Goal: Task Accomplishment & Management: Manage account settings

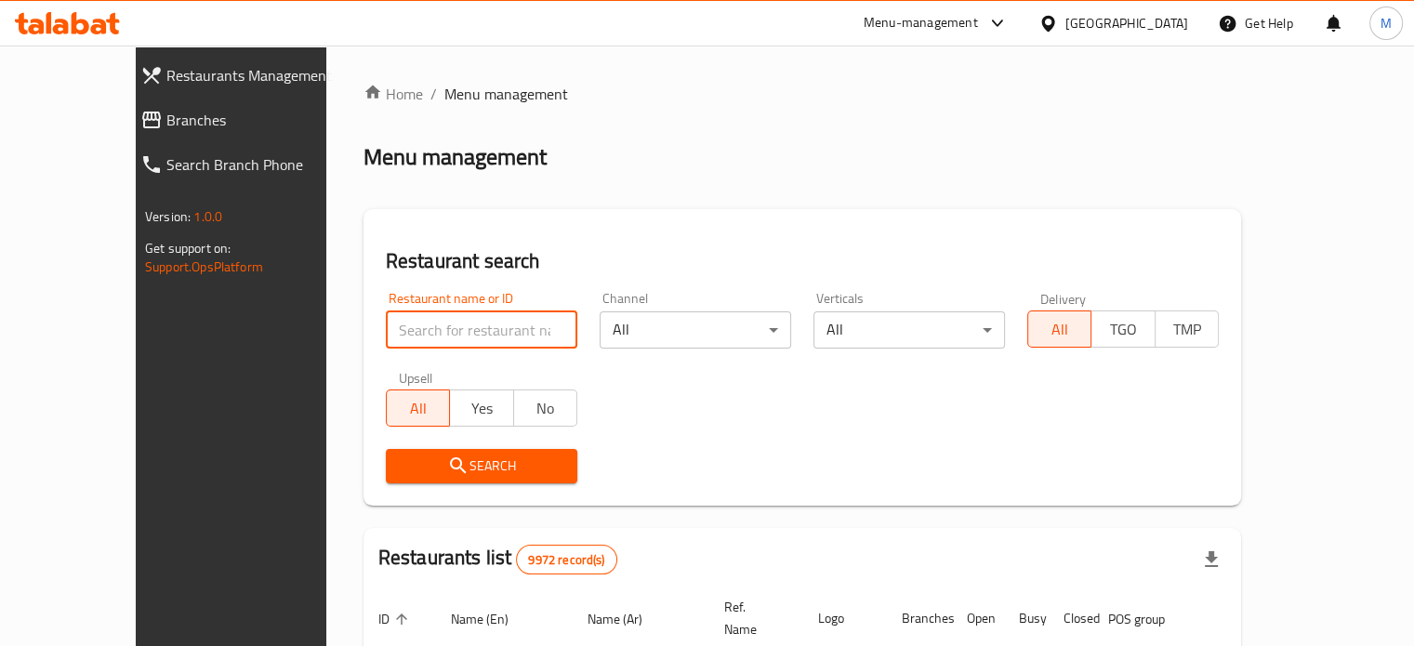
click at [471, 334] on input "search" at bounding box center [482, 330] width 192 height 37
type input "oh fudge"
click button "Search" at bounding box center [482, 466] width 192 height 34
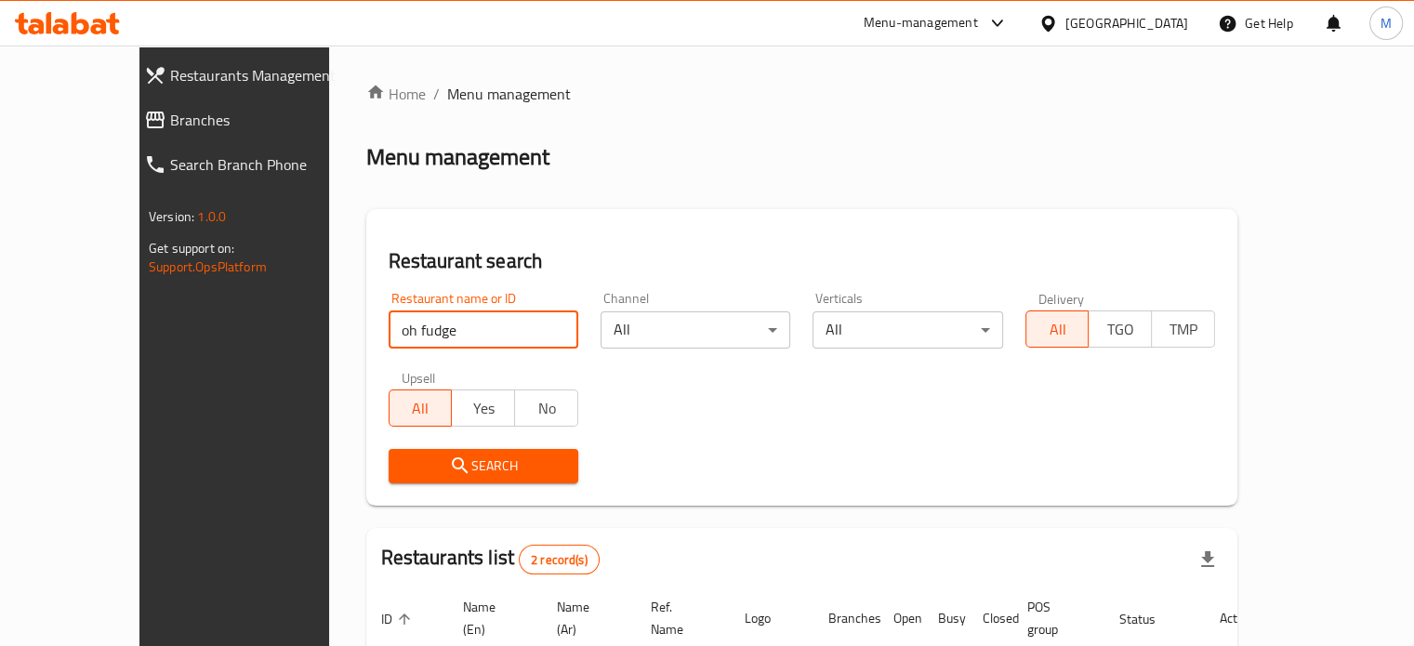
click button "Search" at bounding box center [484, 466] width 190 height 34
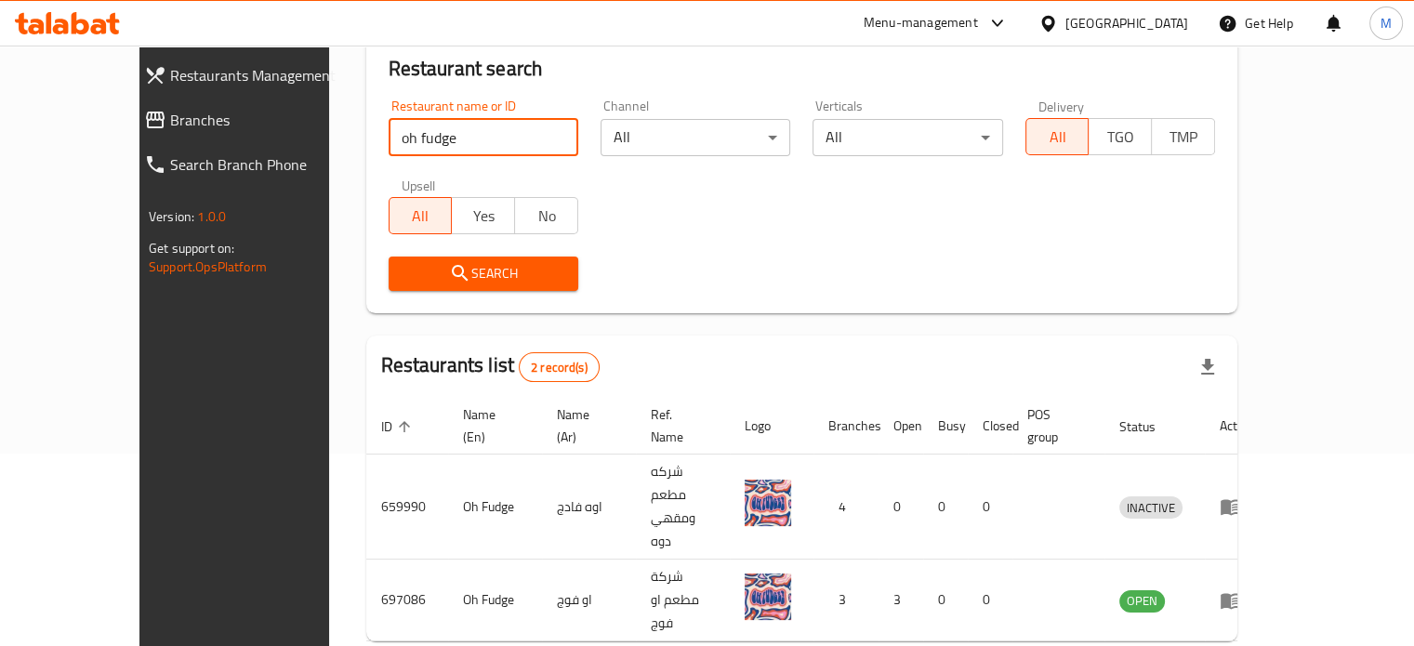
scroll to position [193, 0]
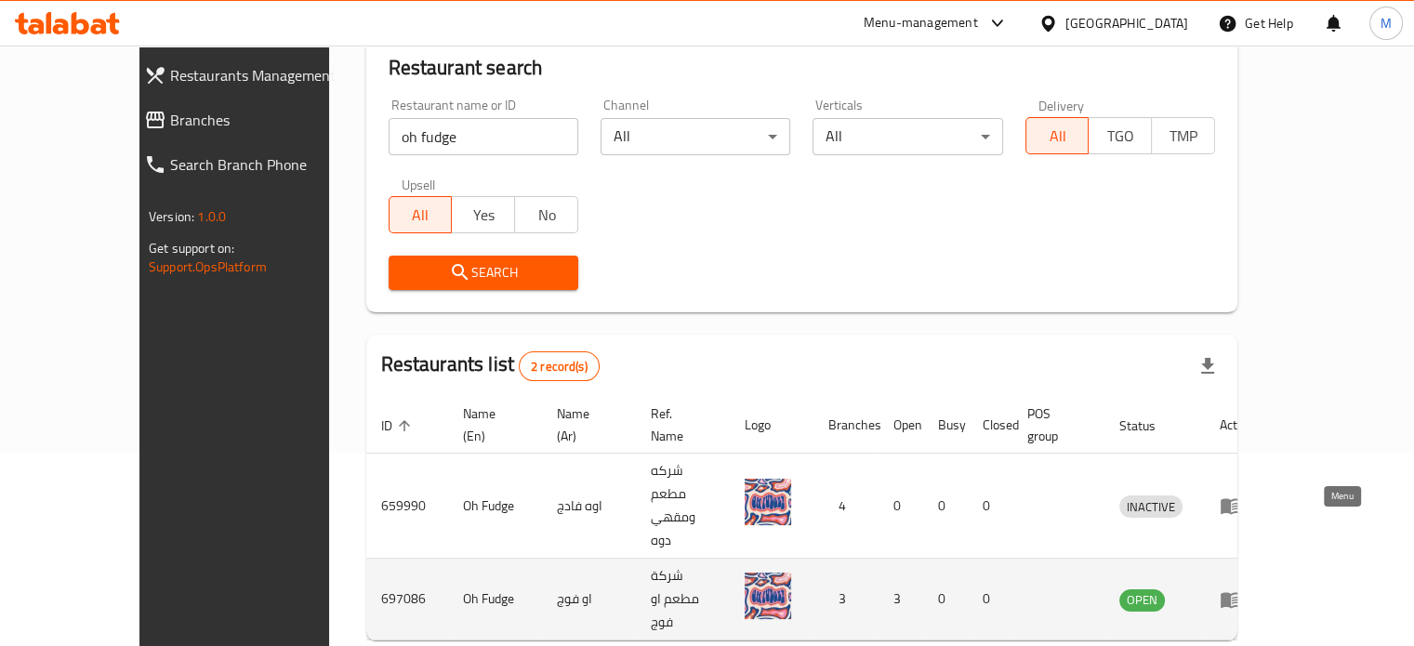
click at [1241, 592] on icon "enhanced table" at bounding box center [1231, 600] width 20 height 16
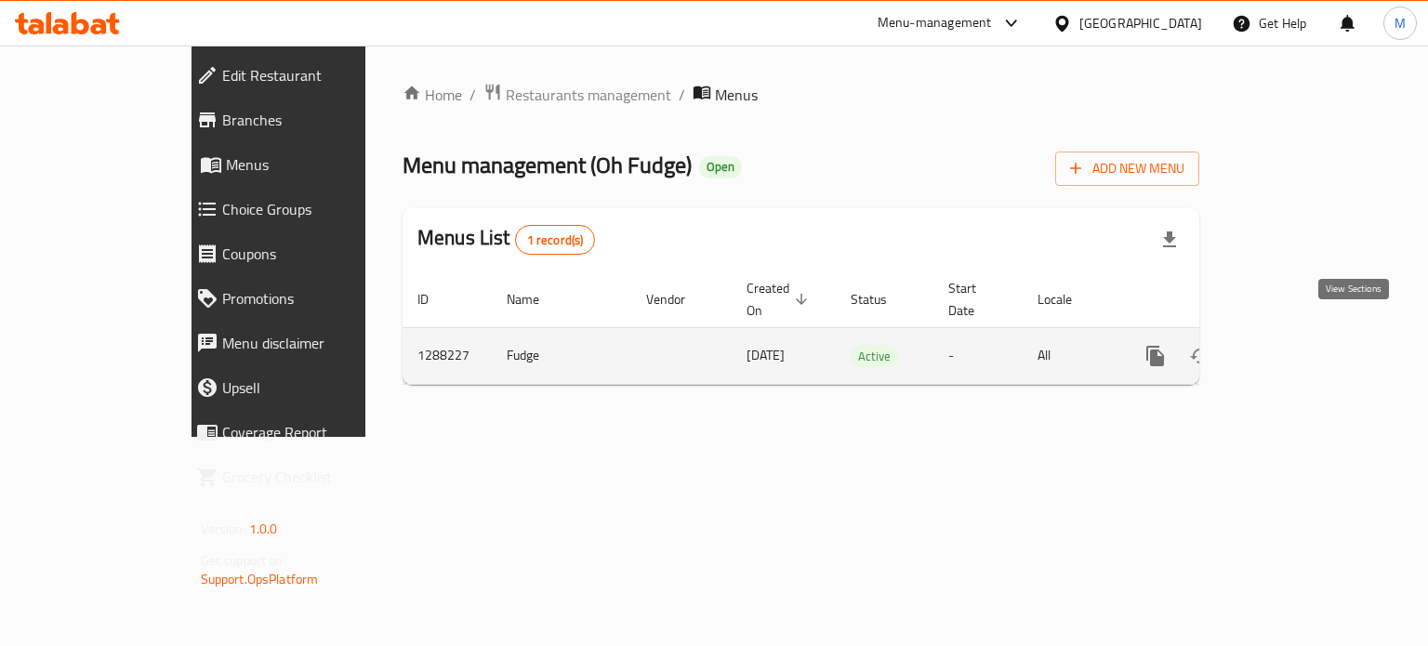
click at [1301, 345] on icon "enhanced table" at bounding box center [1290, 356] width 22 height 22
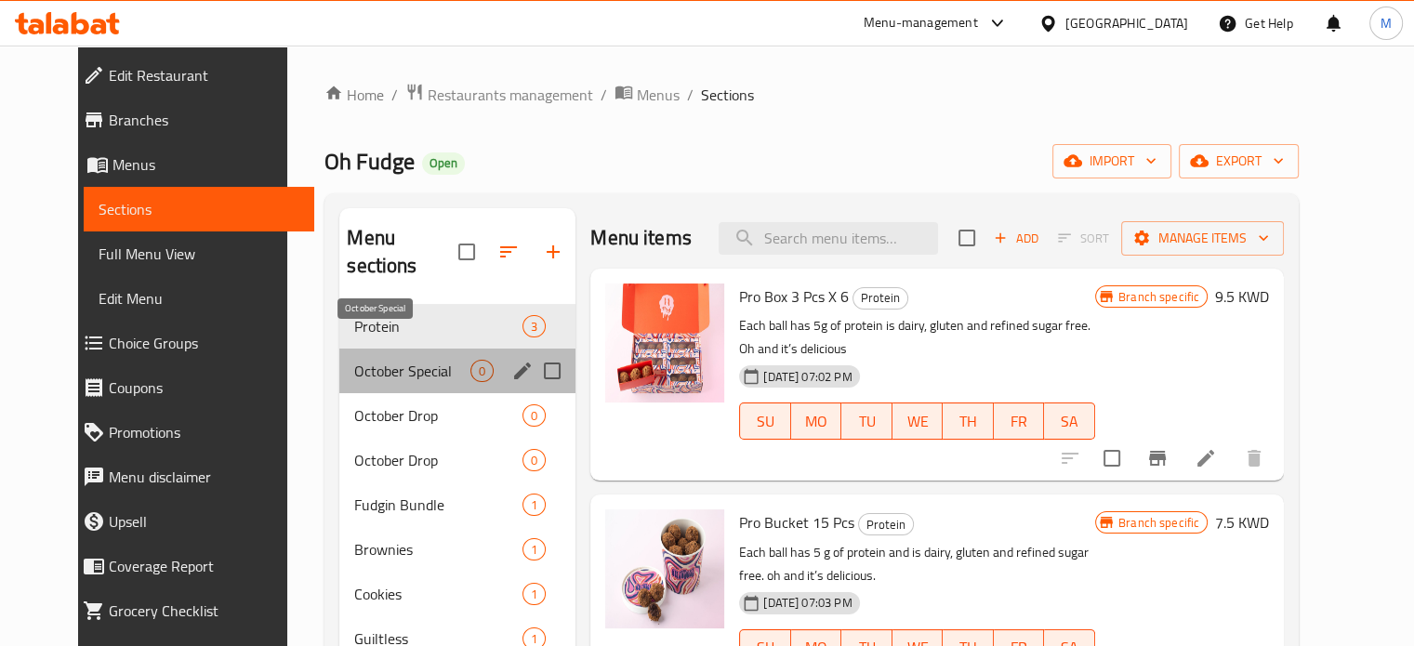
click at [394, 360] on span "October Special" at bounding box center [412, 371] width 116 height 22
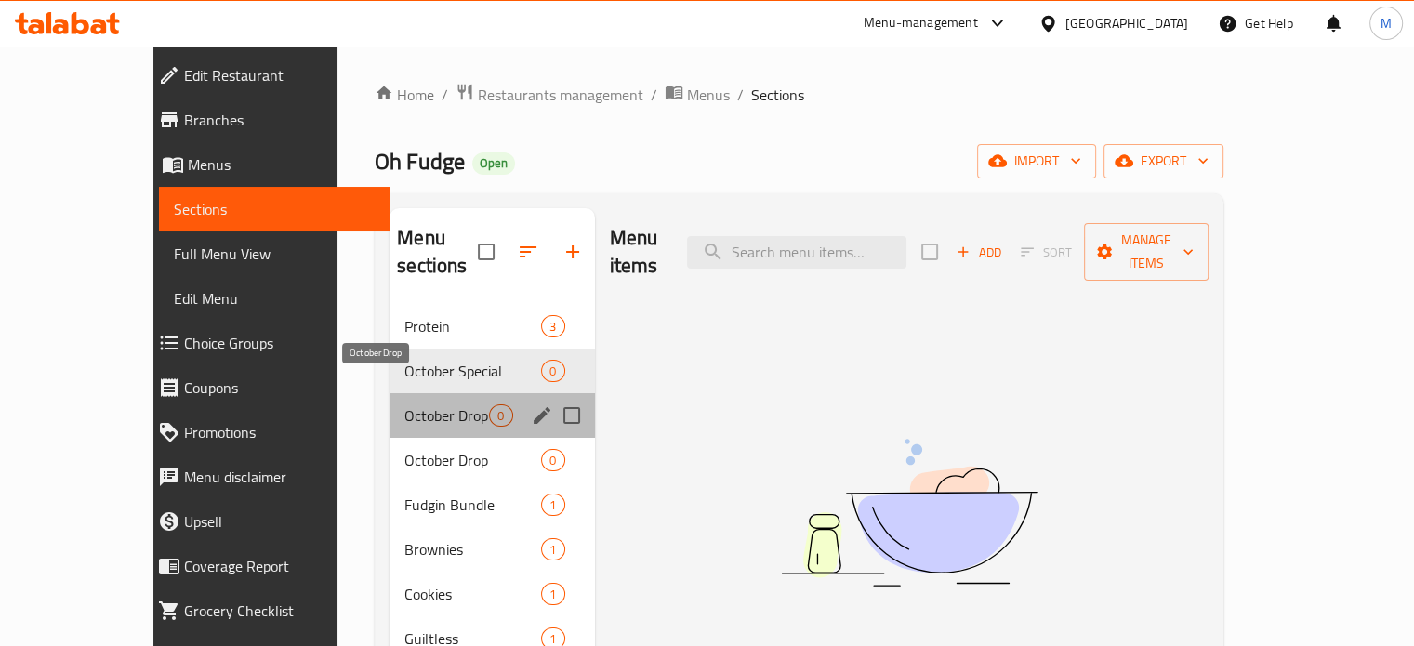
click at [404, 404] on span "October Drop" at bounding box center [446, 415] width 85 height 22
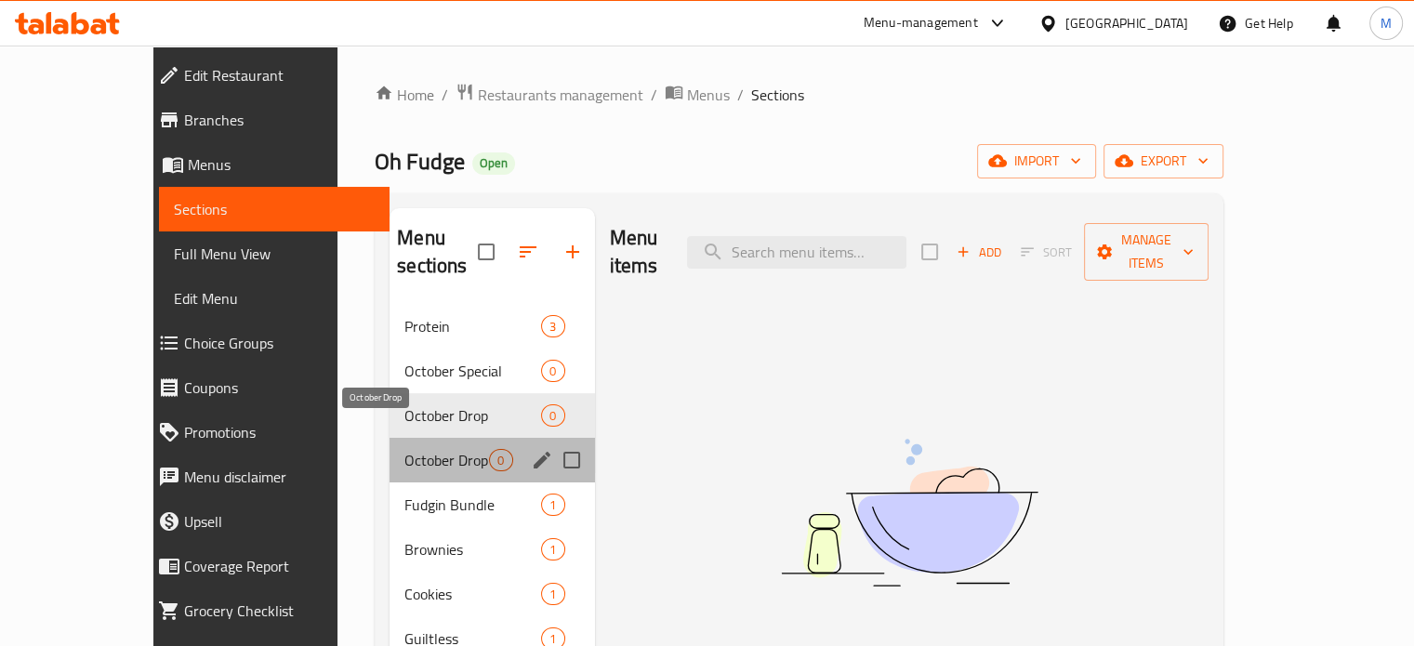
click at [404, 449] on span "October Drop" at bounding box center [446, 460] width 85 height 22
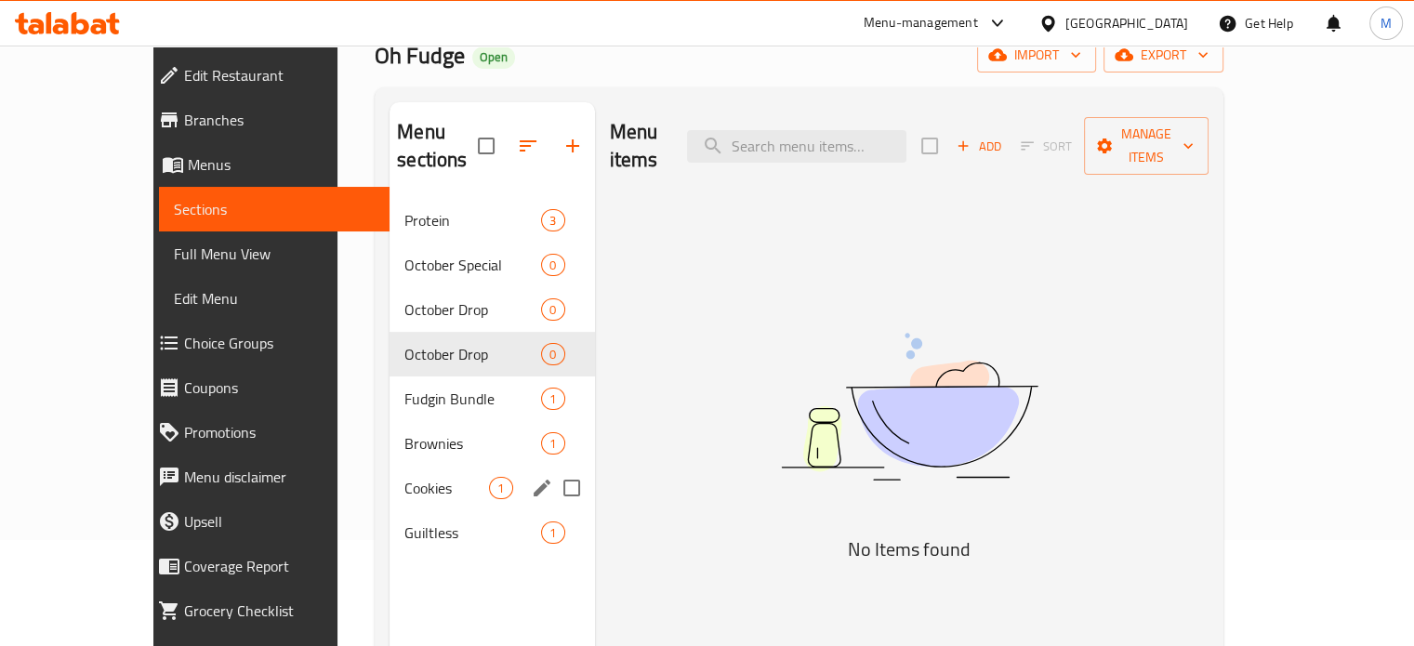
scroll to position [104, 0]
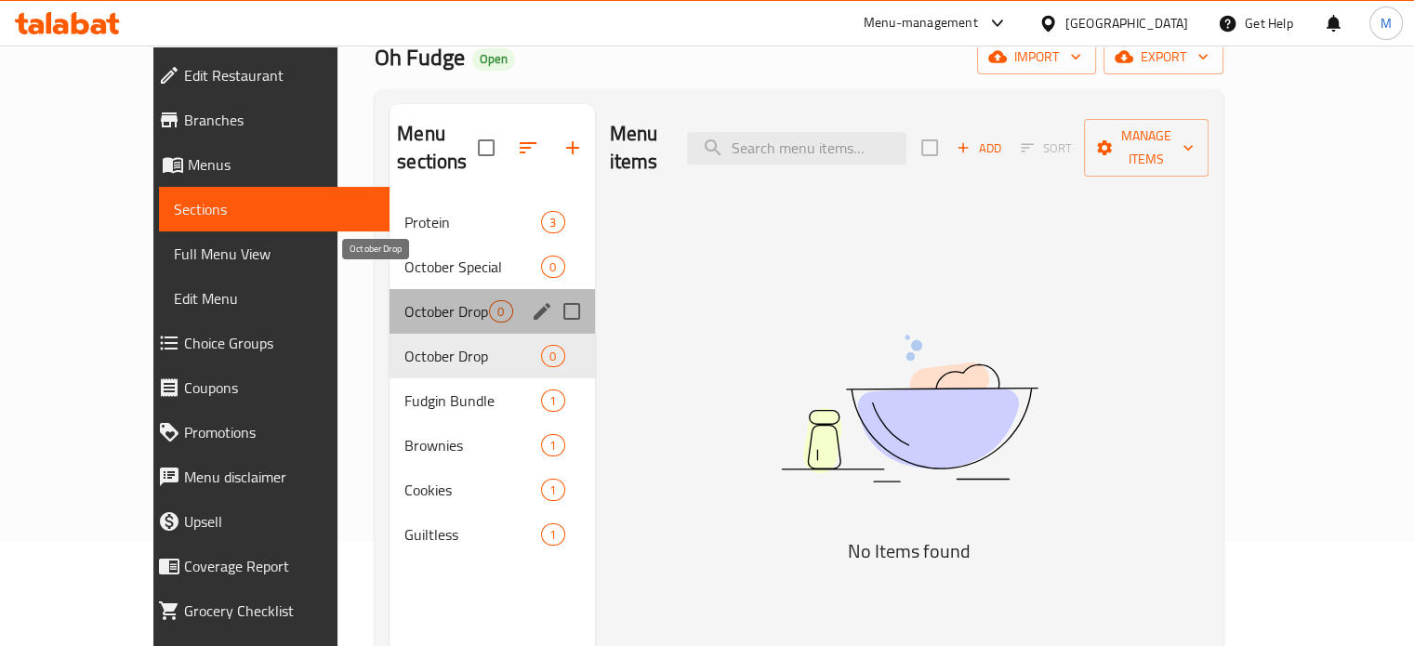
click at [404, 300] on span "October Drop" at bounding box center [446, 311] width 85 height 22
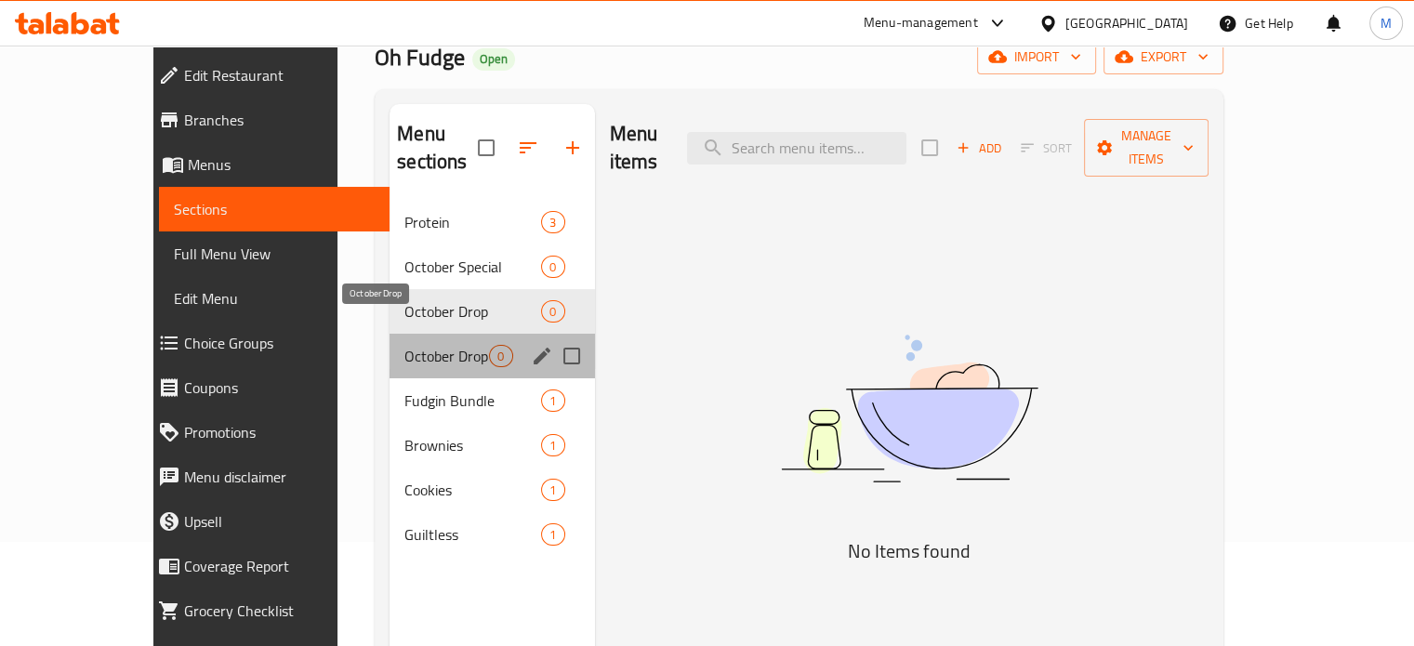
click at [404, 345] on span "October Drop" at bounding box center [446, 356] width 85 height 22
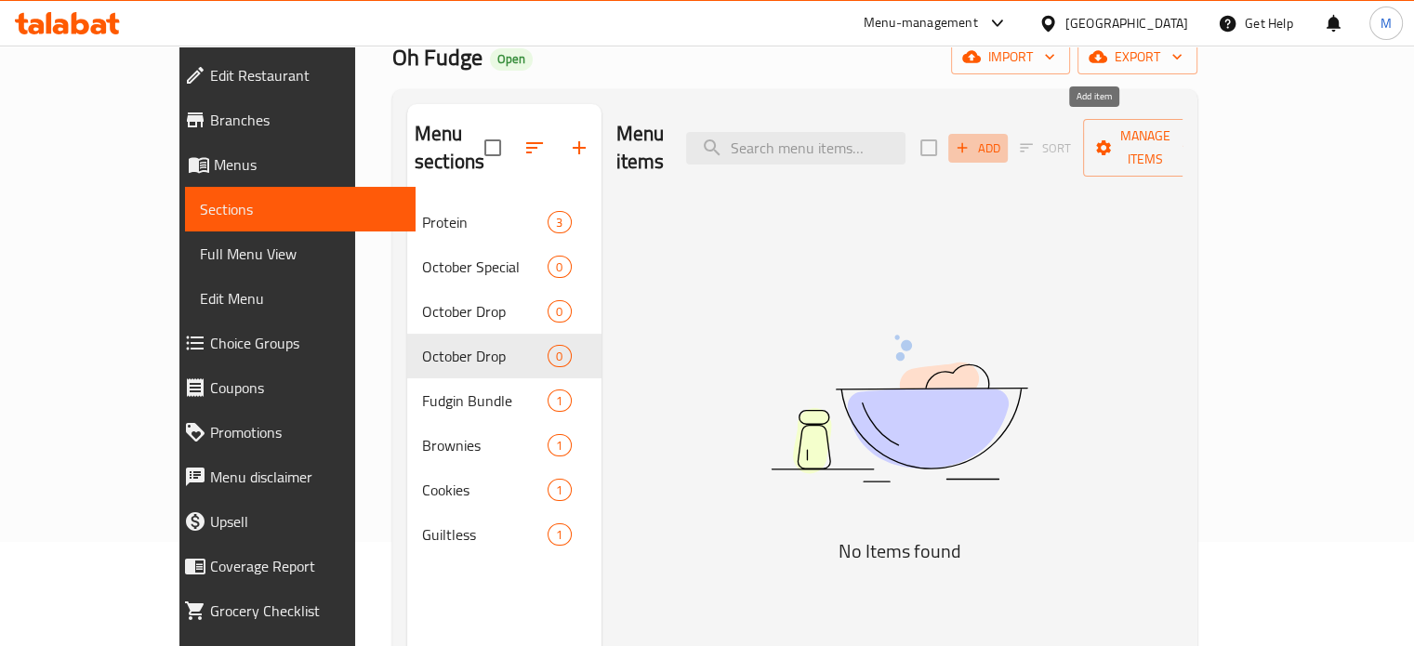
click at [1008, 146] on button "Add" at bounding box center [978, 148] width 60 height 29
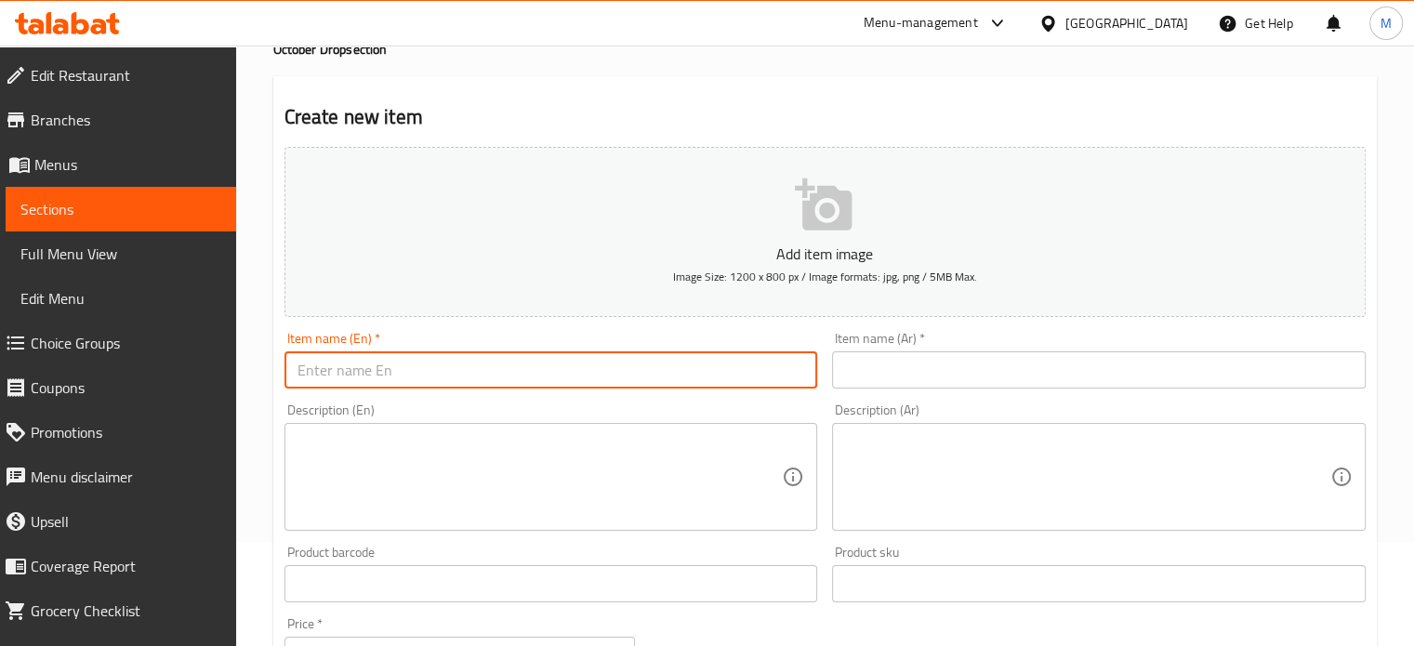
click at [553, 357] on input "text" at bounding box center [552, 369] width 534 height 37
type input "The Fudgin Jars"
click at [547, 457] on textarea at bounding box center [540, 477] width 485 height 88
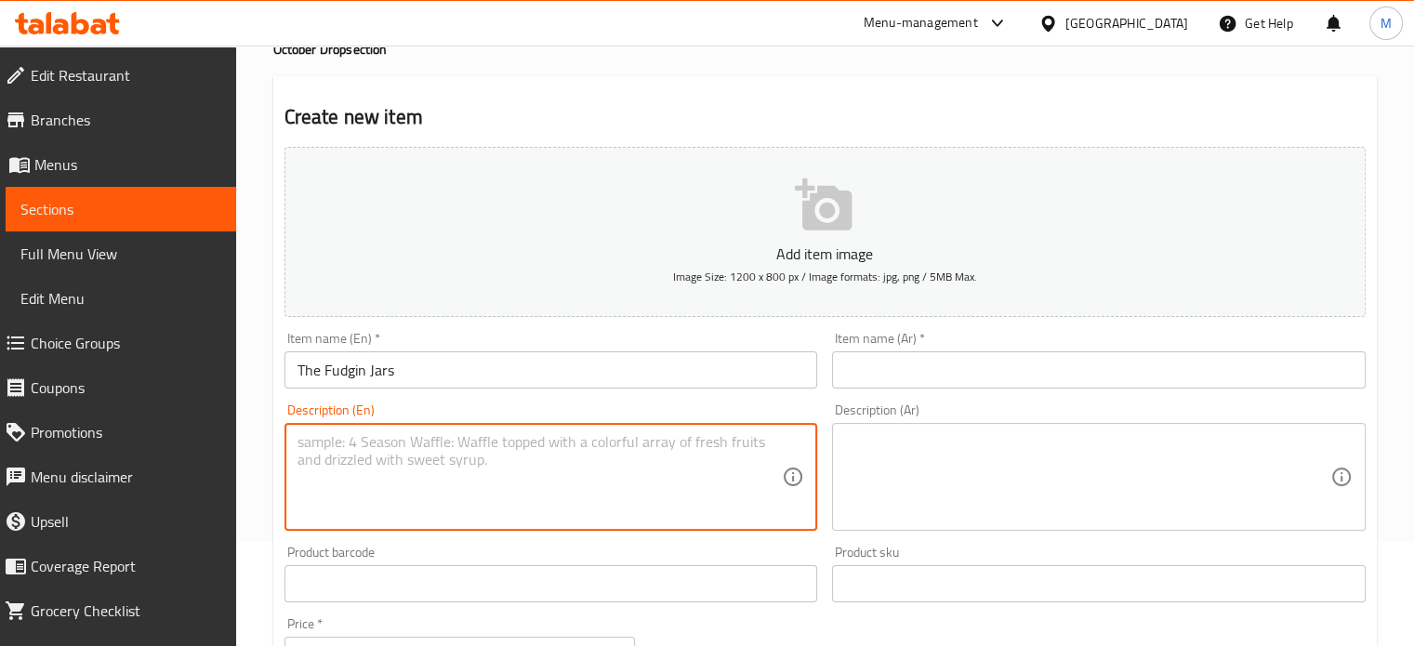
paste textarea "3 jars of each The Pudding and Banoffee Jars Please DM us and tell us which one…"
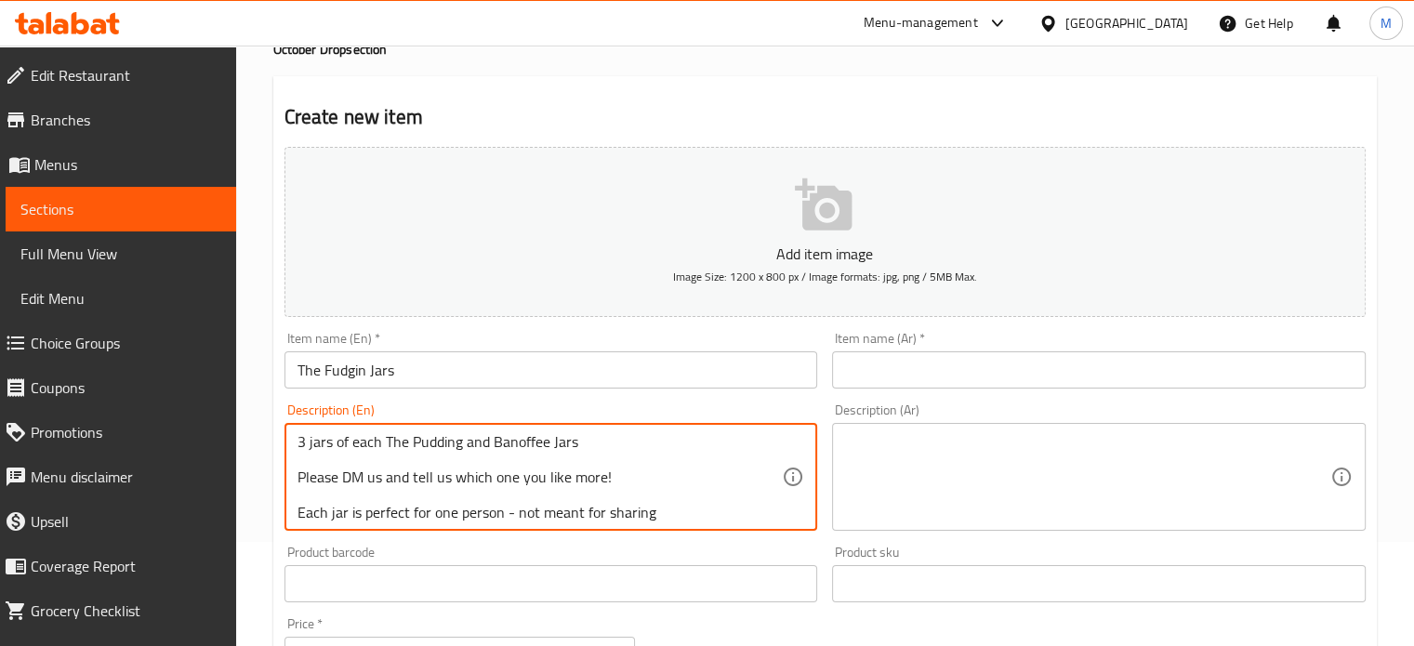
scroll to position [4, 0]
drag, startPoint x: 660, startPoint y: 509, endPoint x: 291, endPoint y: 483, distance: 370.1
click at [291, 483] on div "3 jars of each The Pudding and Banoffee Jars Please DM us and tell us which one…" at bounding box center [552, 477] width 534 height 108
drag, startPoint x: 609, startPoint y: 480, endPoint x: 295, endPoint y: 479, distance: 314.3
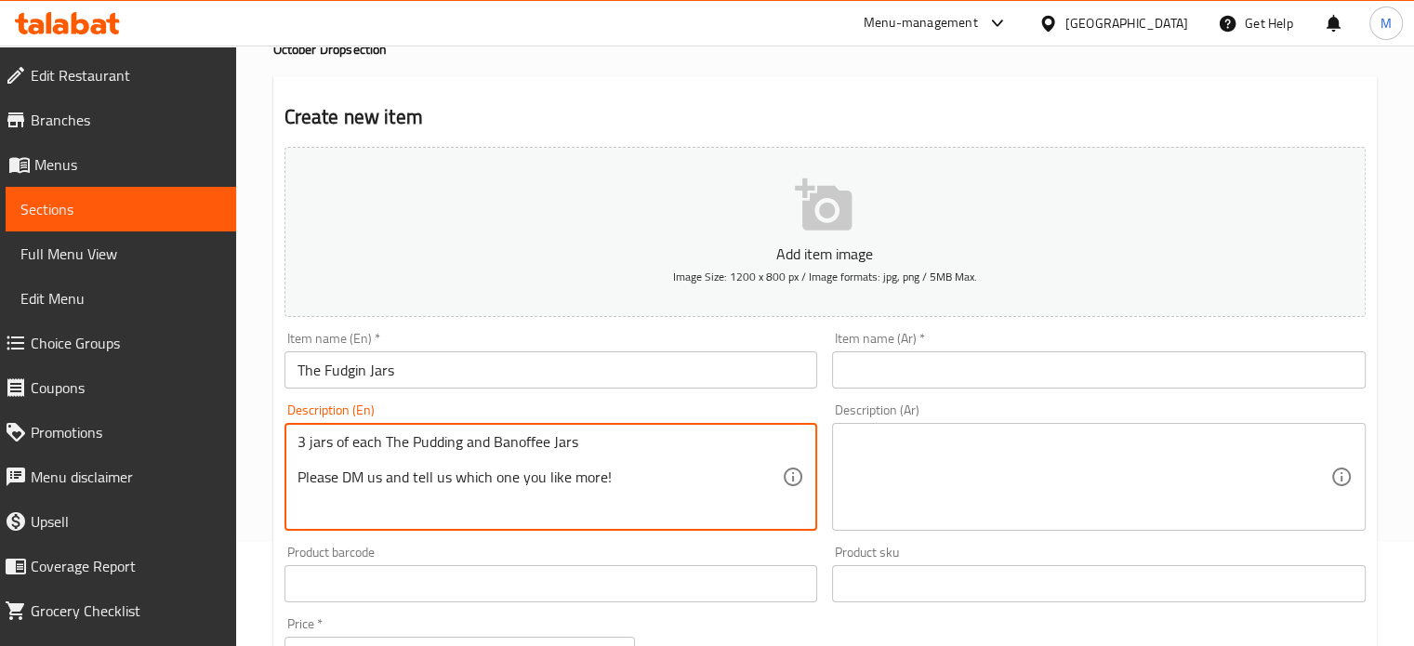
click at [295, 479] on div "3 jars of each The Pudding and Banoffee Jars Please DM us and tell us which one…" at bounding box center [552, 477] width 534 height 108
drag, startPoint x: 590, startPoint y: 447, endPoint x: 291, endPoint y: 438, distance: 299.6
click at [291, 438] on div "3 jars of each The Pudding and Banoffee Jars Description (En)" at bounding box center [552, 477] width 534 height 108
click at [584, 457] on textarea "3 jars of each The Pudding and Banoffee Jars" at bounding box center [540, 477] width 485 height 88
paste textarea "Layers of banana, homemade lotus topped with our in house nutella sauce, the co…"
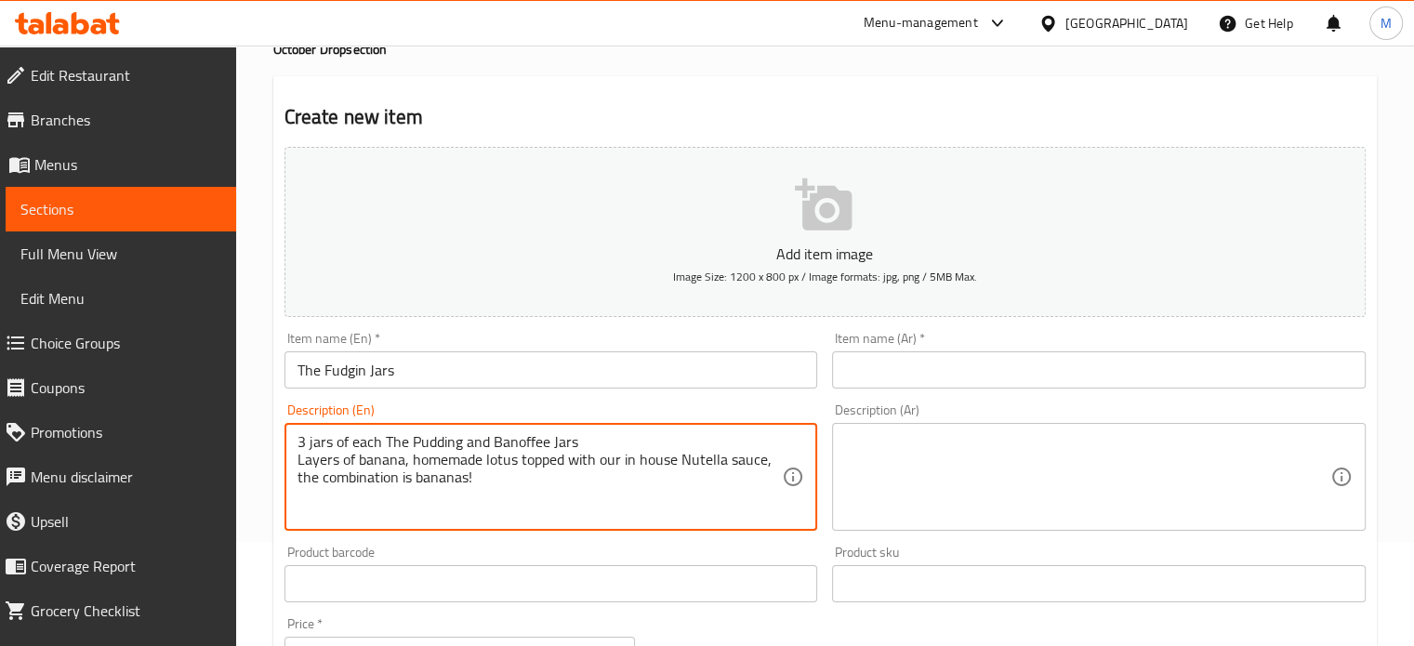
scroll to position [289, 0]
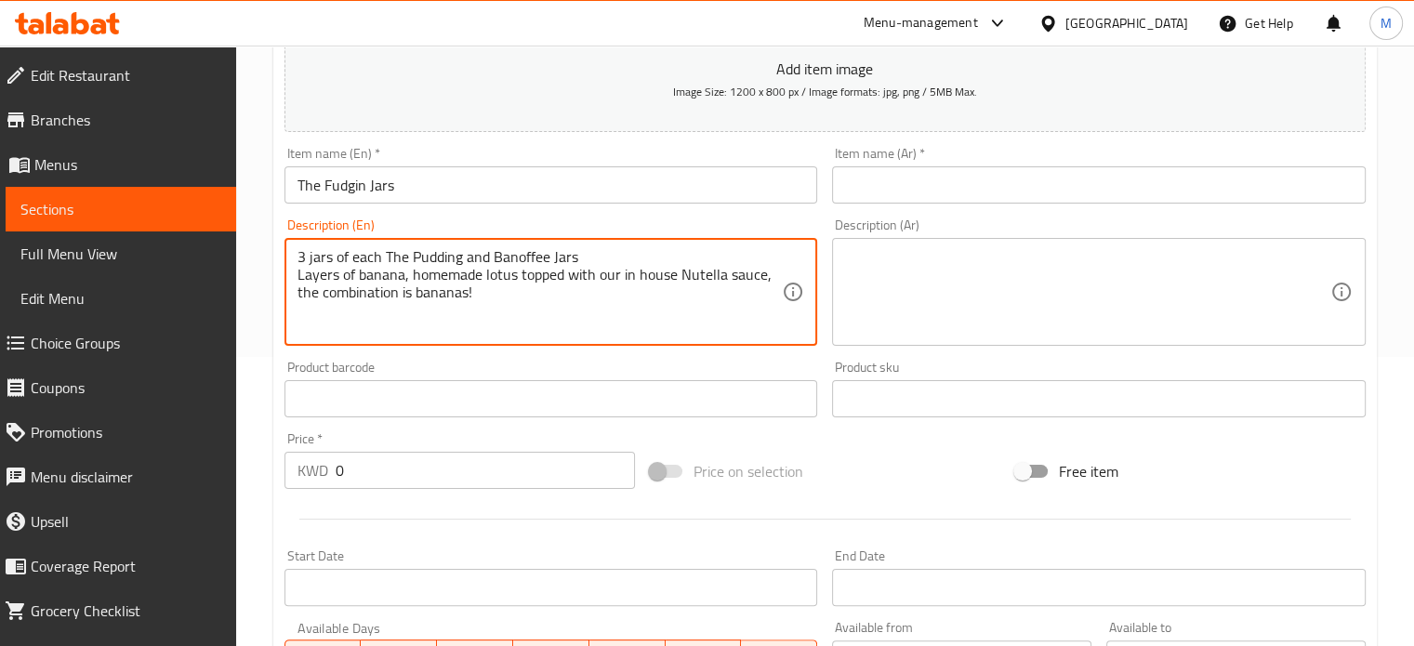
type textarea "3 jars of each The Pudding and Banoffee Jars Layers of banana, homemade lotus t…"
click at [411, 463] on input "0" at bounding box center [485, 470] width 299 height 37
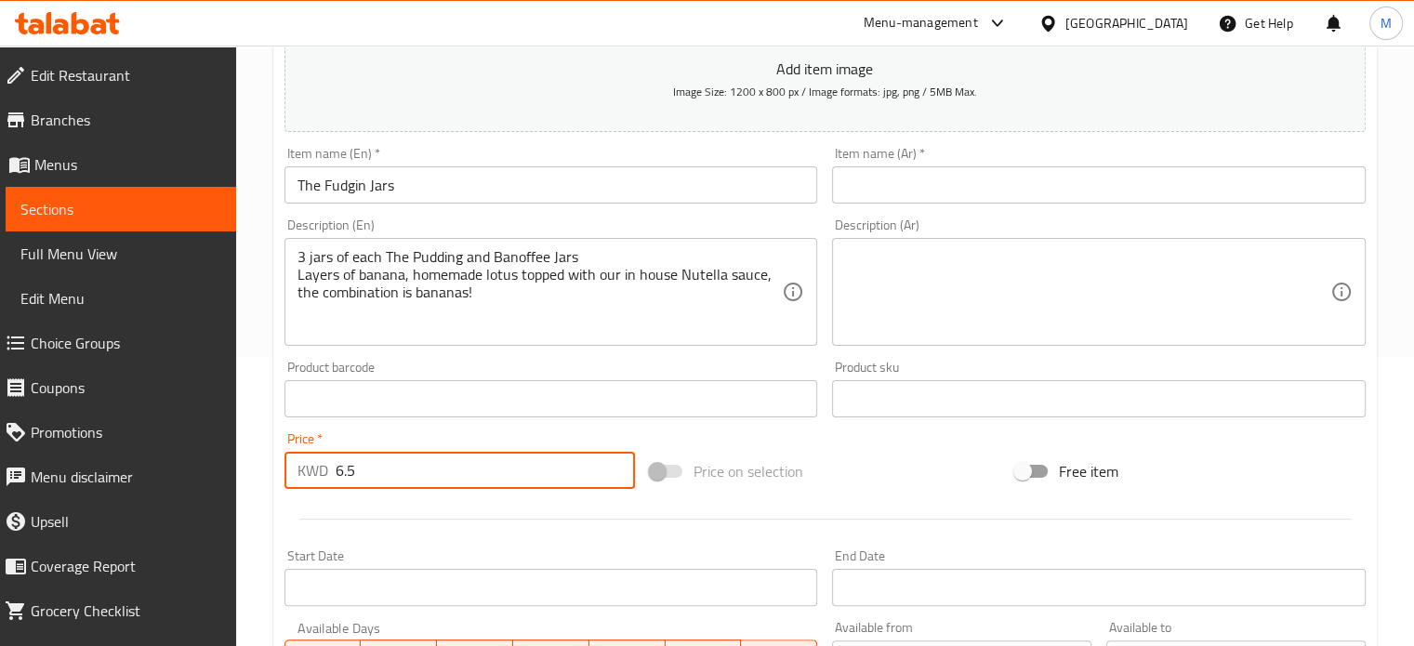
type input "6.5"
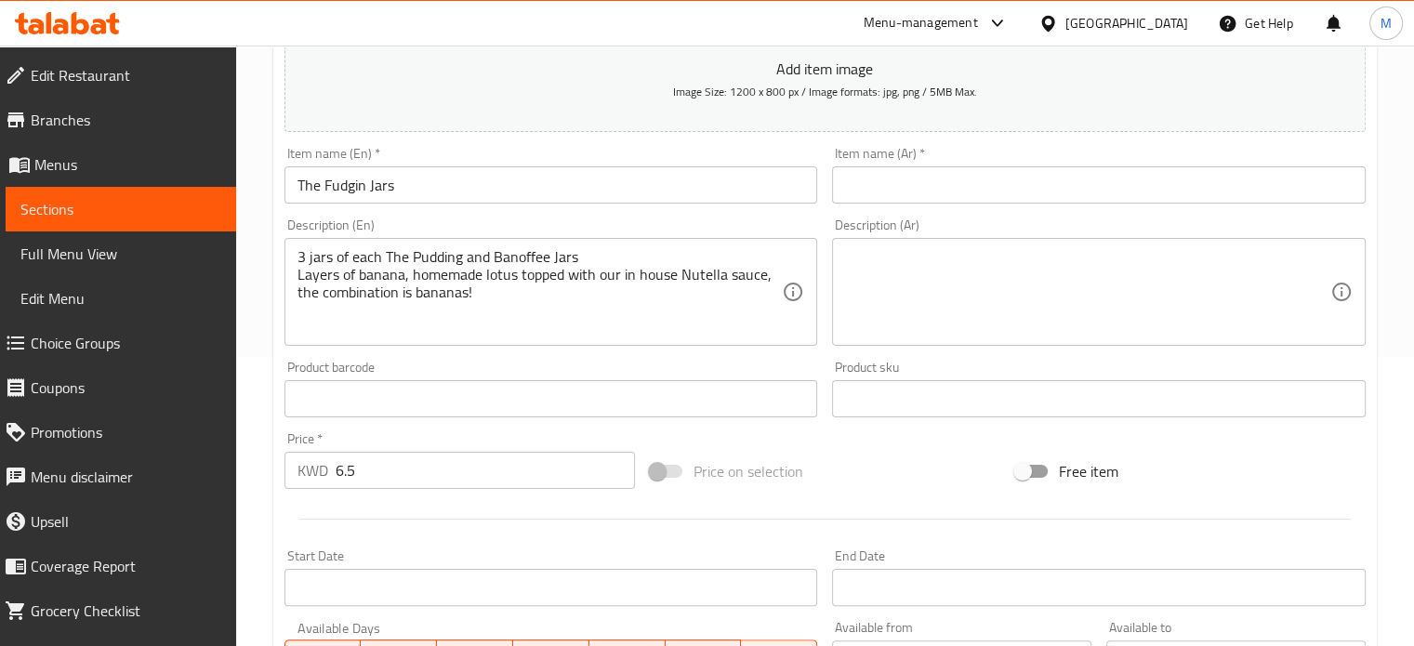
click at [877, 460] on div "Price on selection" at bounding box center [825, 471] width 365 height 50
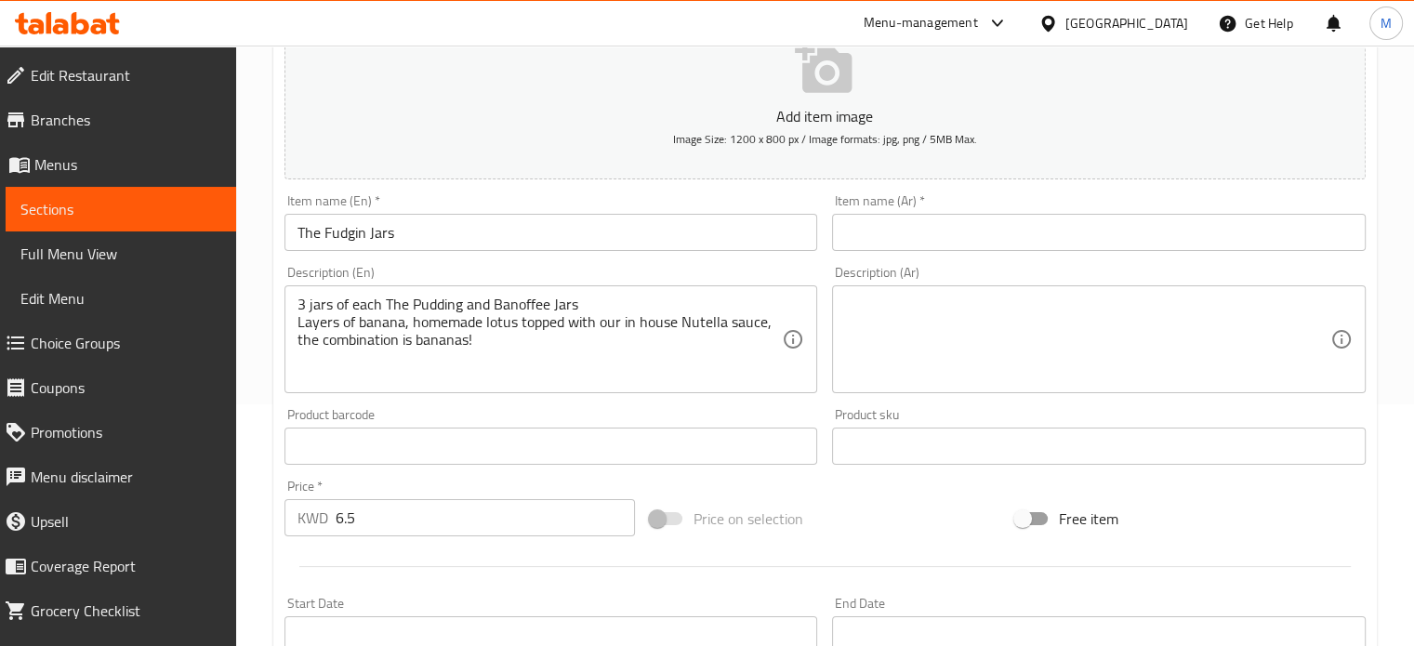
scroll to position [222, 0]
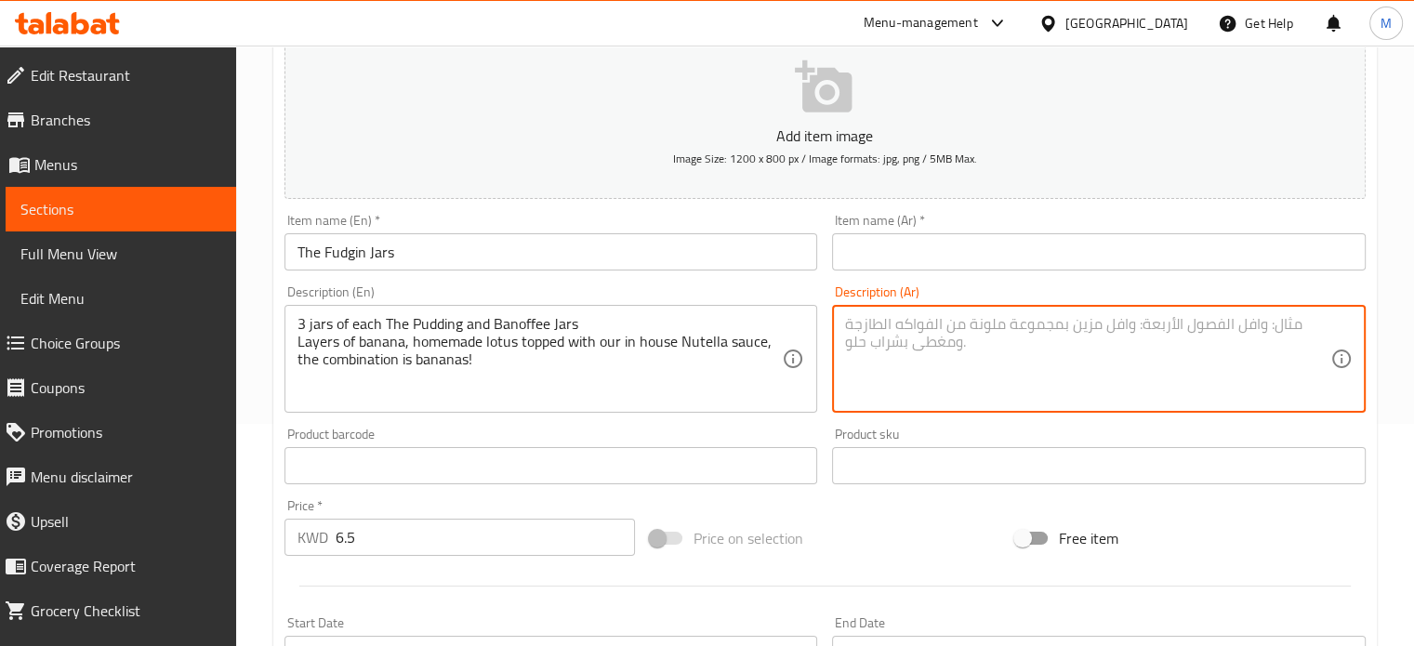
click at [949, 352] on textarea at bounding box center [1087, 359] width 485 height 88
paste textarea "برطمانات من كلٍّ من برطمان البودينغ وبرطمان البانوفي"
type textarea "برطمانات من كلٍّ من برطمان البودينغ وبرطمان البانوفي"
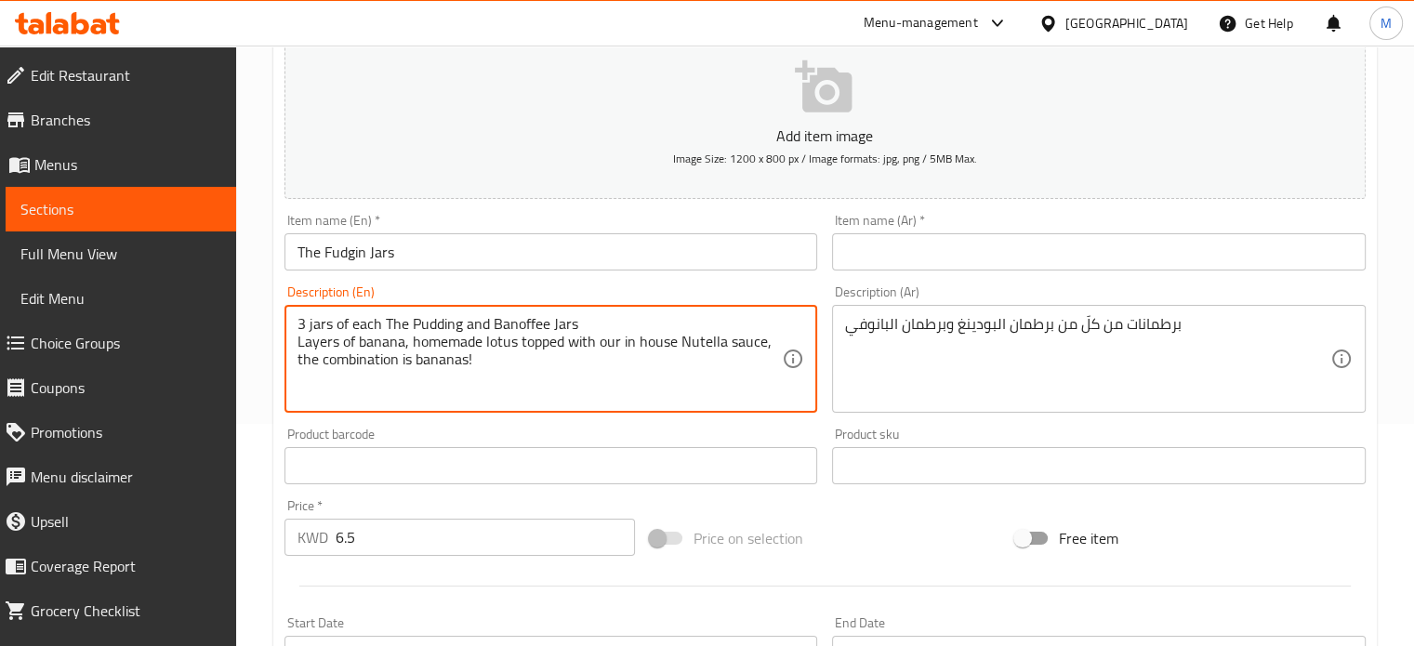
drag, startPoint x: 478, startPoint y: 361, endPoint x: 286, endPoint y: 345, distance: 192.2
type textarea "3 jars of each The Pudding and Banoffee Jars"
click at [893, 252] on input "text" at bounding box center [1099, 251] width 534 height 37
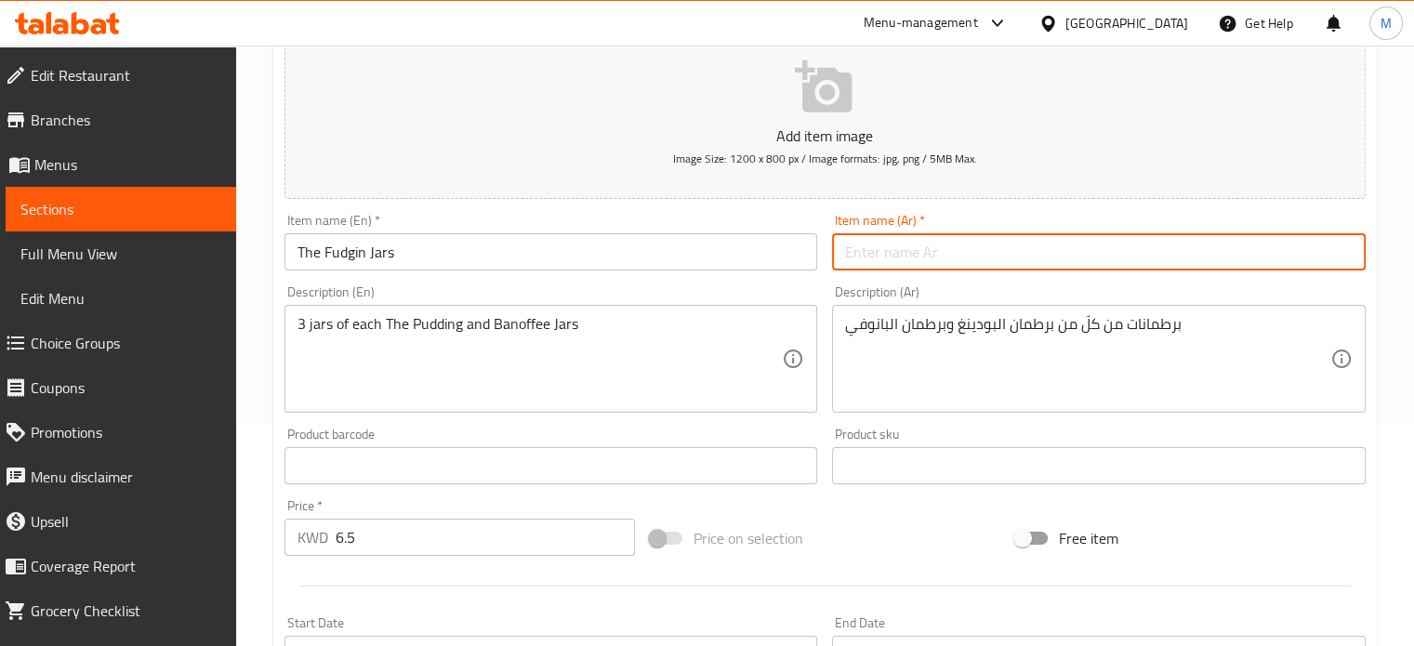
paste input "فودجن جارز"
type input "فودجن جارز"
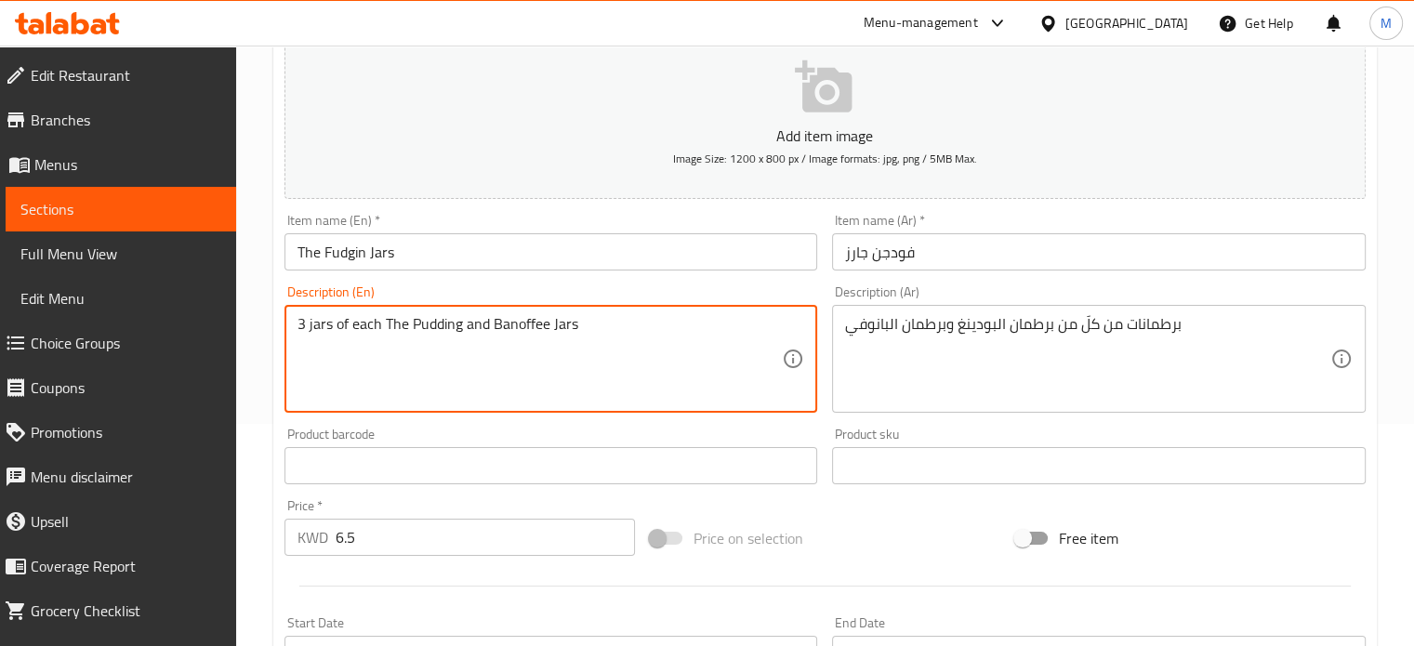
paste textarea "Each jar is perfect for one person"
type textarea "3 jars of each The Pudding and Banoffee Jars Each jar is perfect for one person"
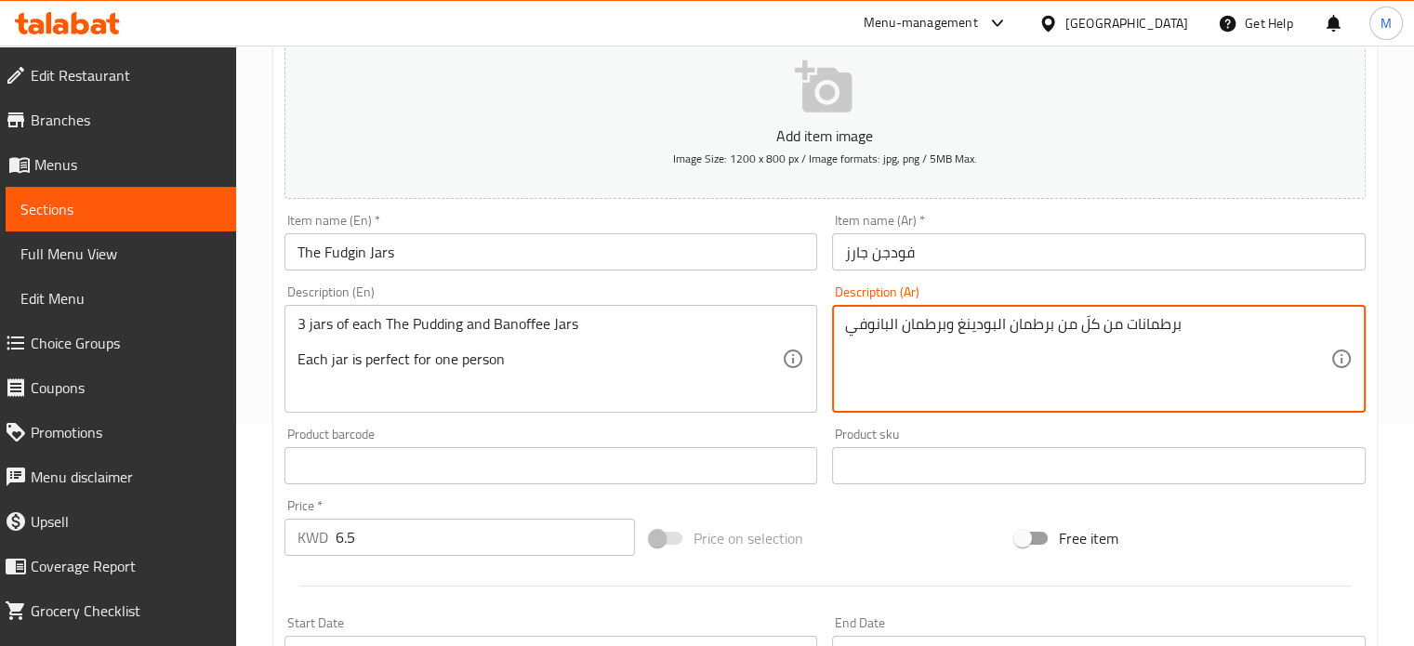
paste textarea "كل برطمان مثالي لشخص واحد"
type textarea "برطمانات من كلٍّ من برطمان البودينغ وبرطمان البانوفي كل برطمان مثالي لشخص واحد"
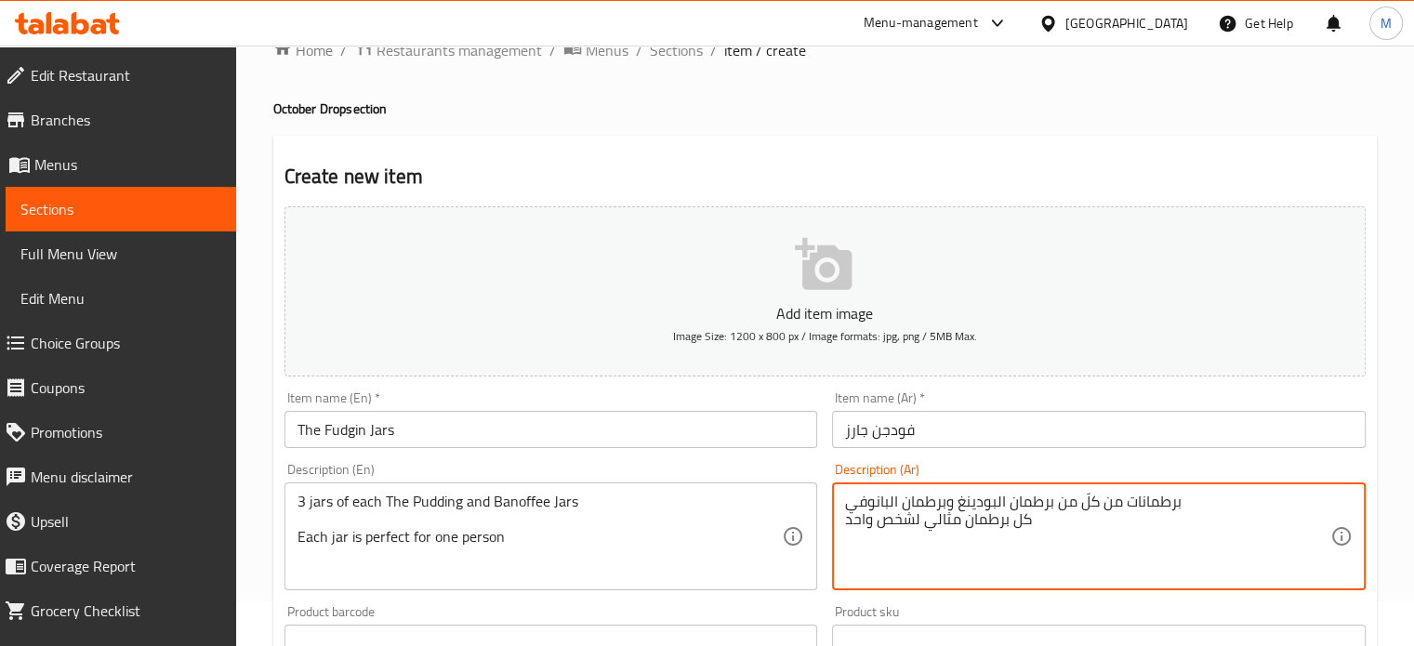
scroll to position [22, 0]
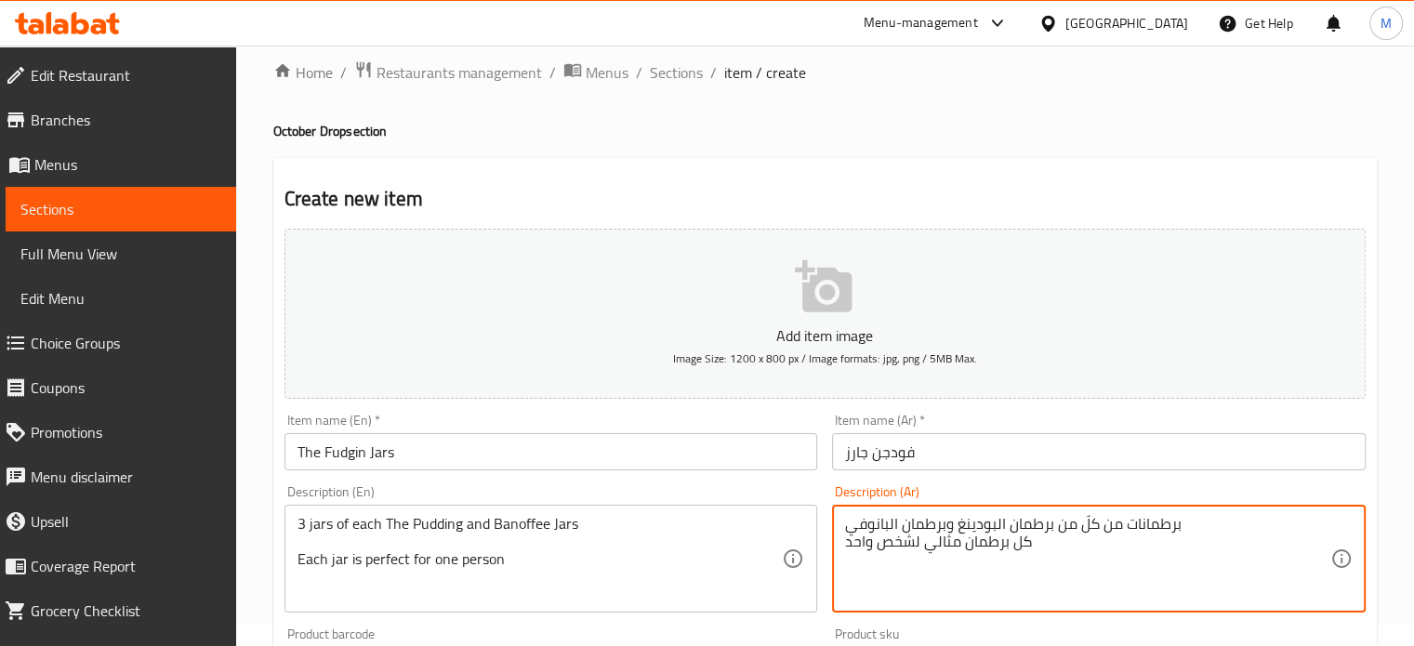
click at [819, 298] on icon "button" at bounding box center [825, 288] width 60 height 60
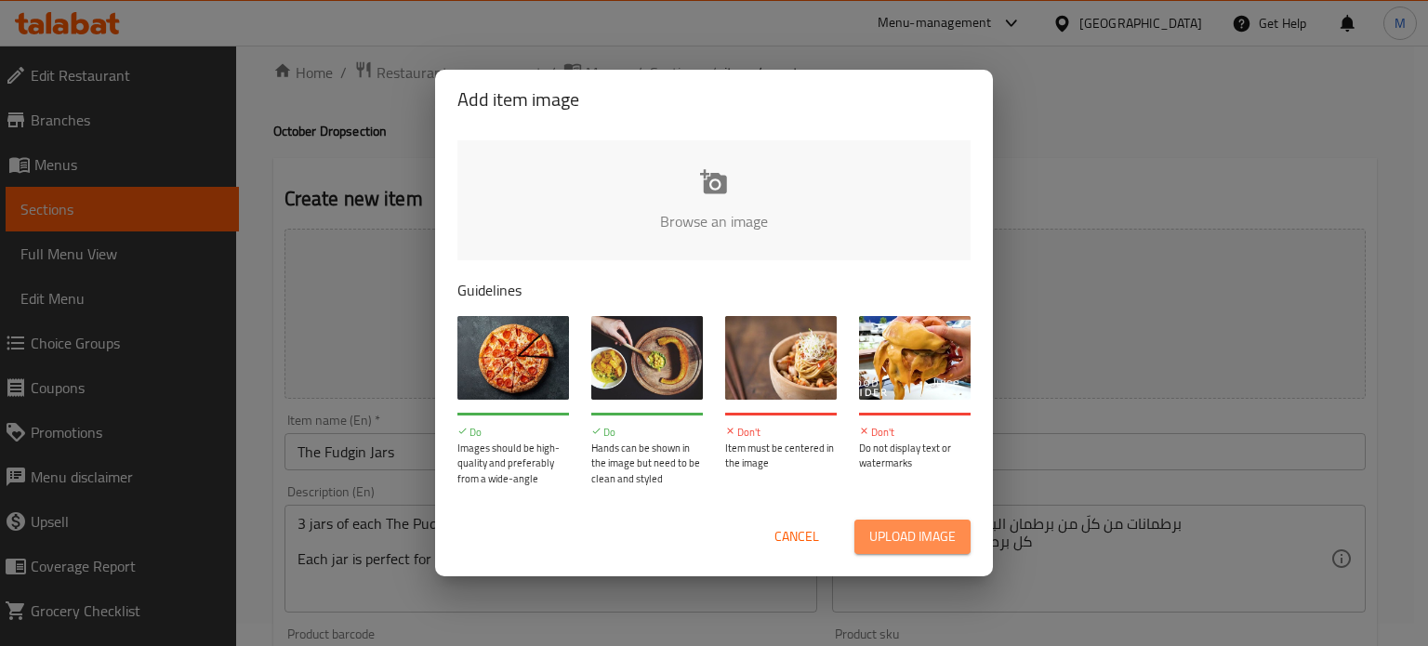
click at [886, 522] on button "Upload image" at bounding box center [913, 537] width 116 height 34
type input "C:\fakepath\WhatsApp Image [DATE] 1.42.14 PM.jpeg"
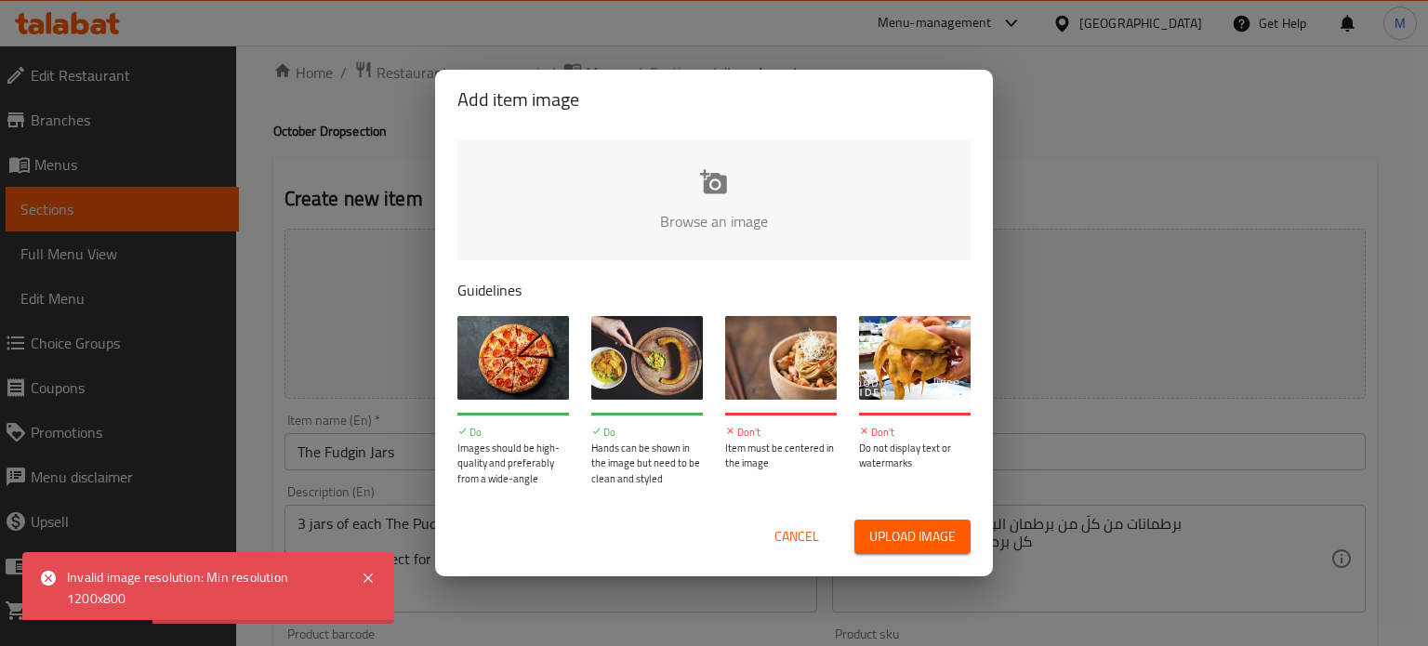
click at [786, 536] on span "Cancel" at bounding box center [797, 536] width 45 height 23
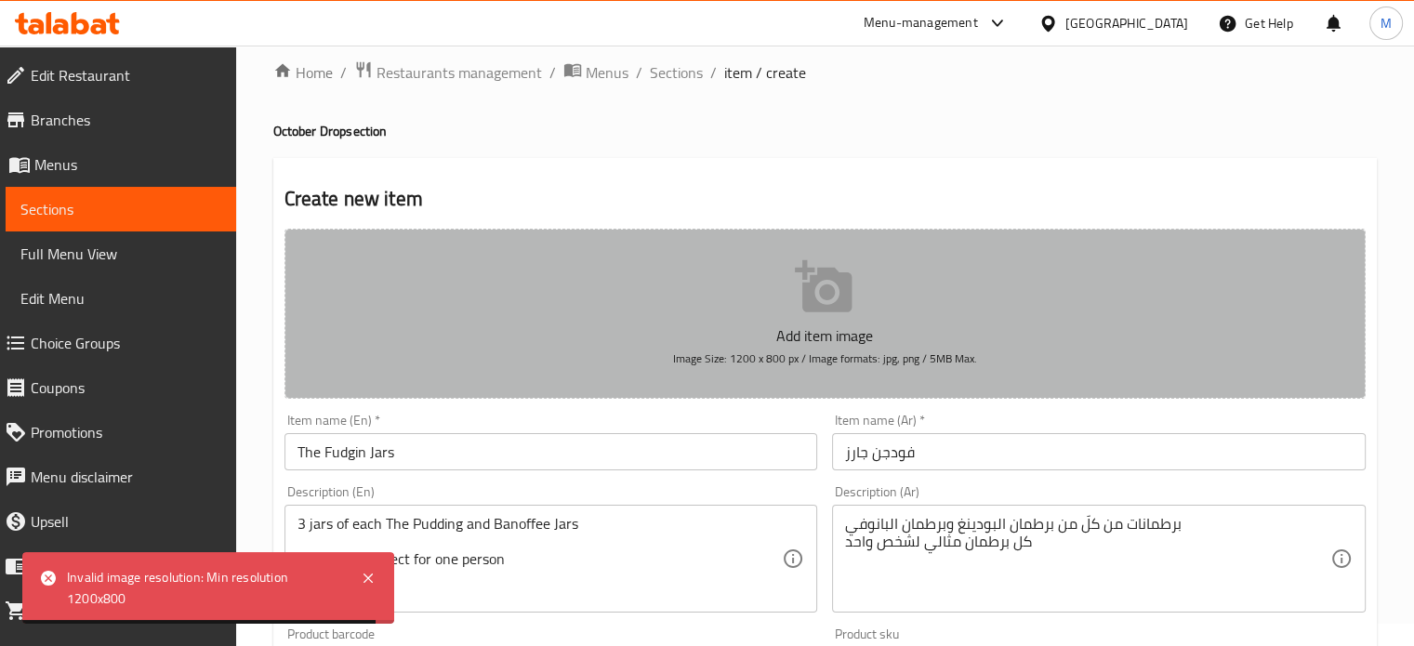
drag, startPoint x: 673, startPoint y: 358, endPoint x: 739, endPoint y: 356, distance: 66.0
click at [739, 356] on button "Add item image Image Size: 1200 x 800 px / Image formats: jpg, png / 5MB Max." at bounding box center [825, 314] width 1081 height 170
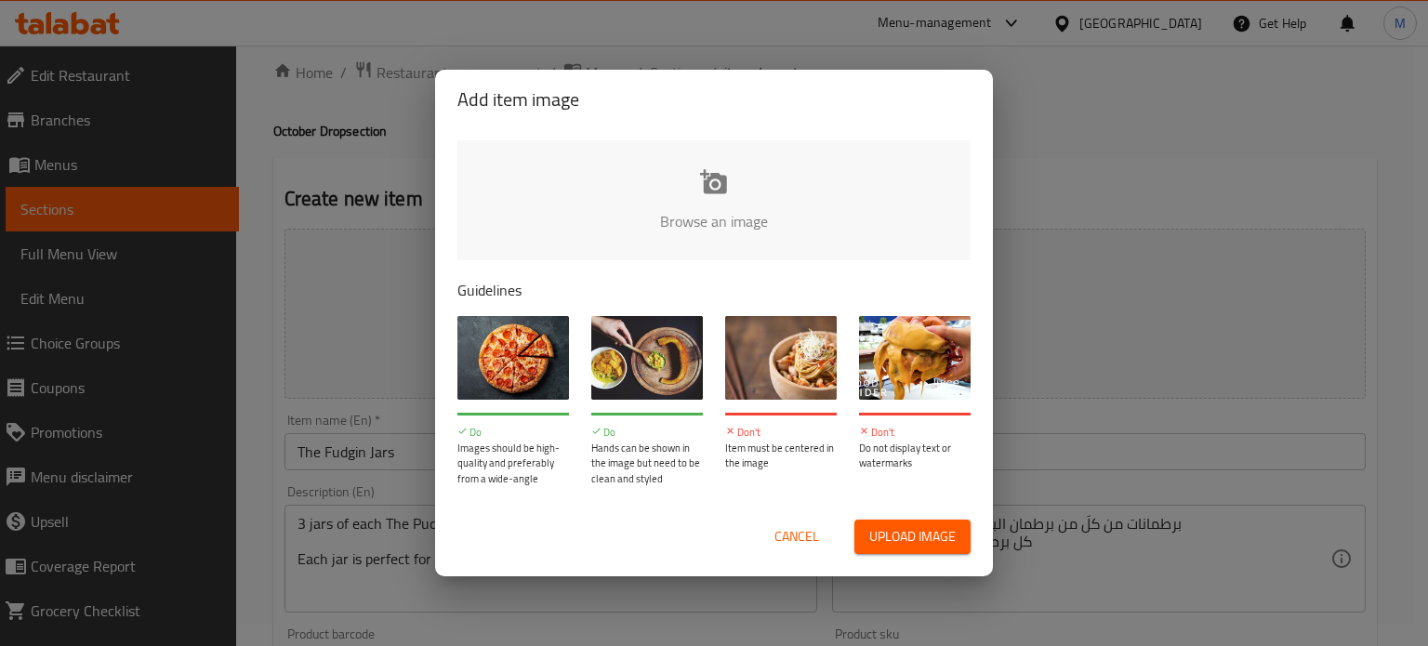
click at [1147, 214] on div "Add item image Browse an image Guidelines Do Images should be high-quality and …" at bounding box center [714, 323] width 1428 height 646
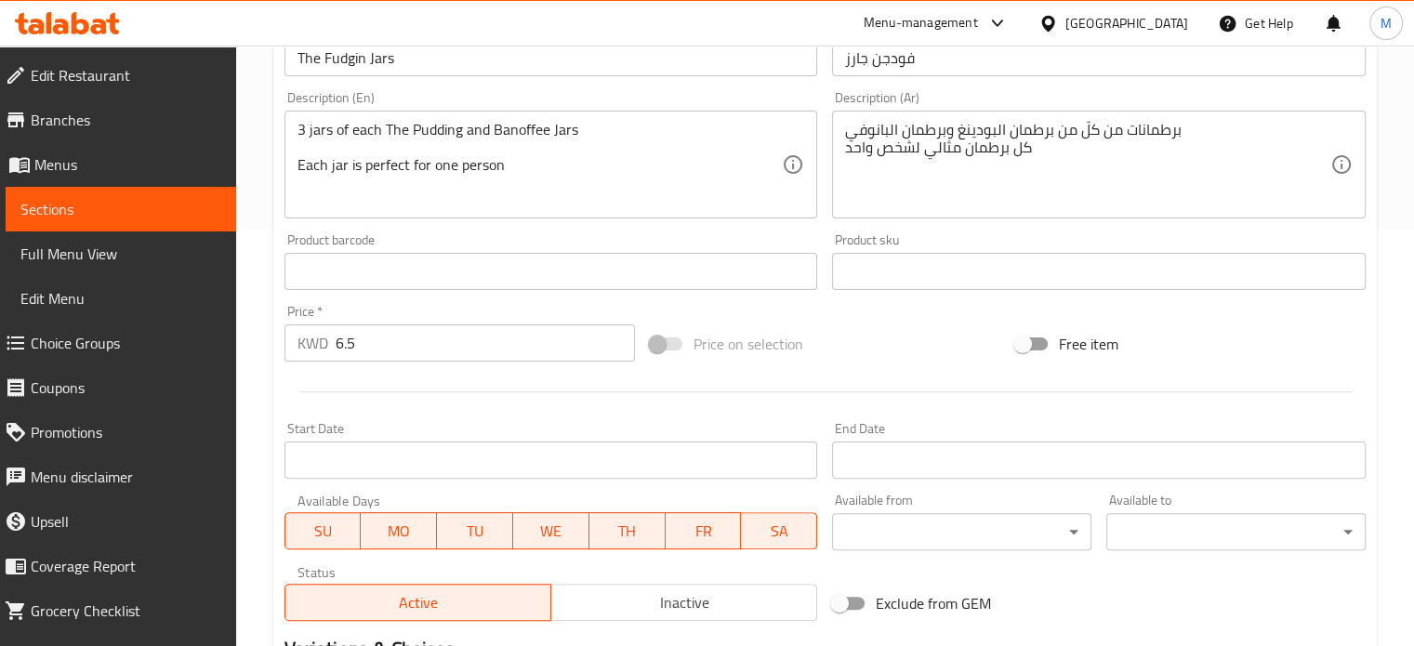
scroll to position [667, 0]
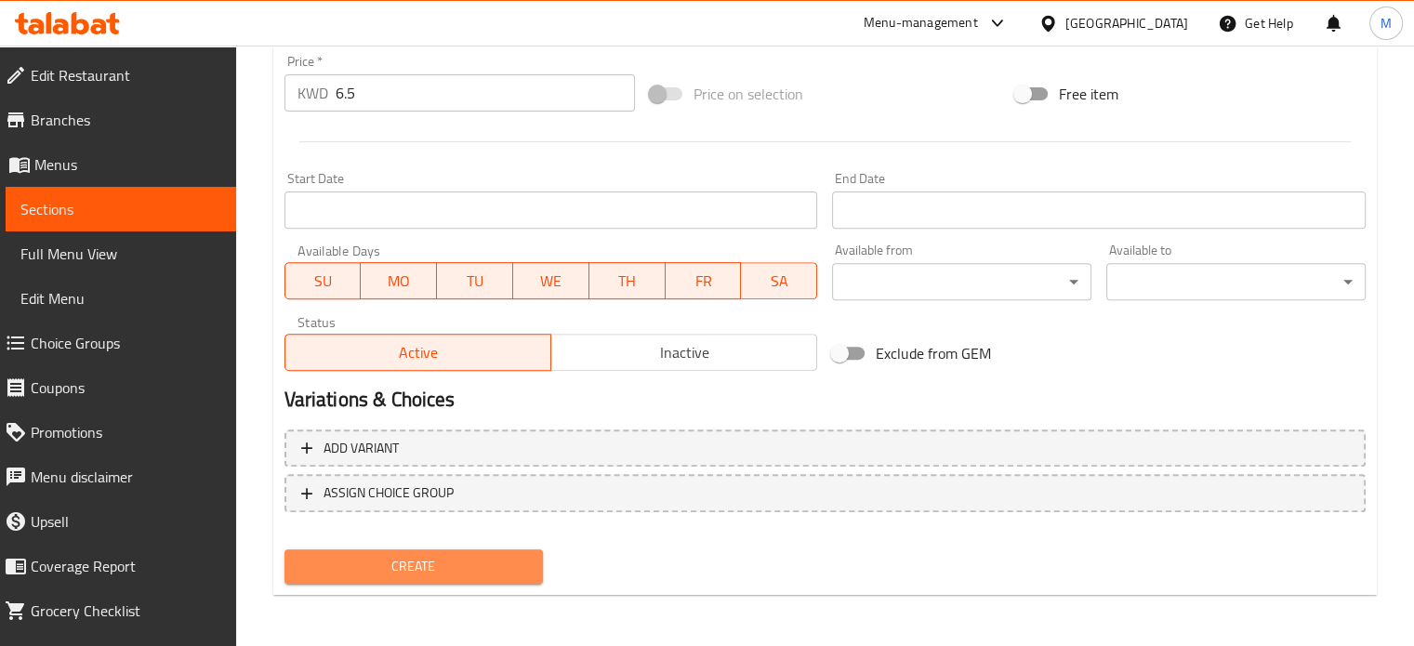
click at [458, 565] on span "Create" at bounding box center [414, 566] width 230 height 23
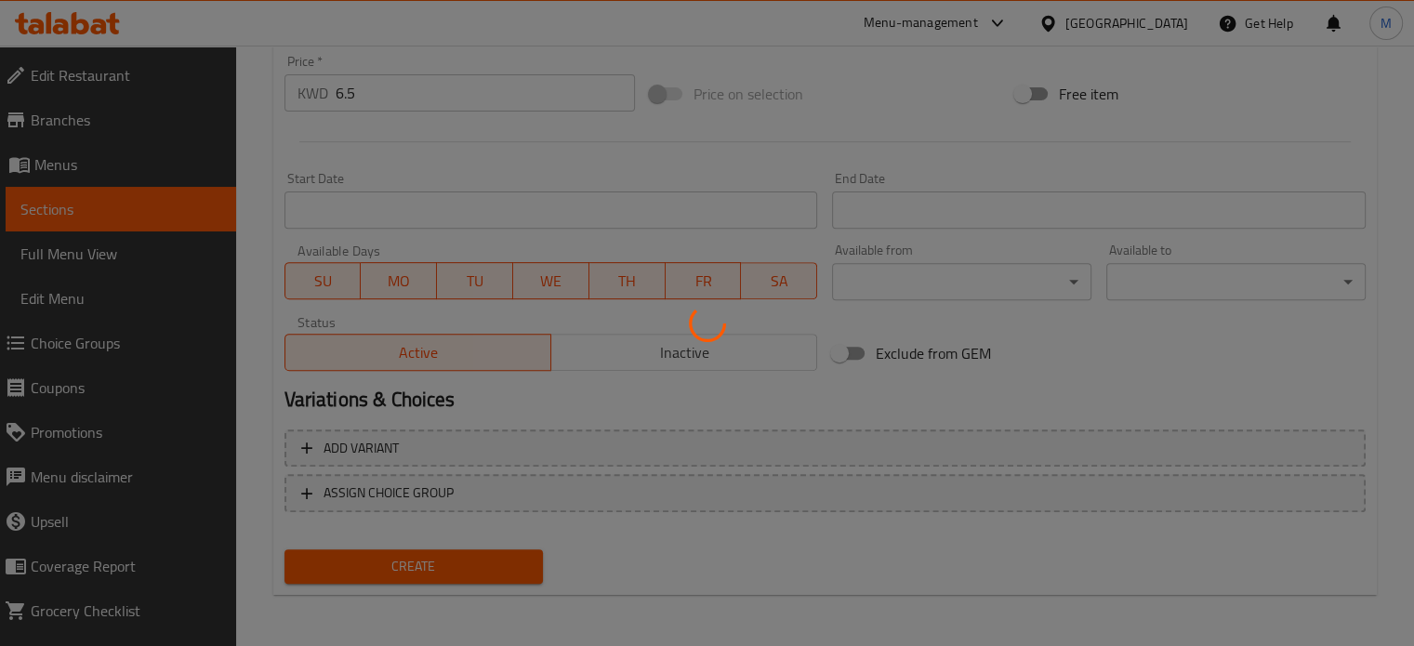
type input "0"
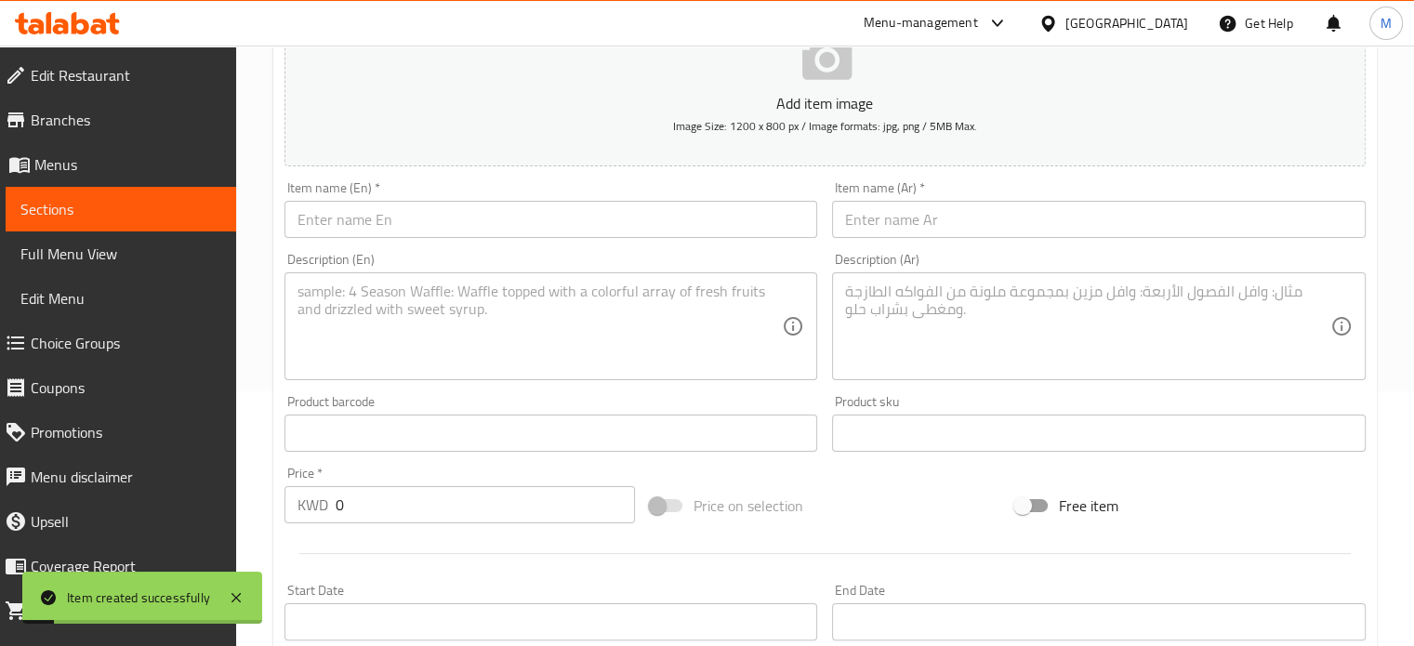
scroll to position [0, 0]
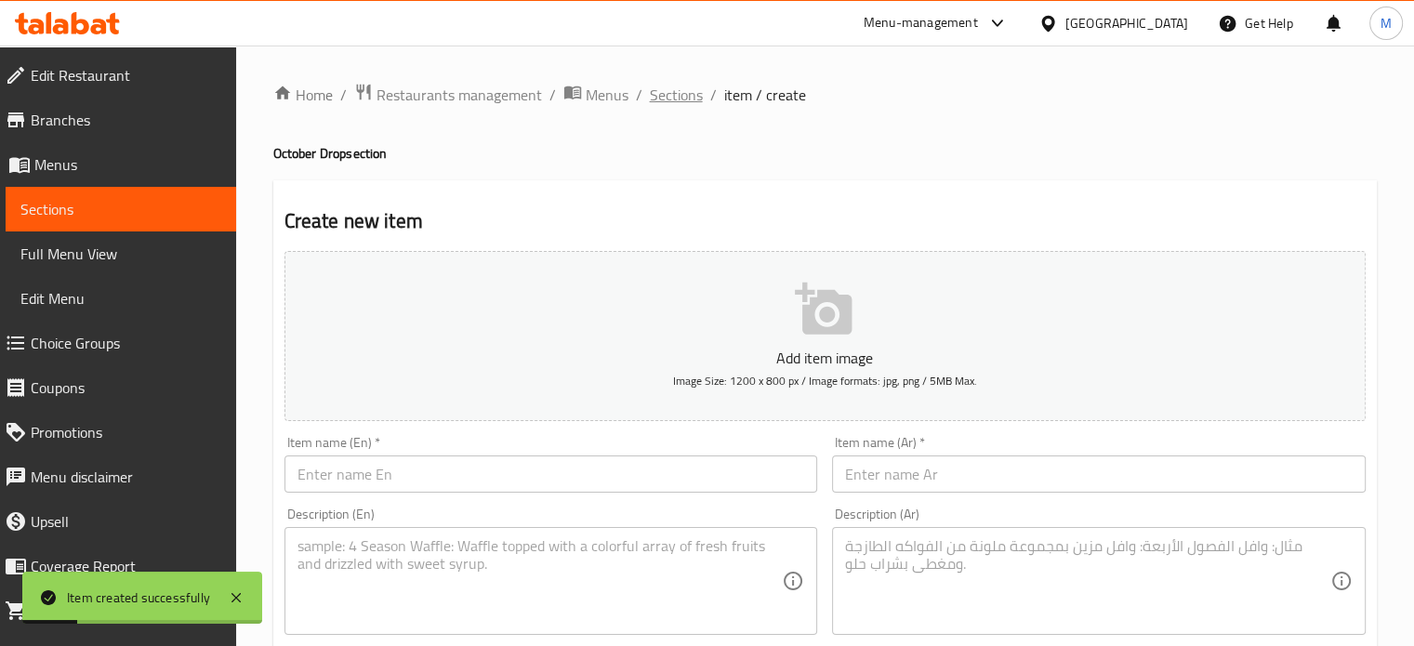
click at [650, 89] on span "Sections" at bounding box center [676, 95] width 53 height 22
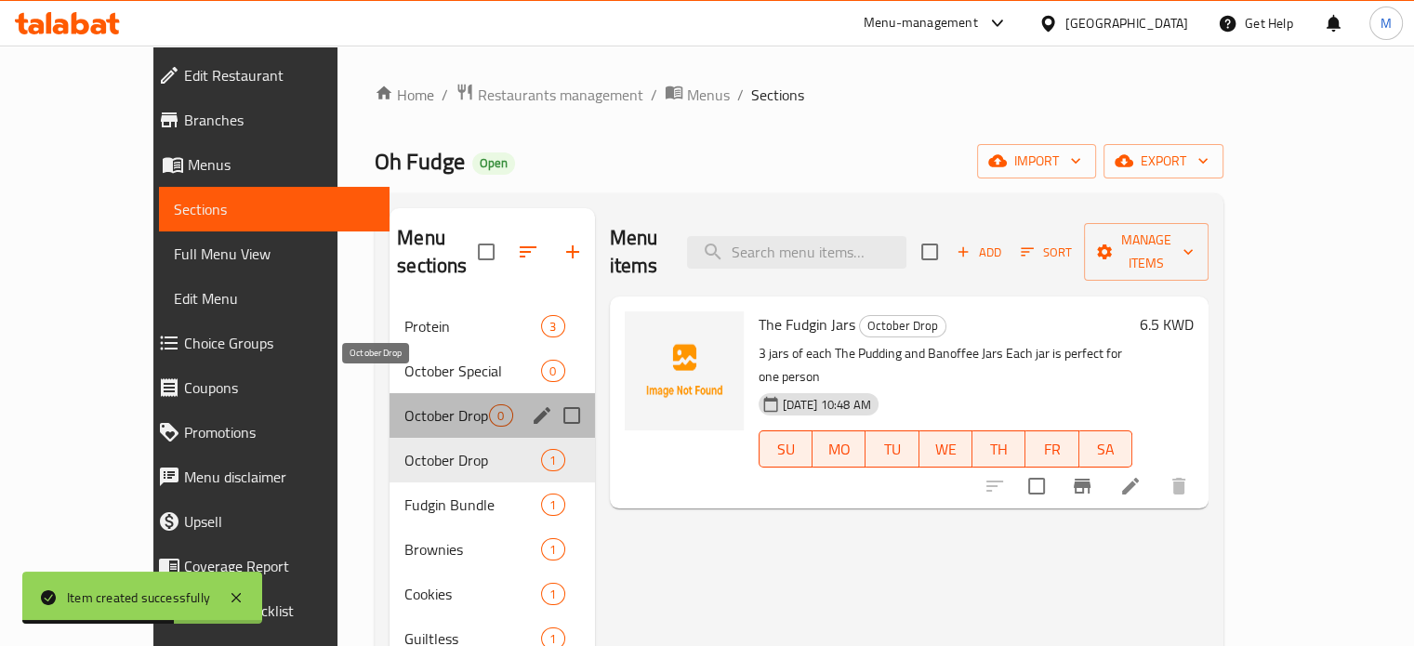
click at [404, 404] on span "October Drop" at bounding box center [446, 415] width 85 height 22
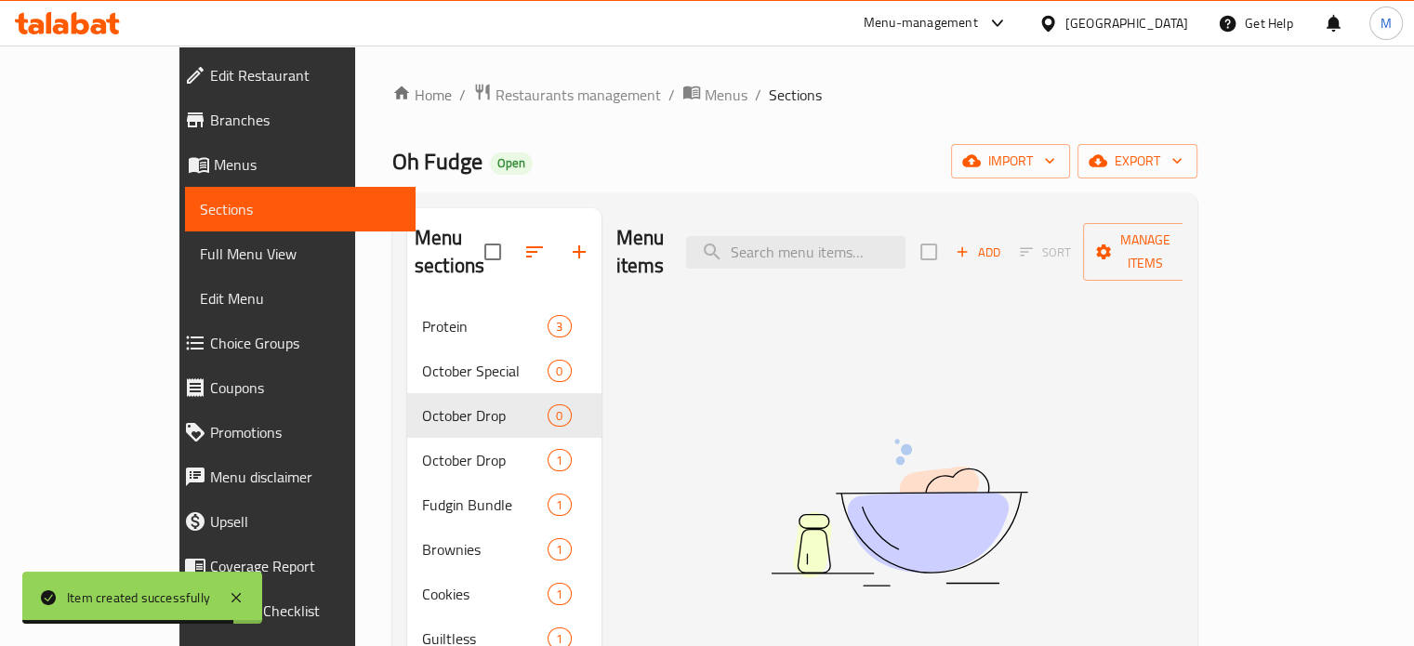
drag, startPoint x: 822, startPoint y: 409, endPoint x: 416, endPoint y: 304, distance: 419.7
click at [422, 315] on span "Protein" at bounding box center [485, 326] width 126 height 22
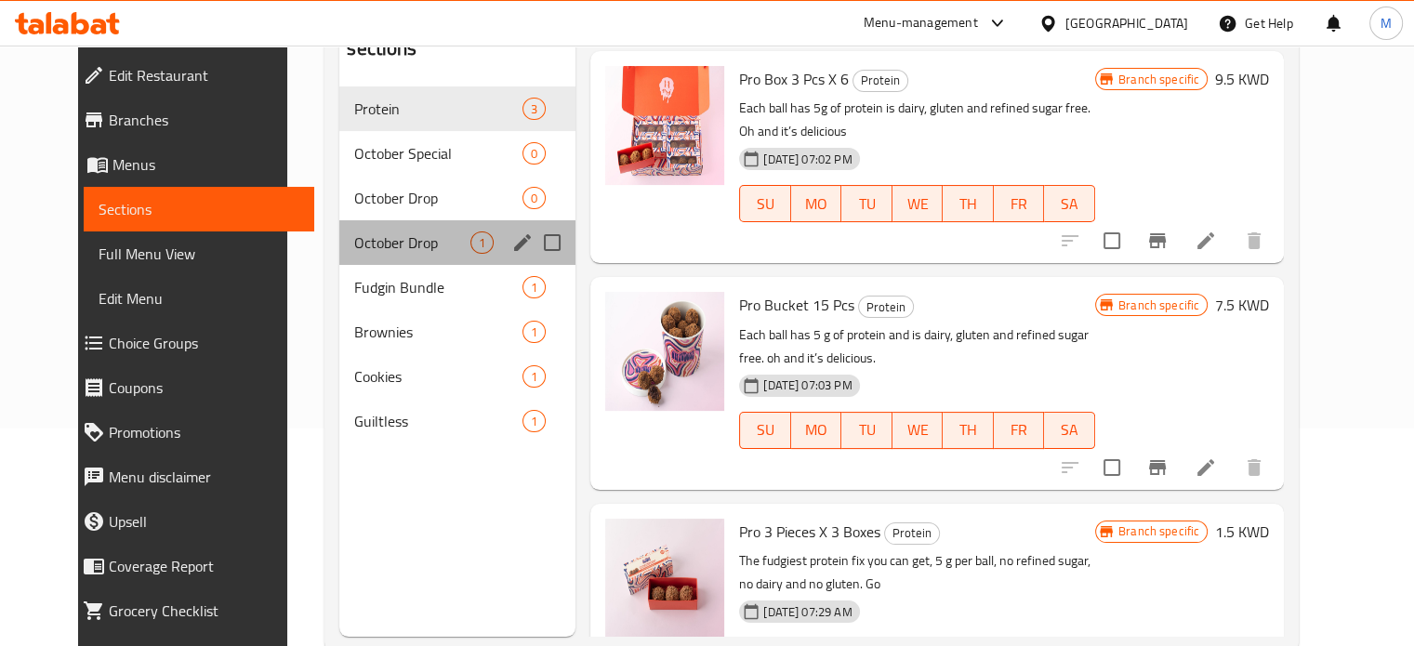
click at [352, 220] on div "October Drop 1" at bounding box center [457, 242] width 236 height 45
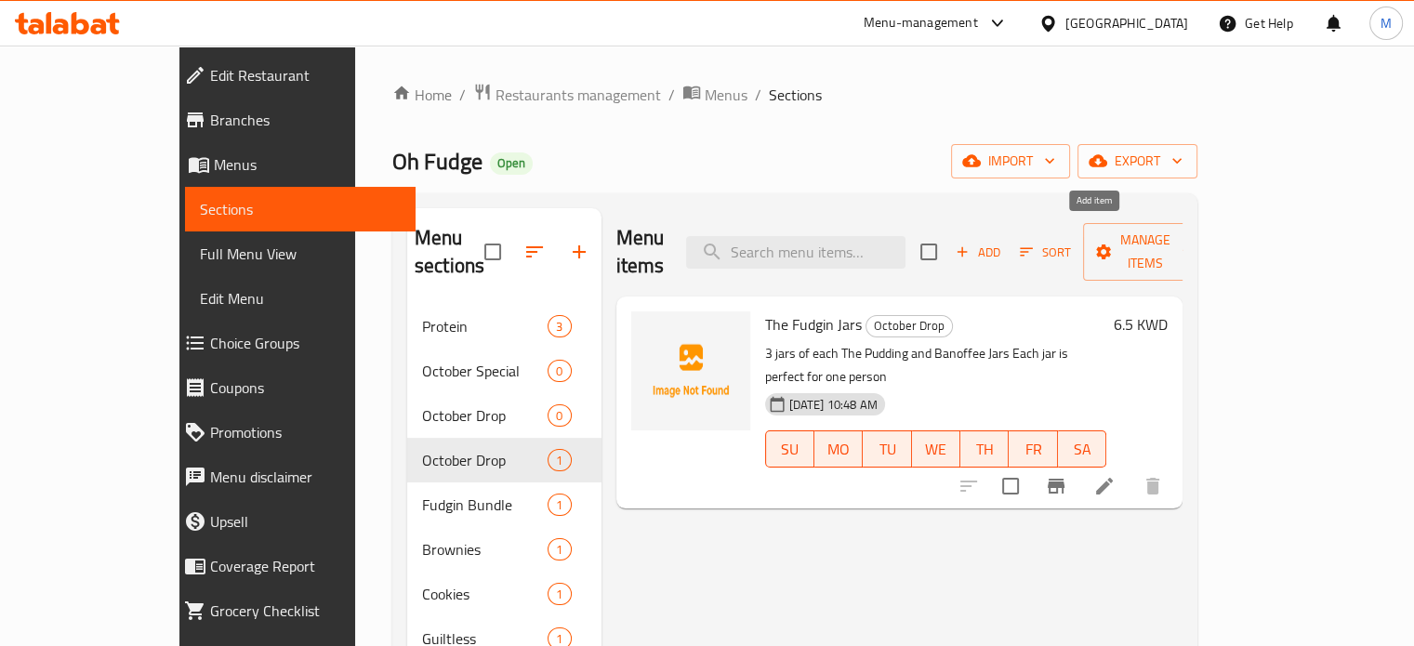
click at [1003, 242] on span "Add" at bounding box center [978, 252] width 50 height 21
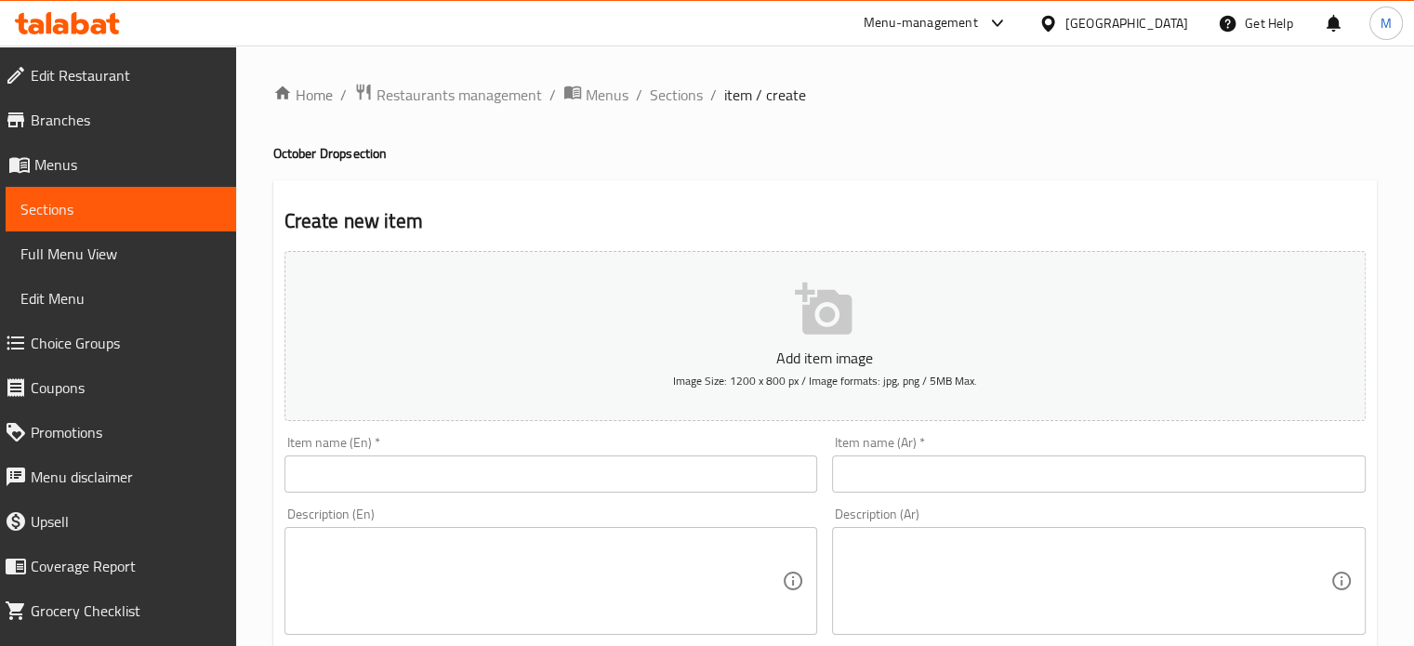
click at [596, 475] on input "text" at bounding box center [552, 474] width 534 height 37
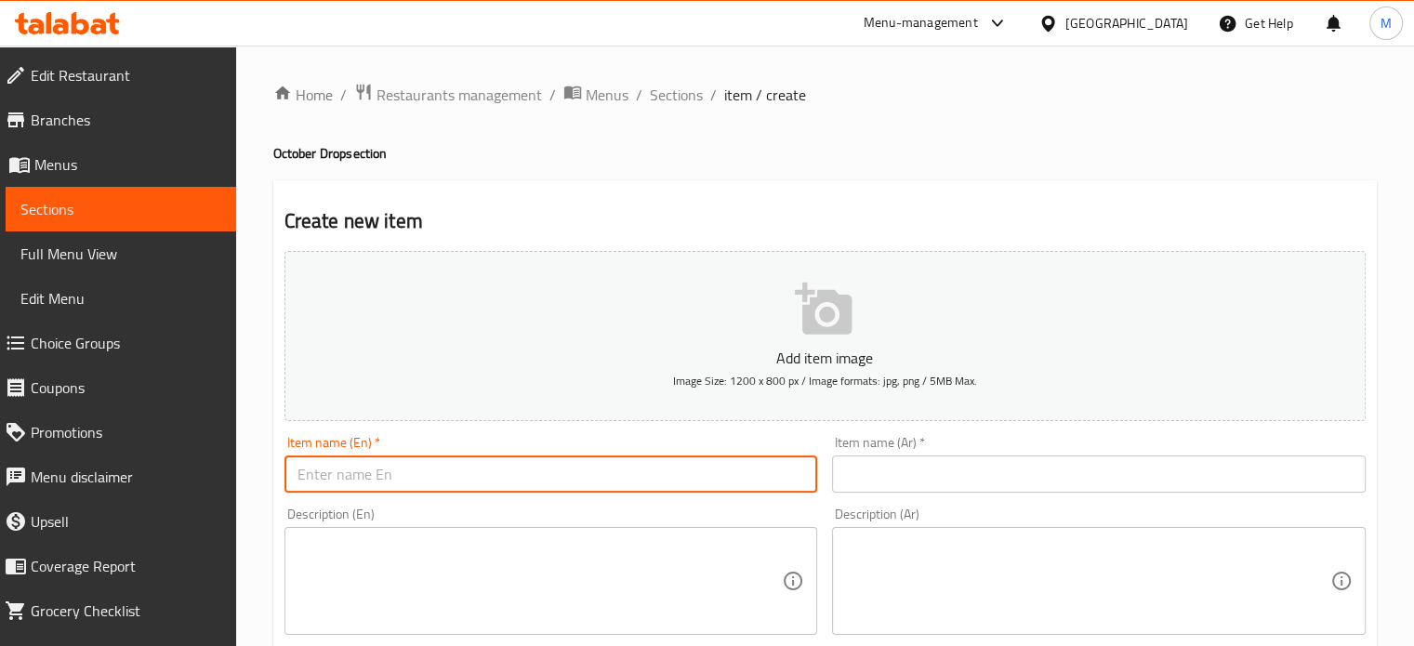
paste input "THE BANOFFEE JAR"
type input "THE BANOFFEE JAR"
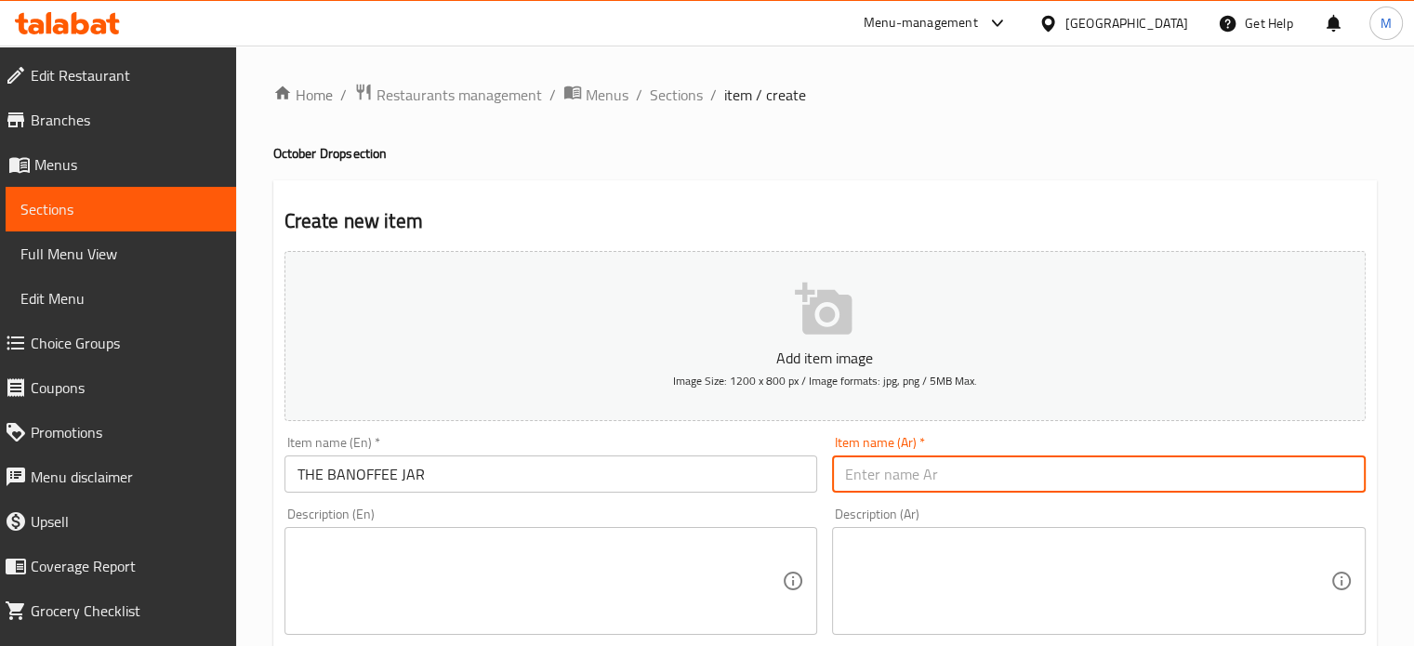
click at [1029, 471] on input "text" at bounding box center [1099, 474] width 534 height 37
paste input "بانوفّي جار"
type input "بانوفّي جار"
click at [755, 581] on textarea at bounding box center [540, 581] width 485 height 88
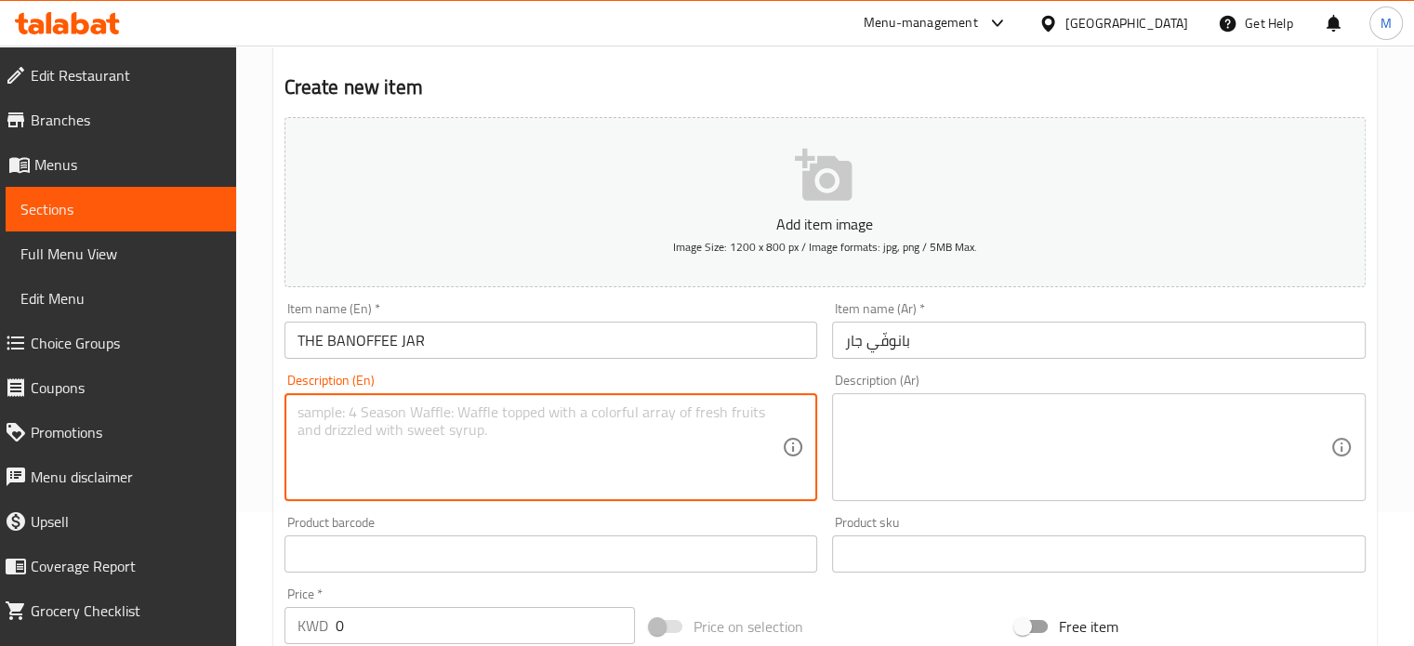
scroll to position [138, 0]
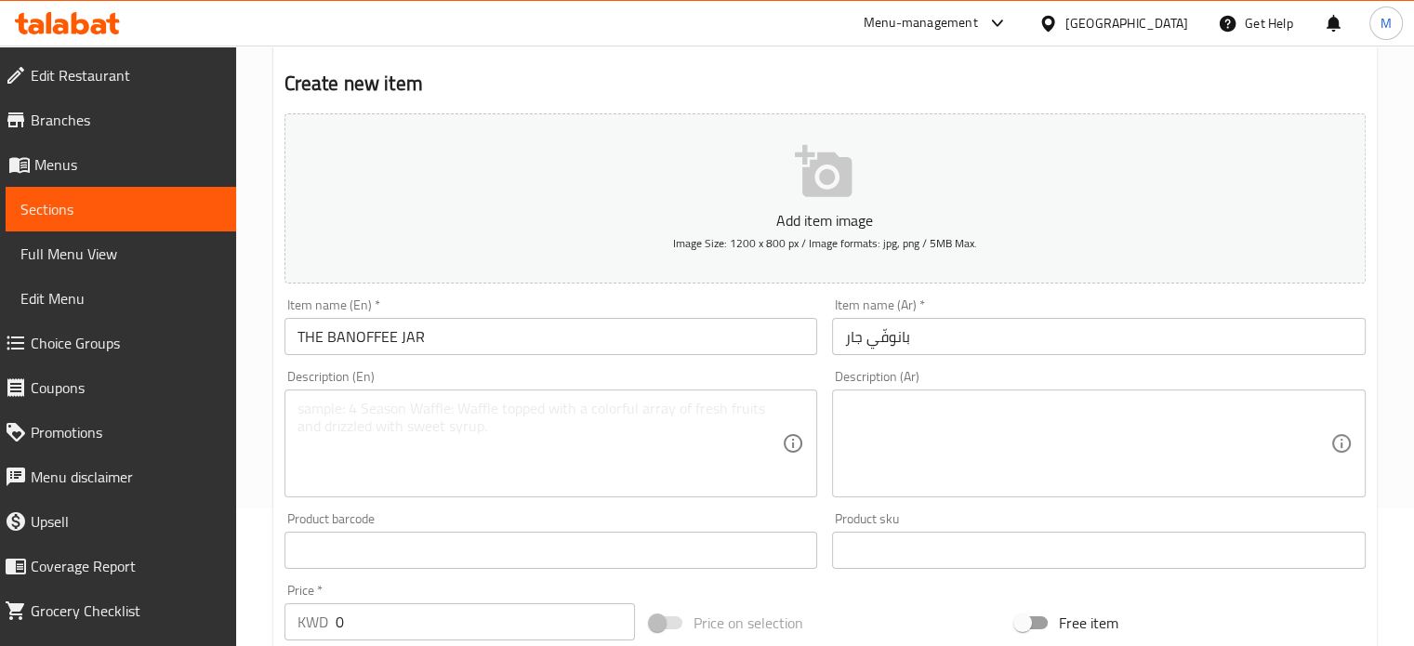
drag, startPoint x: 547, startPoint y: 371, endPoint x: 469, endPoint y: 425, distance: 94.9
click at [469, 425] on div "Description (En) Description (En)" at bounding box center [552, 433] width 534 height 127
click at [469, 425] on textarea at bounding box center [540, 444] width 485 height 88
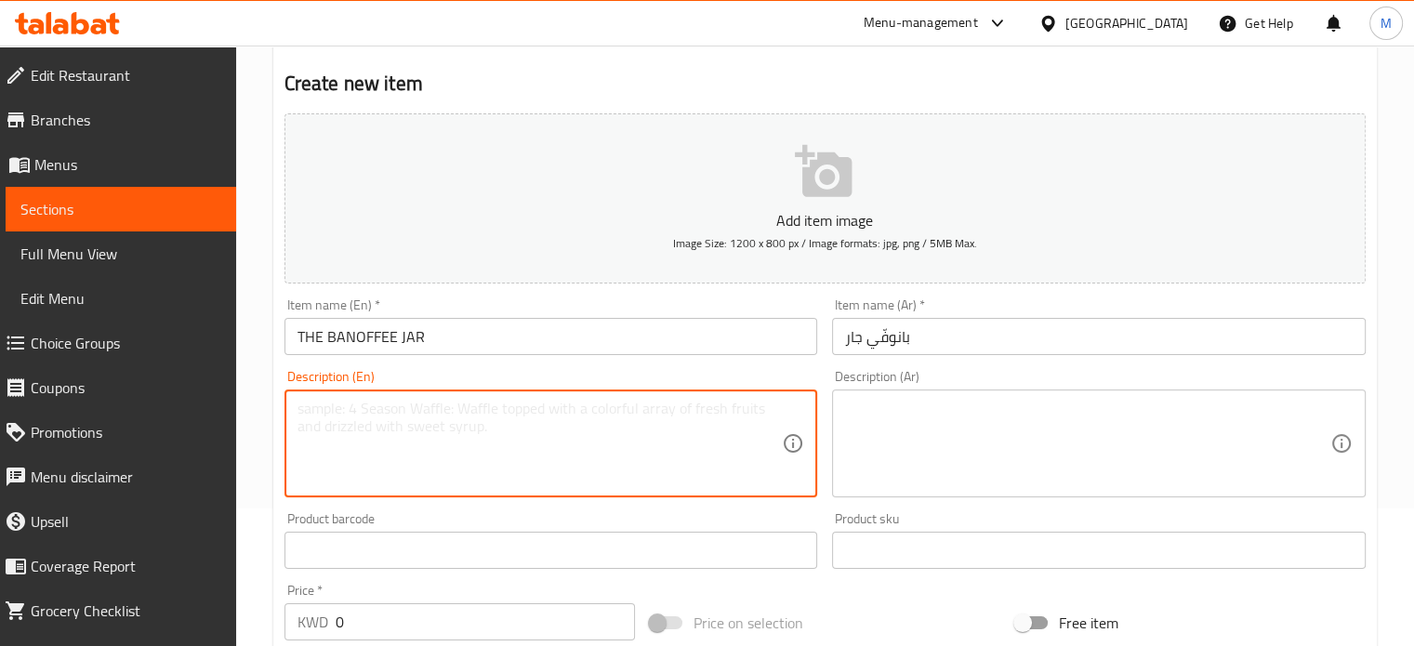
paste textarea "Banoffe is my favorite pie"
click at [435, 412] on textarea "Banoffe is my favorite pie" at bounding box center [540, 444] width 485 height 88
click at [465, 412] on textarea "Banoffe is my favorite pie" at bounding box center [540, 444] width 485 height 88
paste textarea "Layers of banana, homemade lotus topped with our in house nutella sauce, the co…"
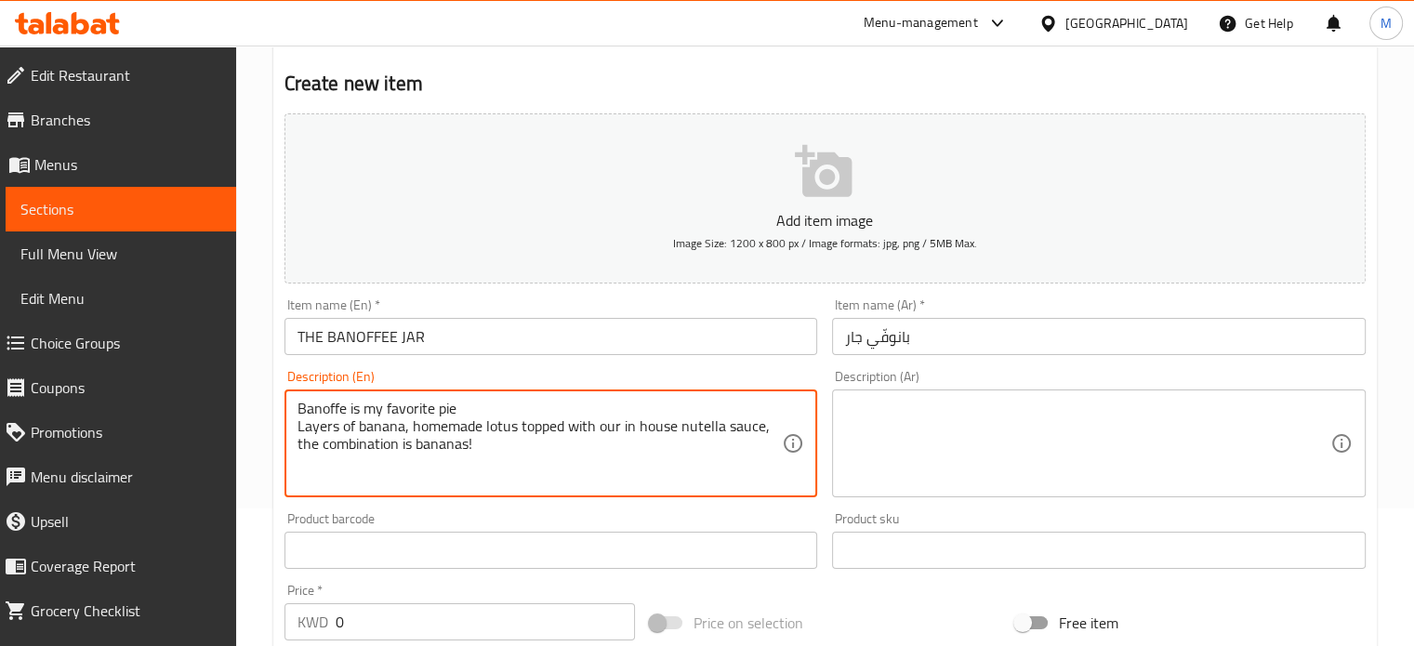
click at [480, 450] on textarea "Banoffe is my favorite pie Layers of banana, homemade lotus topped with our in …" at bounding box center [540, 444] width 485 height 88
click at [406, 430] on textarea "Banoffe is my favorite pie Layers of banana, homemade lotus topped with our in …" at bounding box center [540, 444] width 485 height 88
click at [480, 446] on textarea "Banoffe is my favorite pie Layers of banana homemade lotus topped with our in h…" at bounding box center [540, 444] width 485 height 88
paste textarea "Each jar is perfect for one person"
type textarea "Banoffe is my favorite pie Layers of banana homemade lotus topped with our in h…"
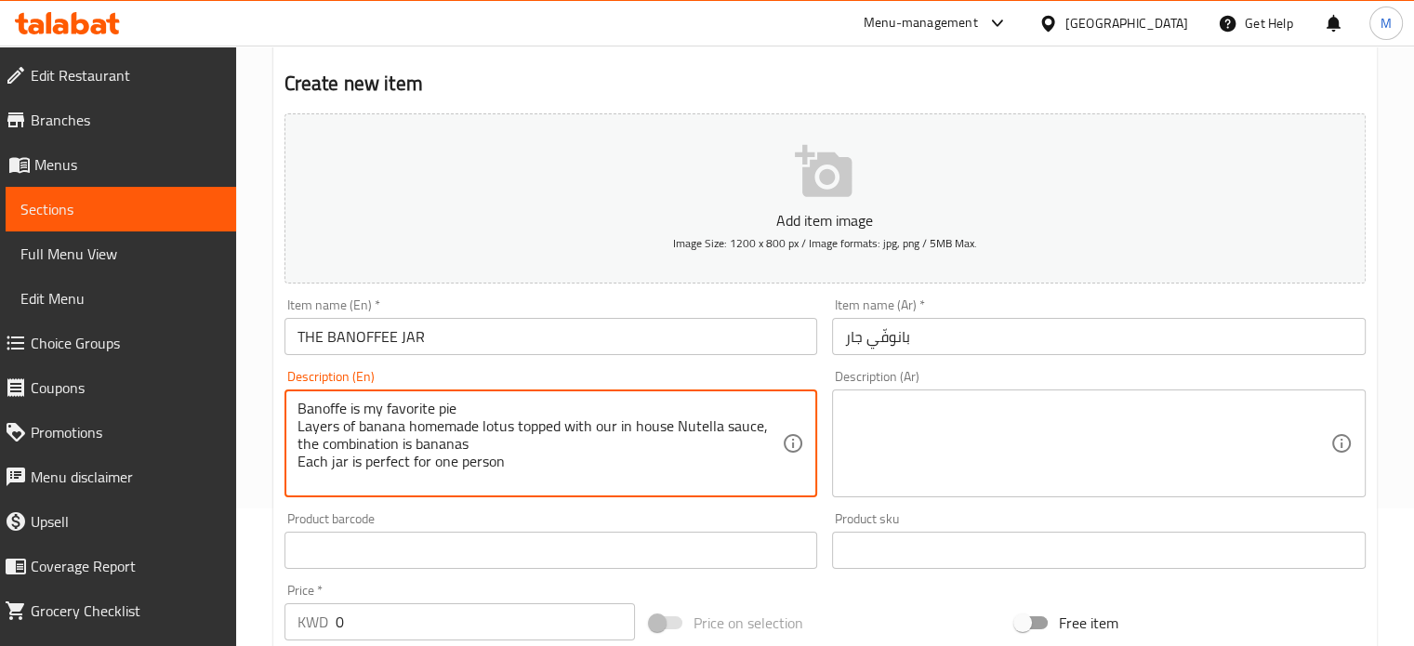
click at [893, 411] on textarea at bounding box center [1087, 444] width 485 height 88
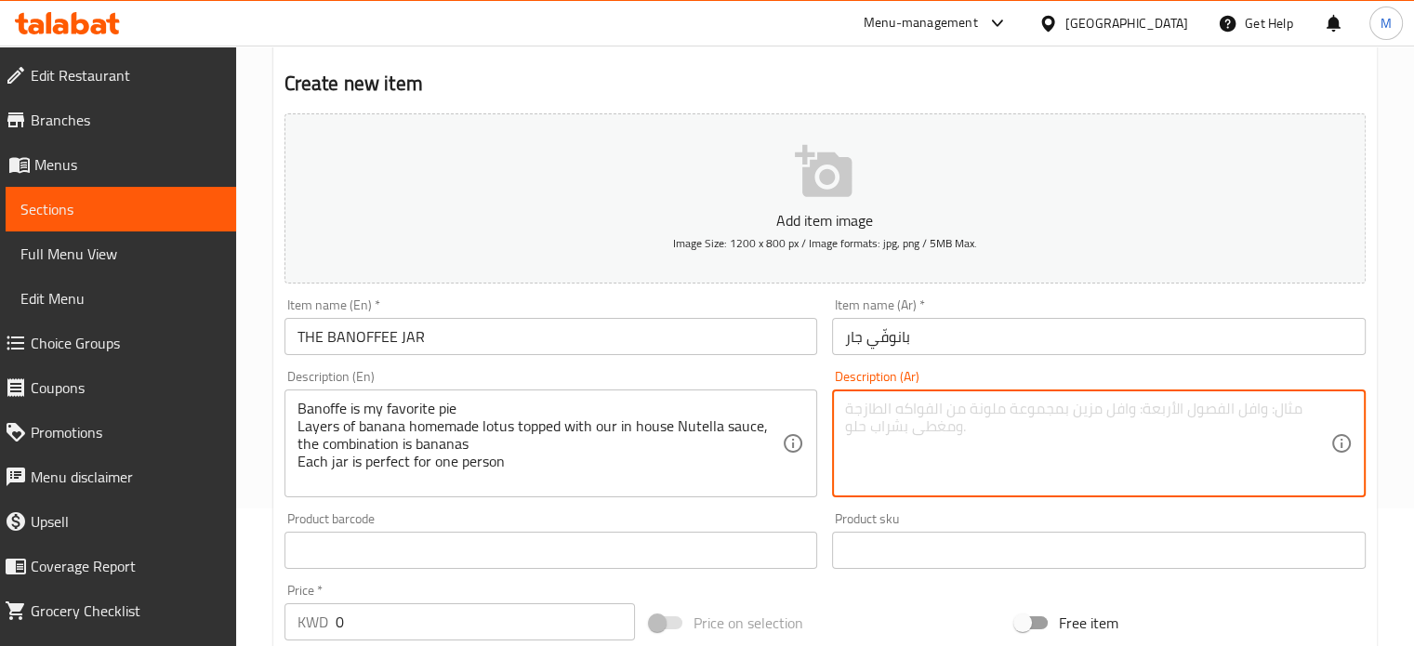
scroll to position [0, 0]
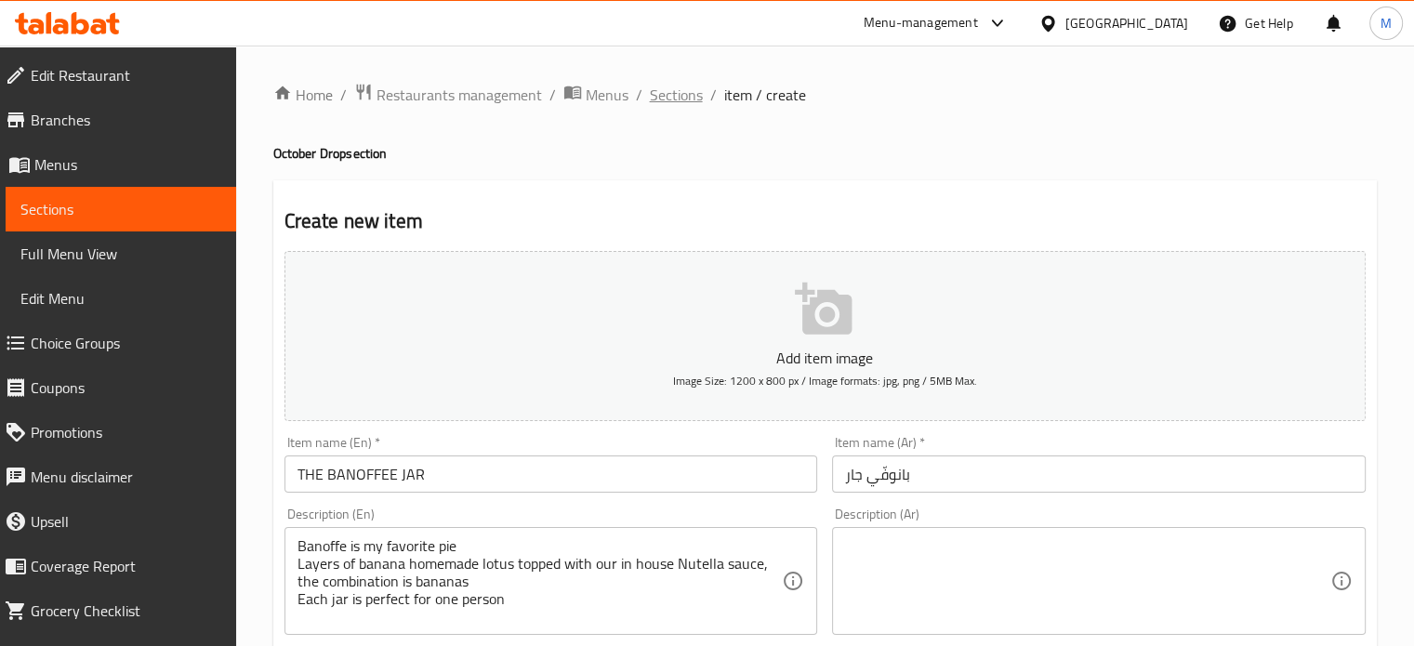
click at [662, 92] on span "Sections" at bounding box center [676, 95] width 53 height 22
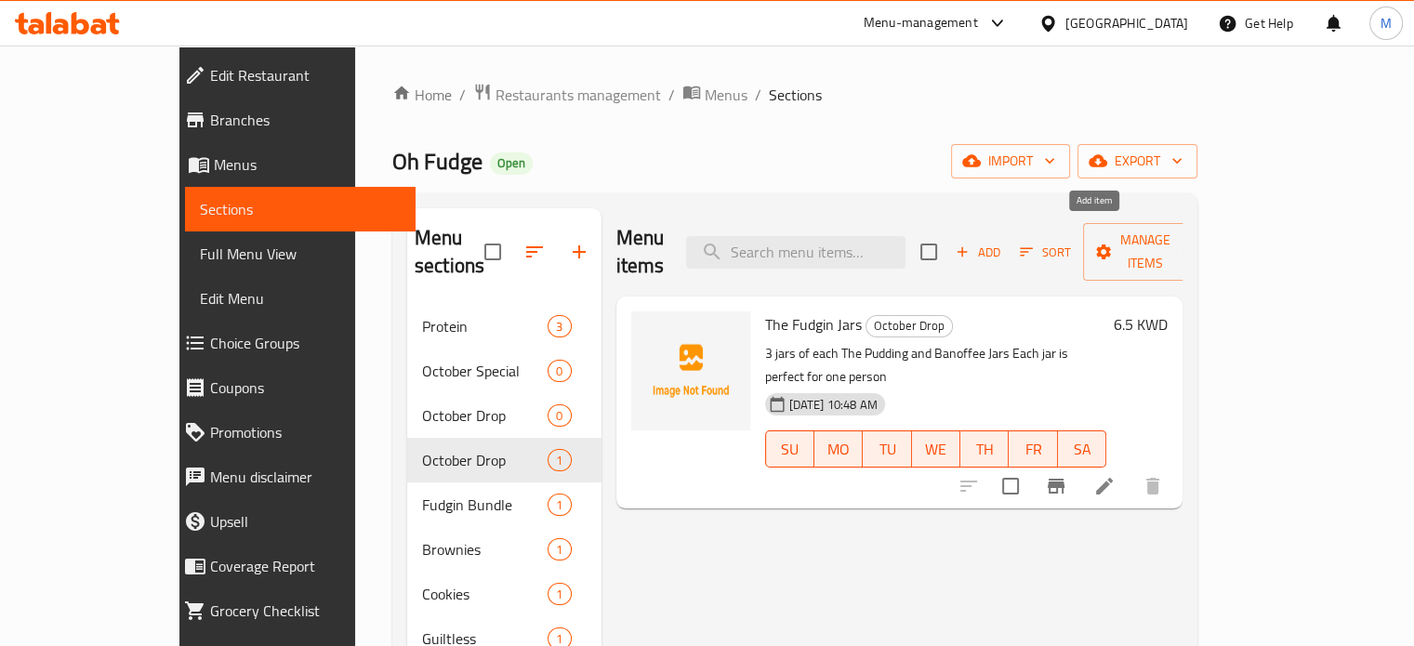
click at [1003, 242] on span "Add" at bounding box center [978, 252] width 50 height 21
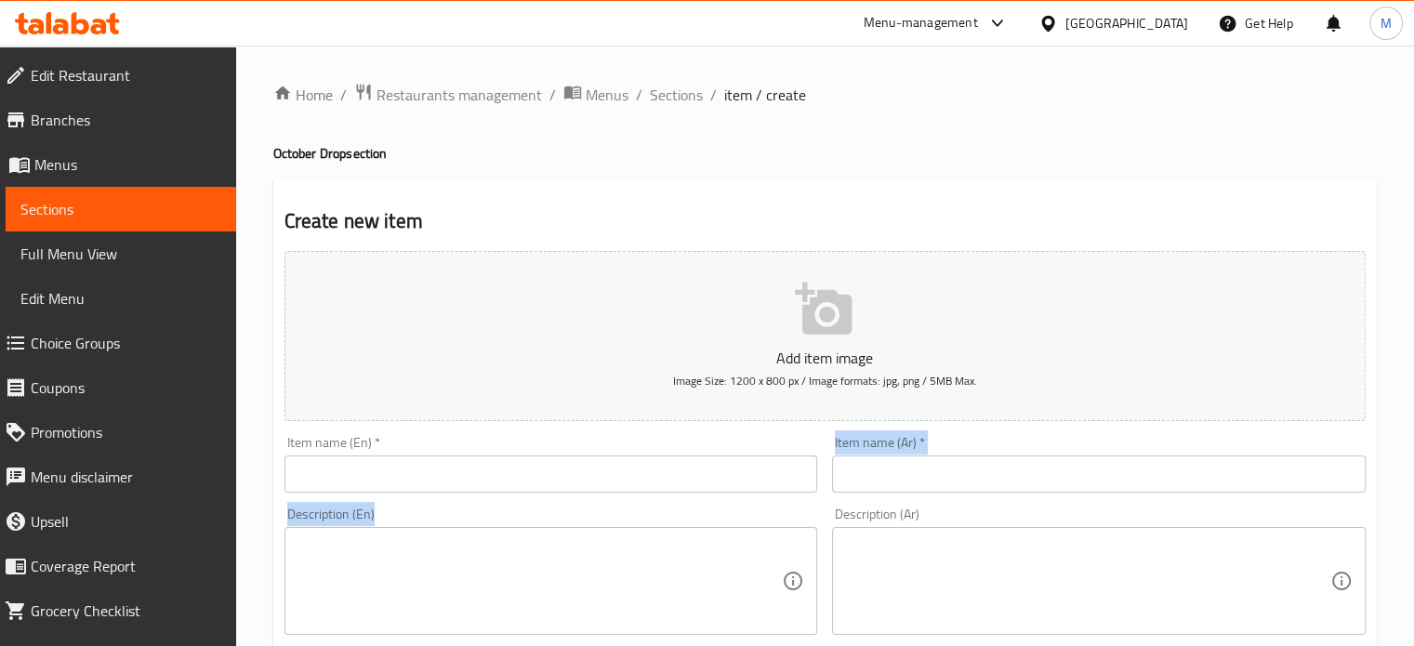
drag, startPoint x: 466, startPoint y: 511, endPoint x: 502, endPoint y: 464, distance: 59.7
click at [502, 464] on div "Add item image Image Size: 1200 x 800 px / Image formats: jpg, png / 5MB Max. I…" at bounding box center [825, 645] width 1096 height 802
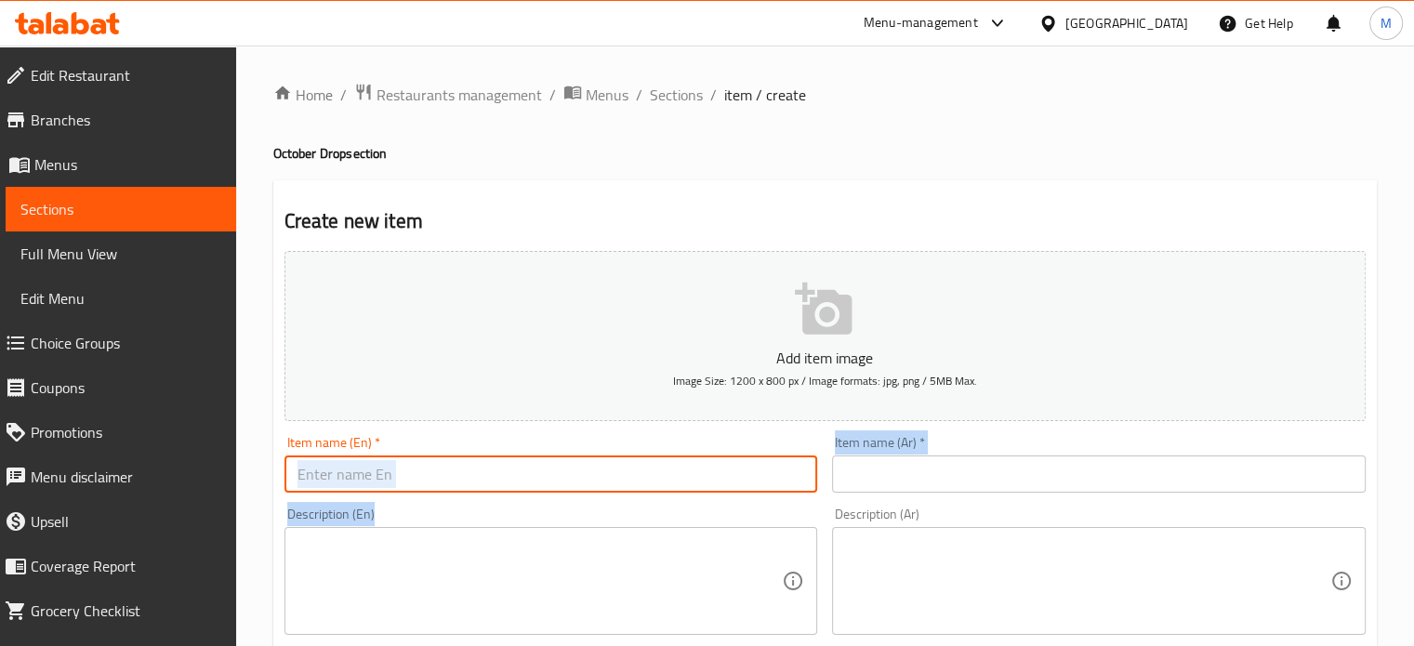
click at [502, 464] on input "text" at bounding box center [552, 474] width 534 height 37
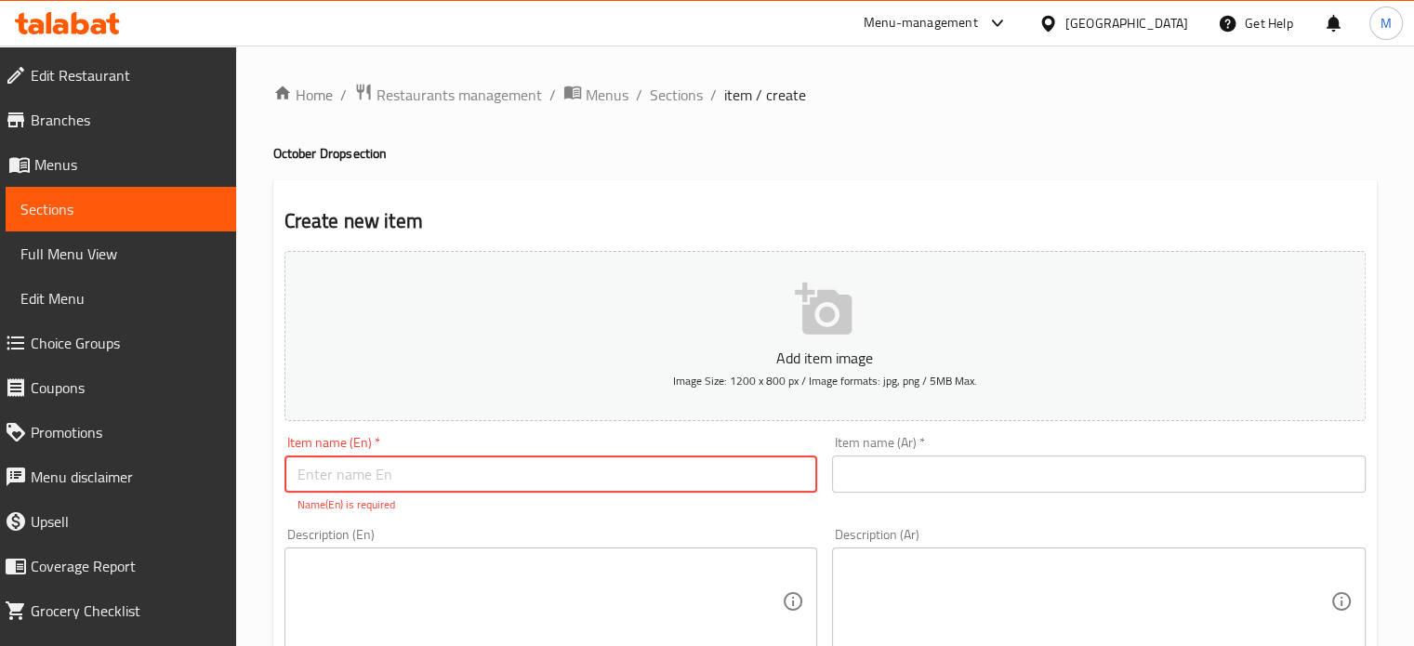
paste input "THE BANOFFEE JAR"
type input "THE BANOFFEE JAR"
click at [918, 490] on input "text" at bounding box center [1099, 474] width 534 height 37
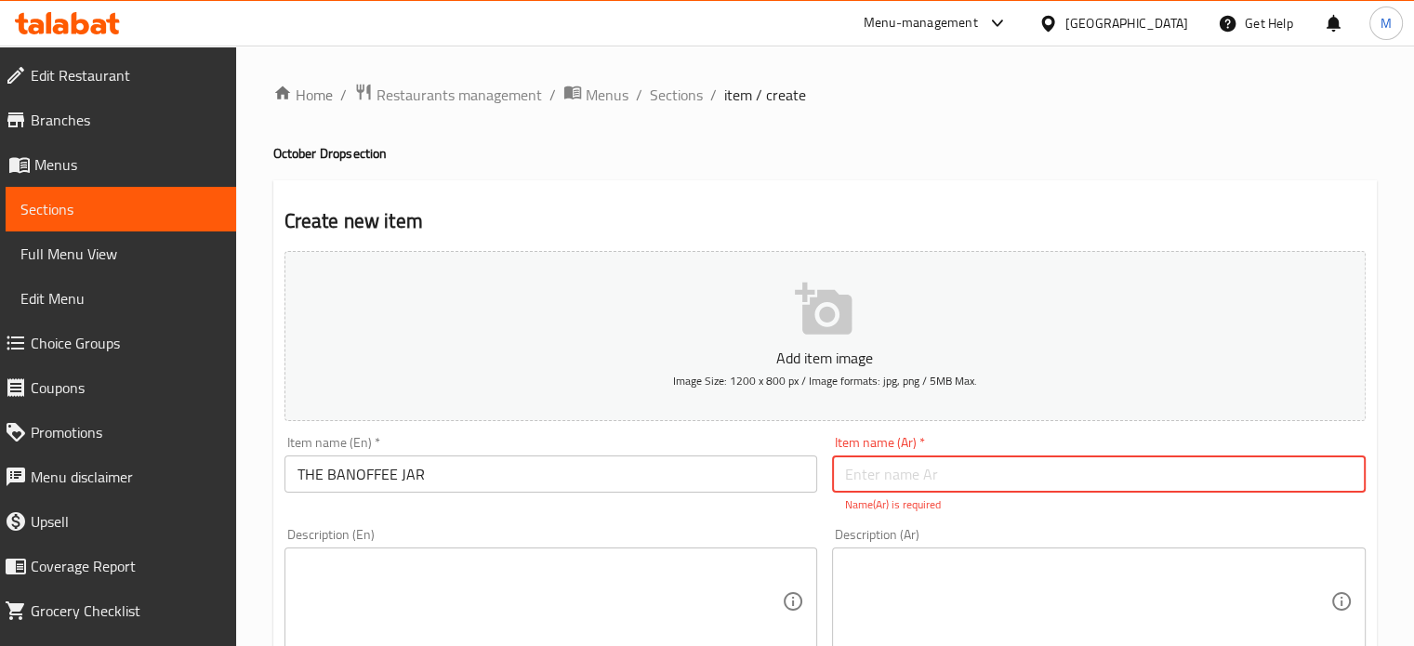
paste input "بانوفّي جار"
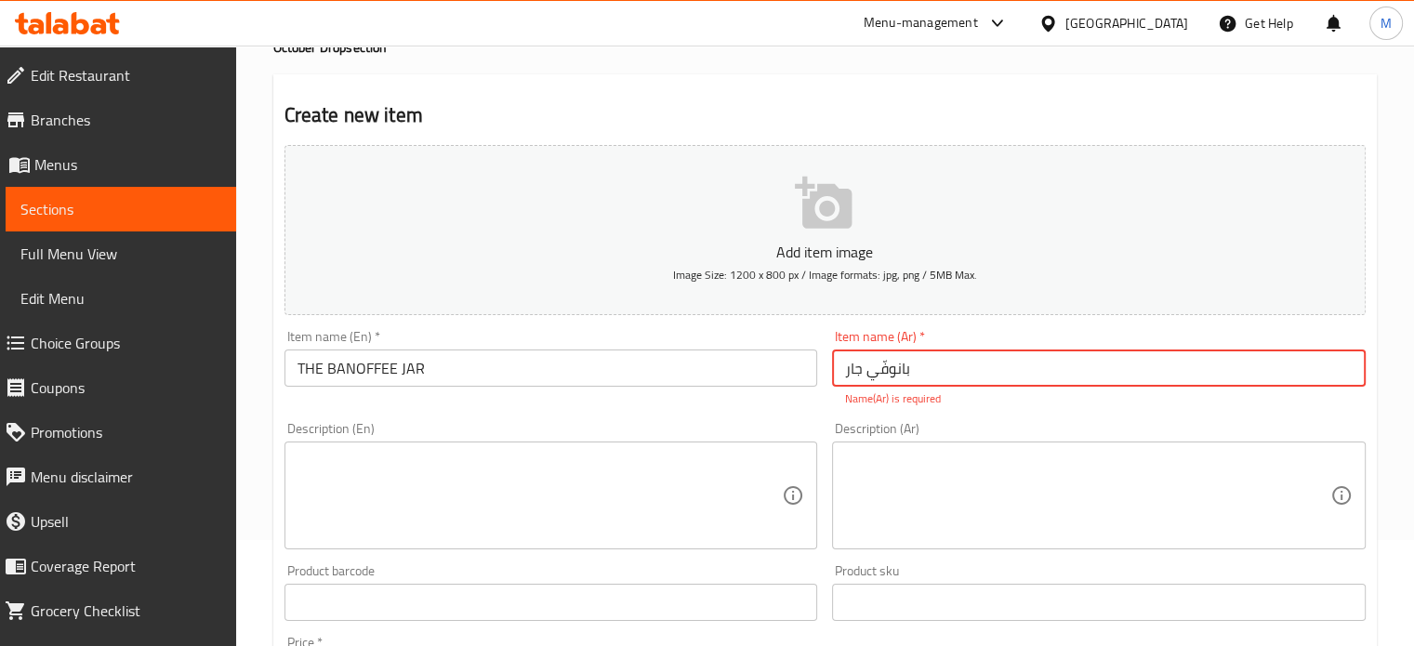
scroll to position [107, 0]
type input "بانوفّي جار"
click at [543, 411] on div "Add item image Image Size: 1200 x 800 px / Image formats: jpg, png / 5MB Max. I…" at bounding box center [825, 548] width 1096 height 822
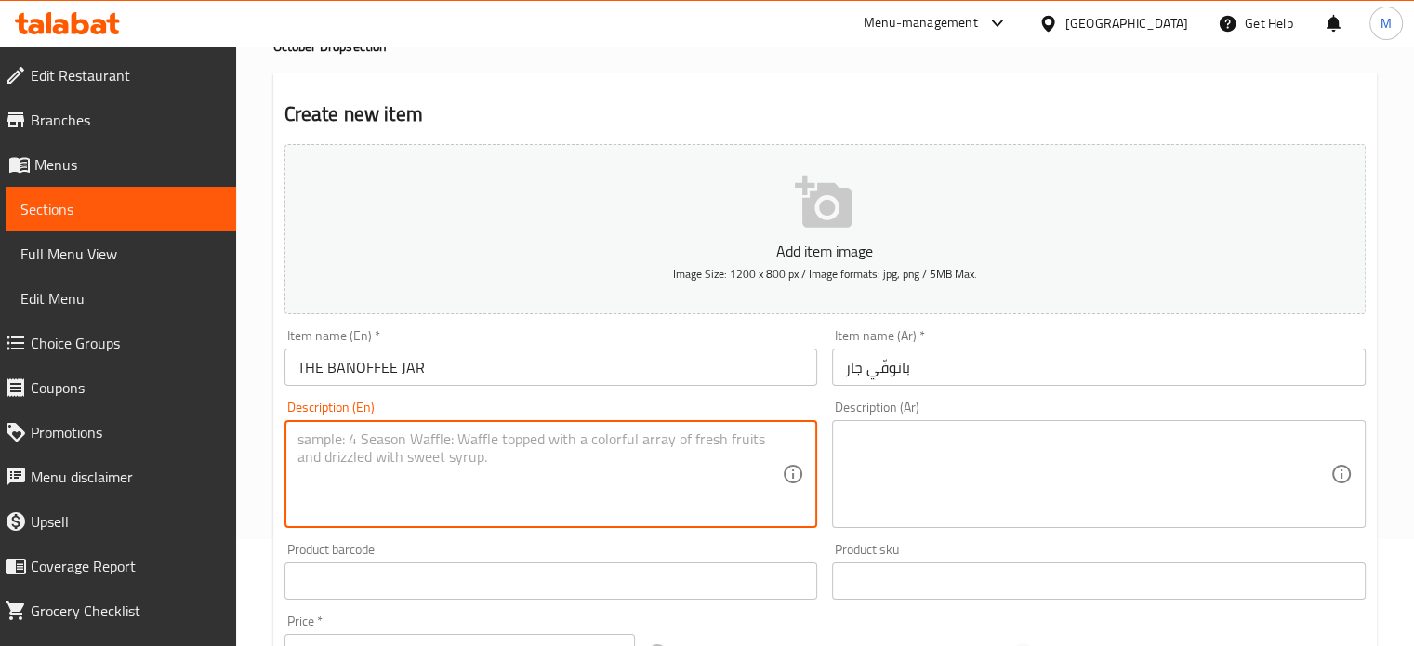
click at [524, 468] on textarea at bounding box center [540, 475] width 485 height 88
paste textarea "Banoffe is my favorite pie"
paste textarea "Layers of banana, homemade lotus topped with our in house nutella sauce, the co…"
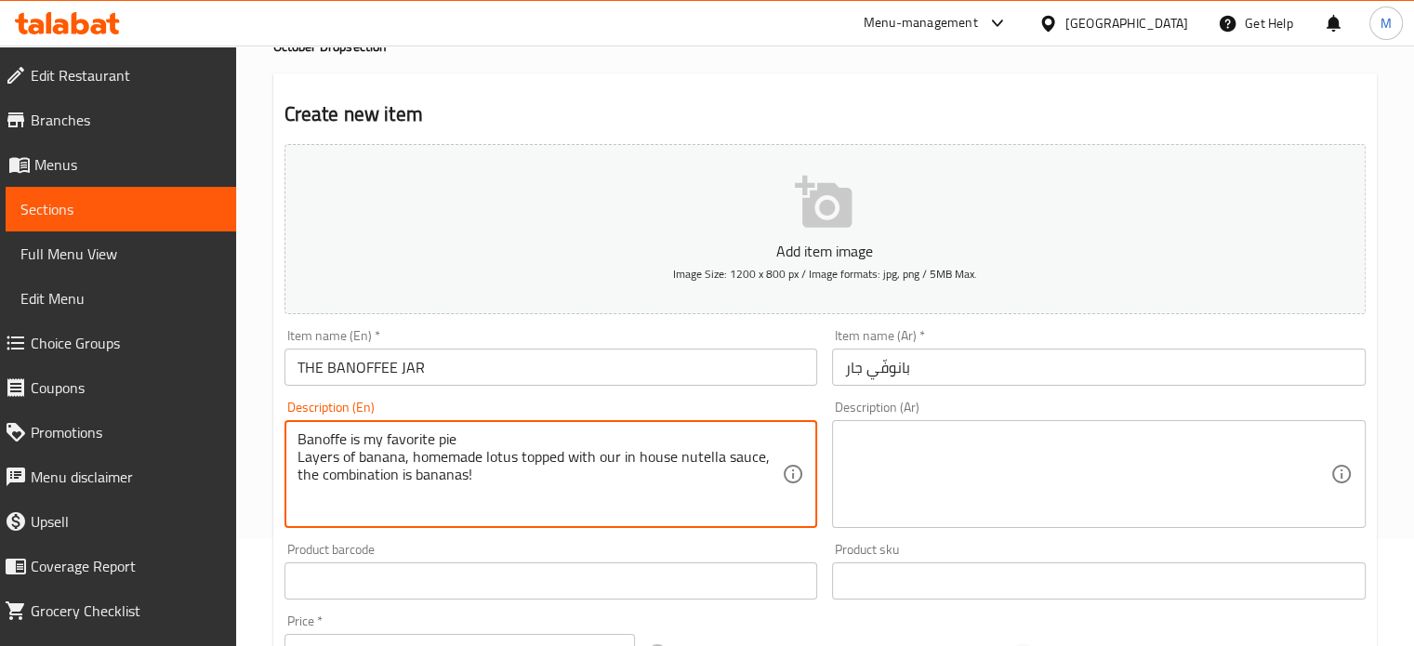
click at [298, 439] on textarea "Banoffe is my favorite pie Layers of banana, homemade lotus topped with our in …" at bounding box center [540, 475] width 485 height 88
click at [535, 555] on div "Product barcode Product barcode" at bounding box center [552, 571] width 534 height 57
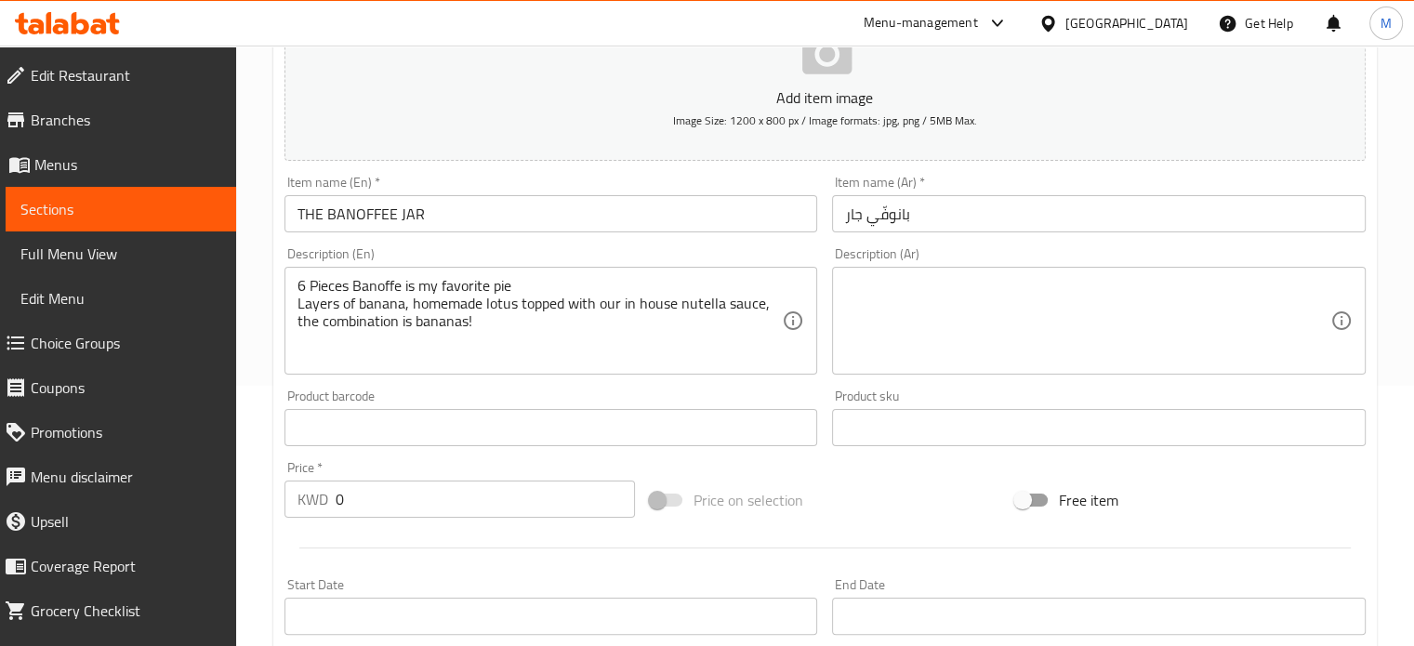
scroll to position [260, 0]
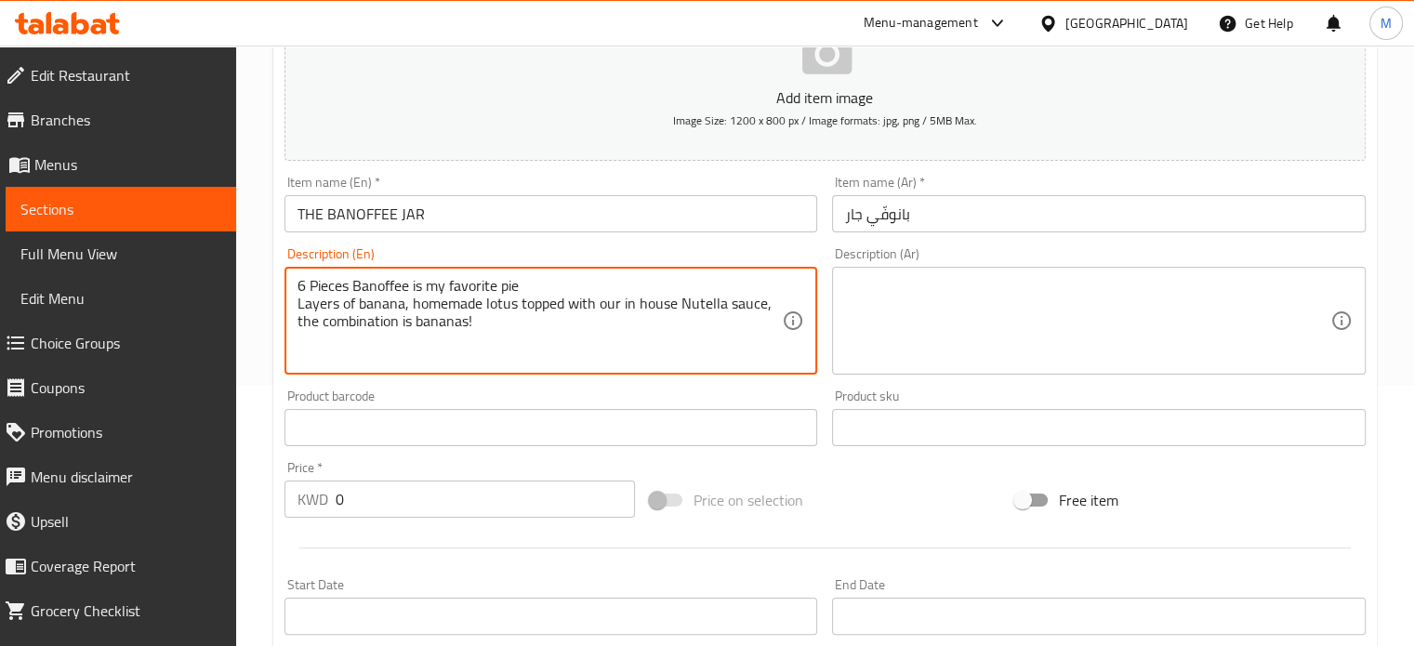
type textarea "6 Pieces Banoffee is my favorite pie Layers of banana, homemade lotus topped wi…"
click at [368, 492] on input "0" at bounding box center [485, 499] width 299 height 37
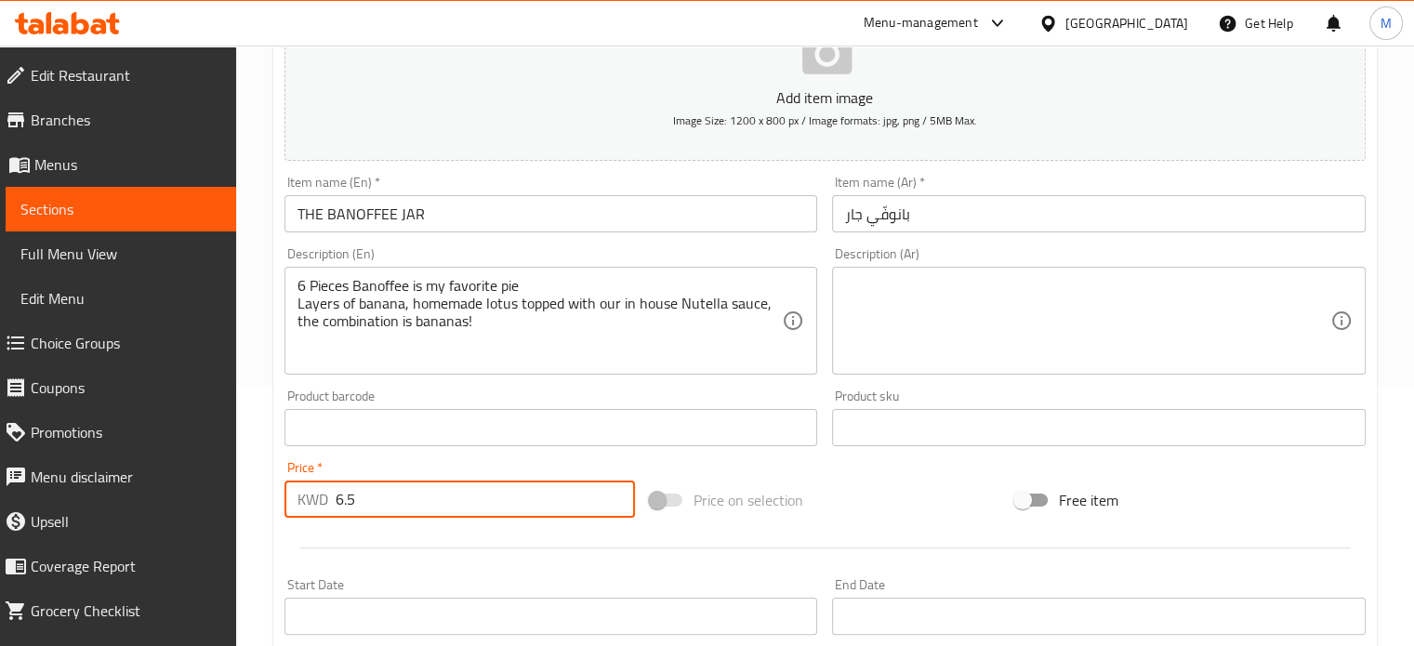
type input "6.5"
click at [891, 322] on textarea at bounding box center [1087, 321] width 485 height 88
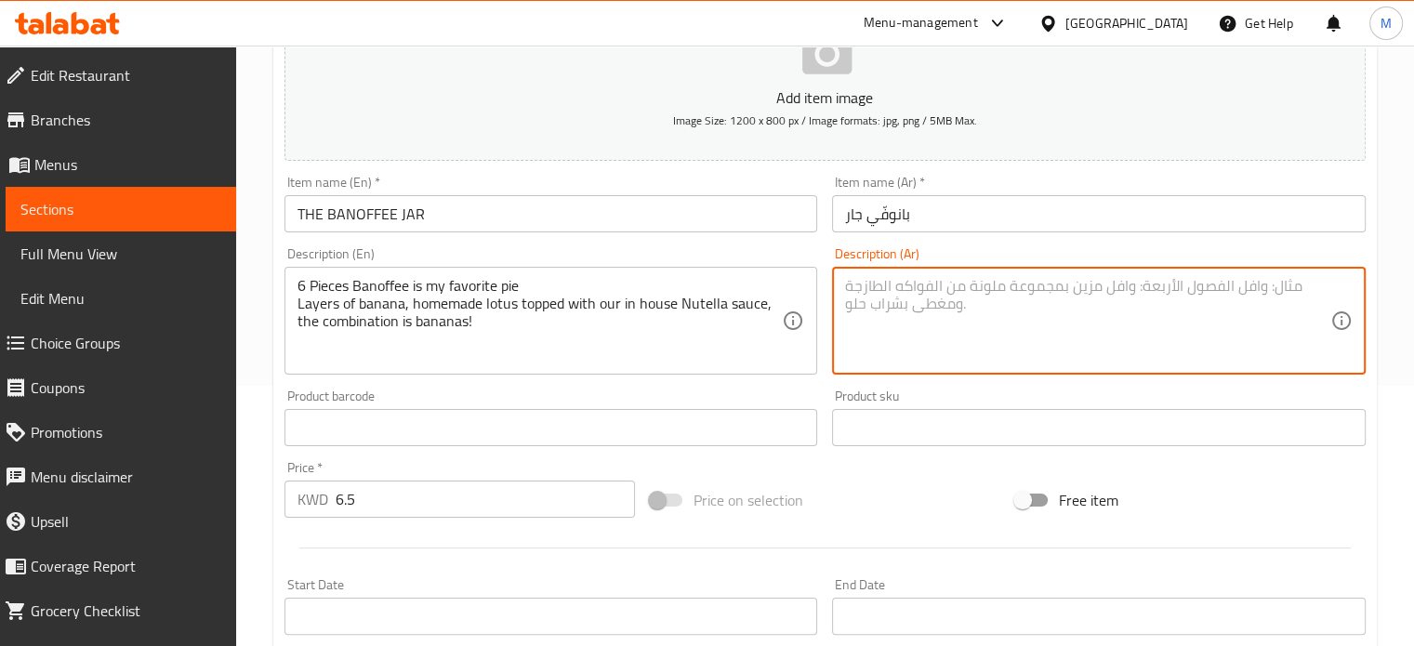
paste textarea "بانوفي هي فطيرتي المفضلة"
type textarea "بانوفي هي فطيرتي المفضلة"
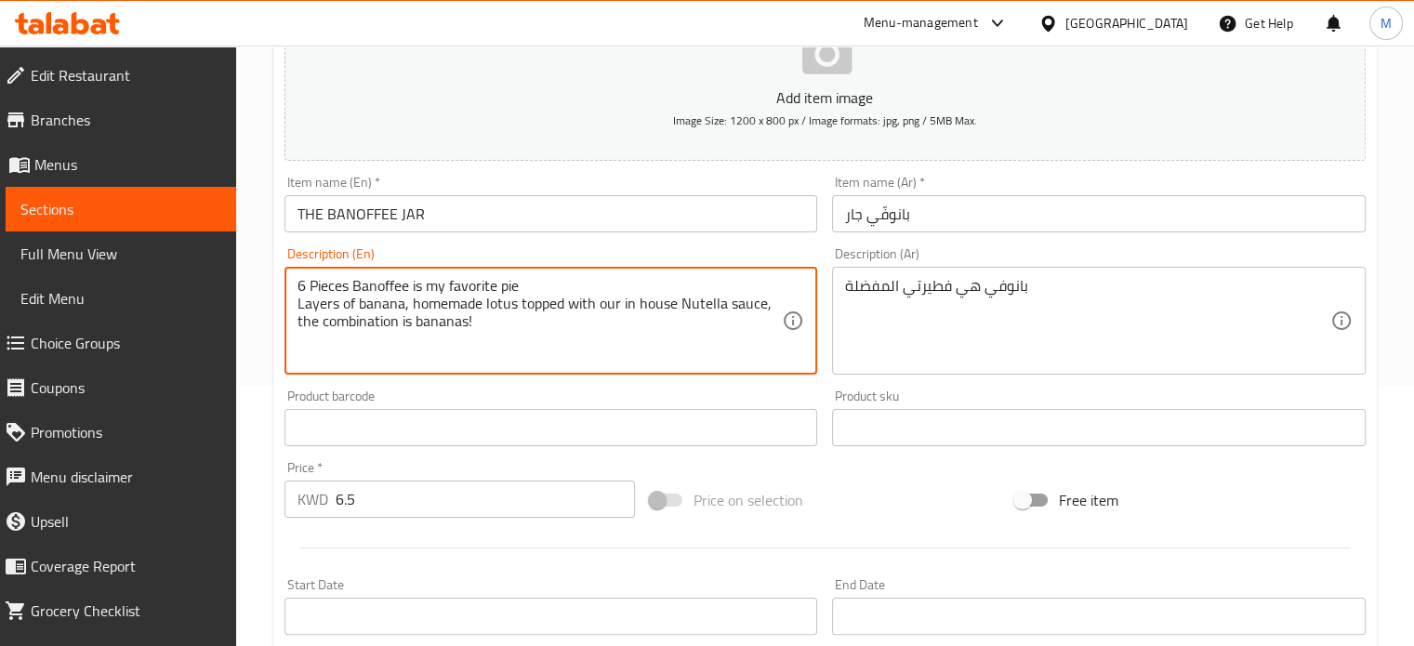
drag, startPoint x: 346, startPoint y: 285, endPoint x: 312, endPoint y: 279, distance: 35.0
type textarea "6 Jars of Banoffee is my favorite pie Layers of banana, homemade lotus topped w…"
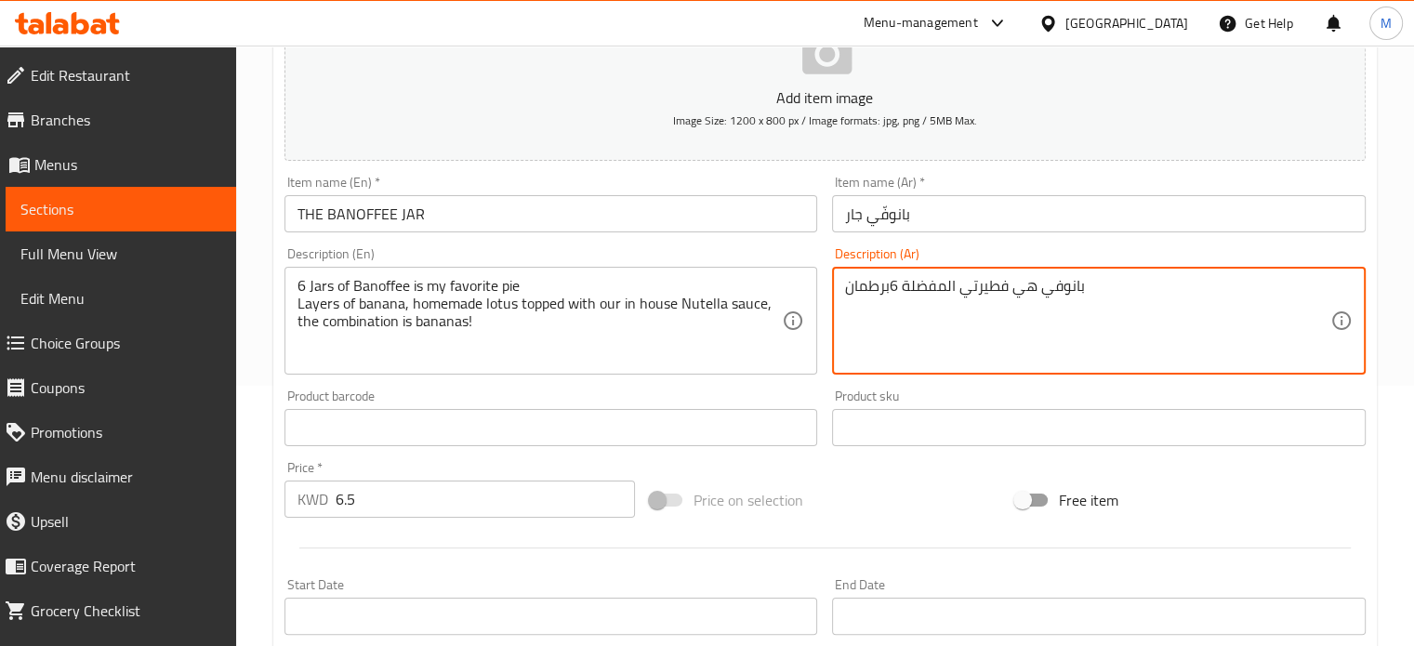
click at [888, 283] on textarea "بانوفي هي فطيرتي المفضلة 6برطمان" at bounding box center [1087, 321] width 485 height 88
click at [897, 286] on textarea "بانوفي هي فطيرتي المفضلة 6برطمان" at bounding box center [1087, 321] width 485 height 88
click at [841, 303] on div "بانوفي هي فطيرتي المفضلة 6 برطمان Description (Ar)" at bounding box center [1099, 321] width 534 height 108
click at [852, 315] on textarea "بانوفي هي فطيرتي المفضلة 6 برطمان" at bounding box center [1087, 321] width 485 height 88
click at [1097, 290] on textarea "بانوفي هي فطيرتي المفضلة 6 برطمان" at bounding box center [1087, 321] width 485 height 88
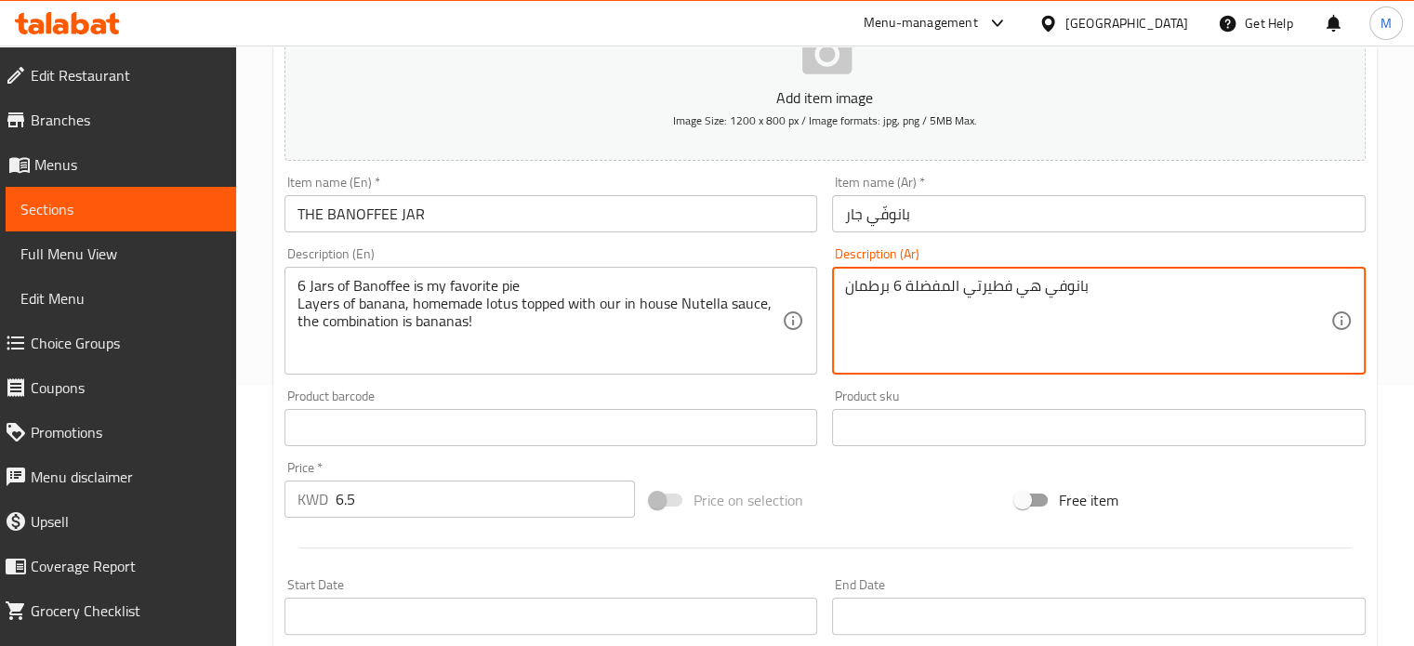
paste textarea "طبقات من الموز، لوتس منزلي الصنع، مغطاة بصلصة نوتيلا خاصة بنا، المزيج هو الموز"
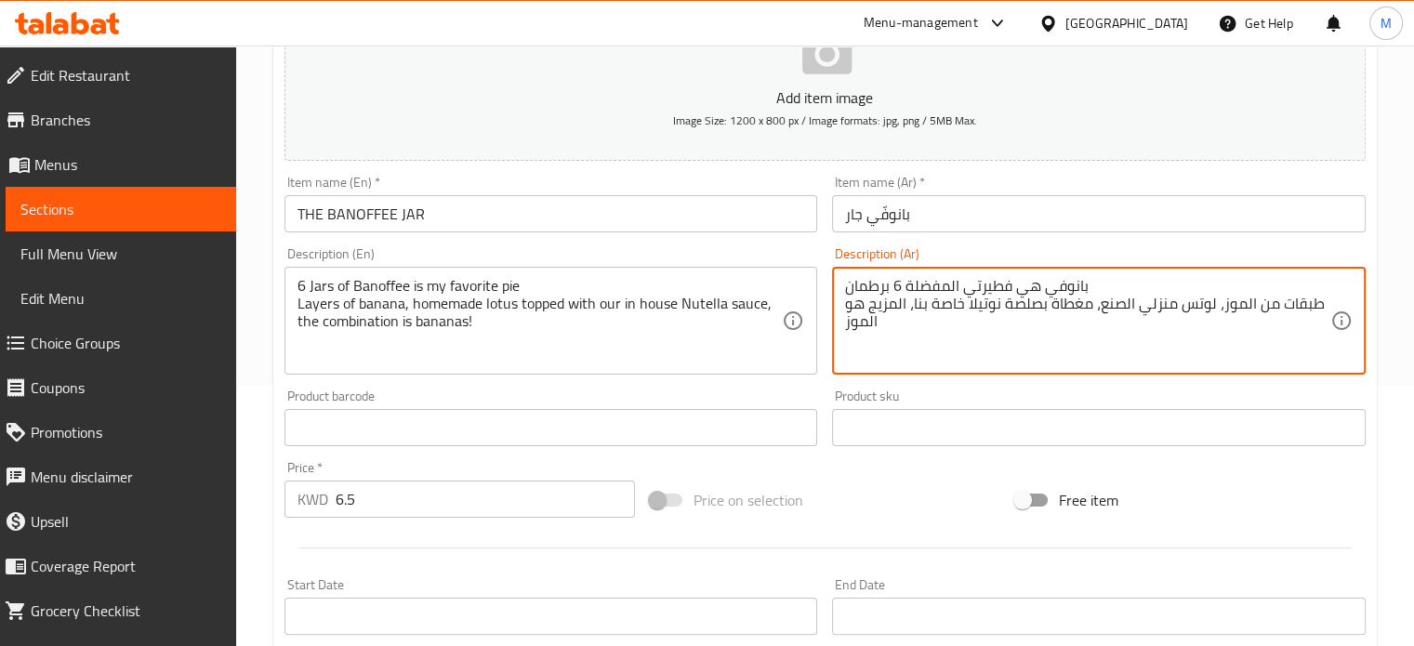
paste textarea "كل برطمان مثالي لشخص واحد"
type textarea "بانوفي هي فطيرتي المفضلة 6 برطمان طبقات من الموز، لوتس منزلي الصنع، مغطاة بصلصة…"
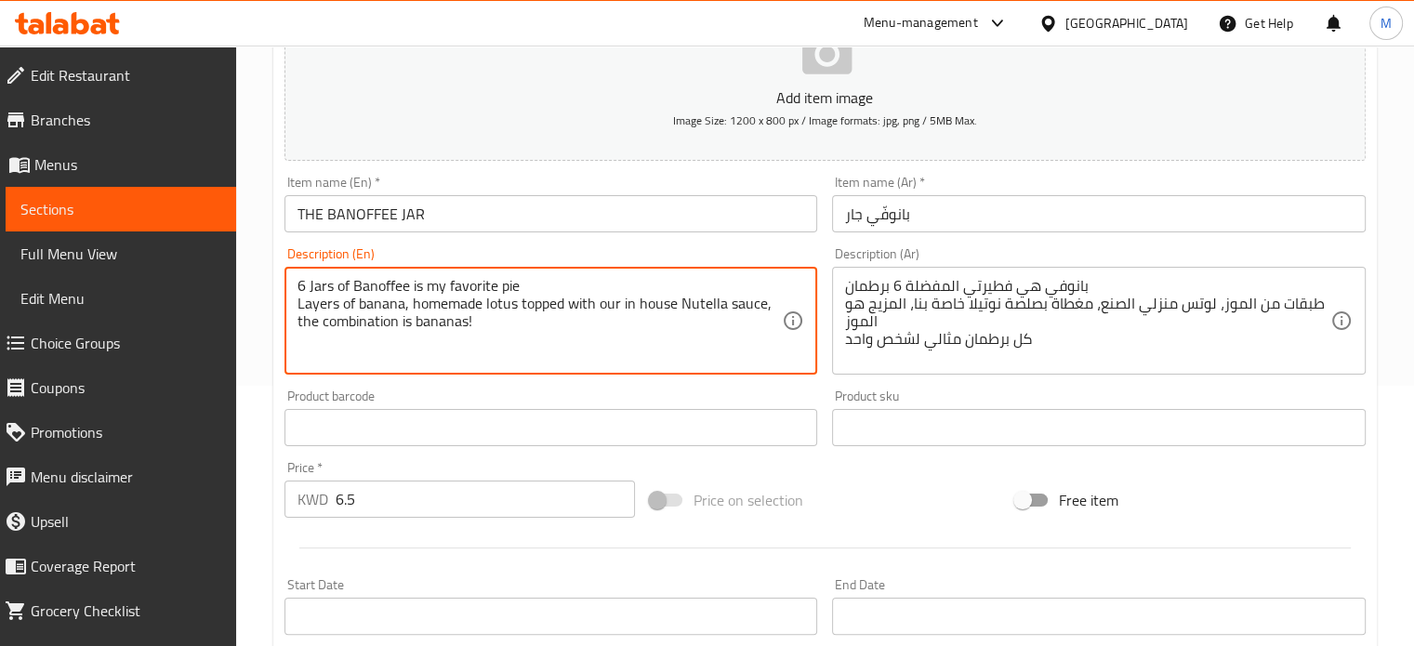
click at [476, 321] on textarea "6 Jars of Banoffee is my favorite pie Layers of banana, homemade lotus topped w…" at bounding box center [540, 321] width 485 height 88
paste textarea "Each jar is perfect for one person"
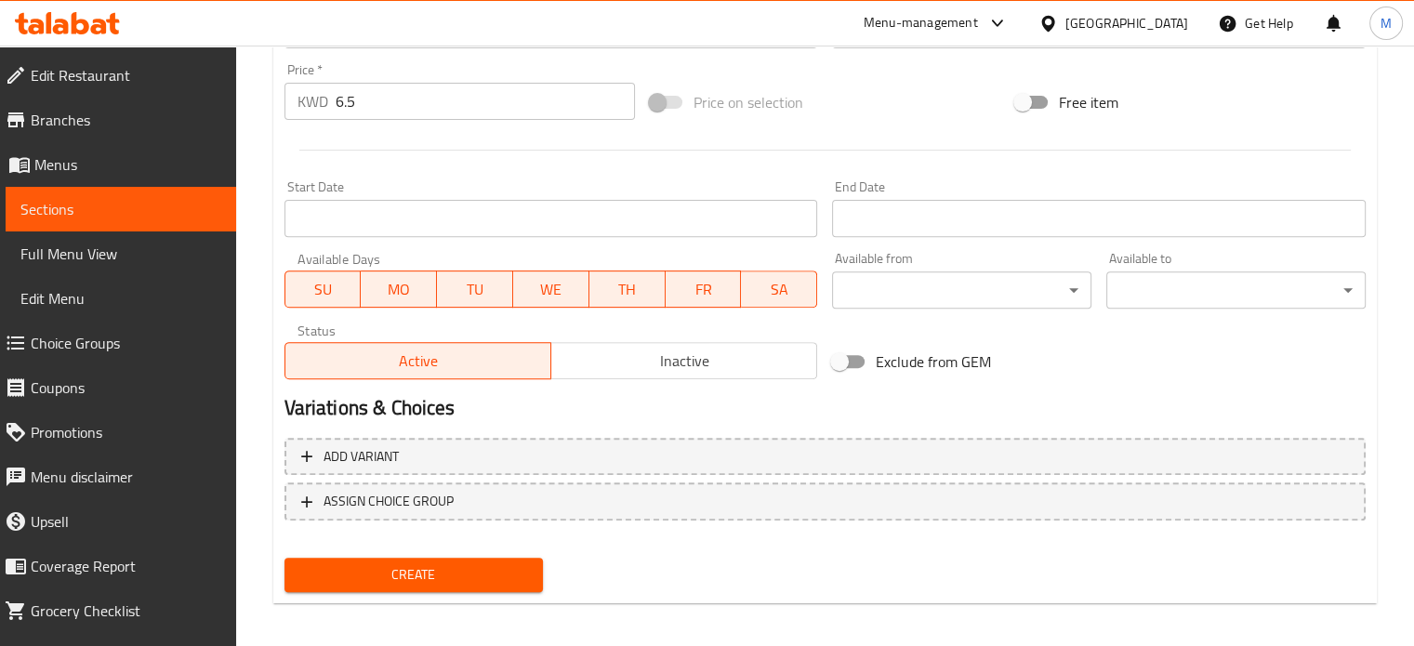
scroll to position [666, 0]
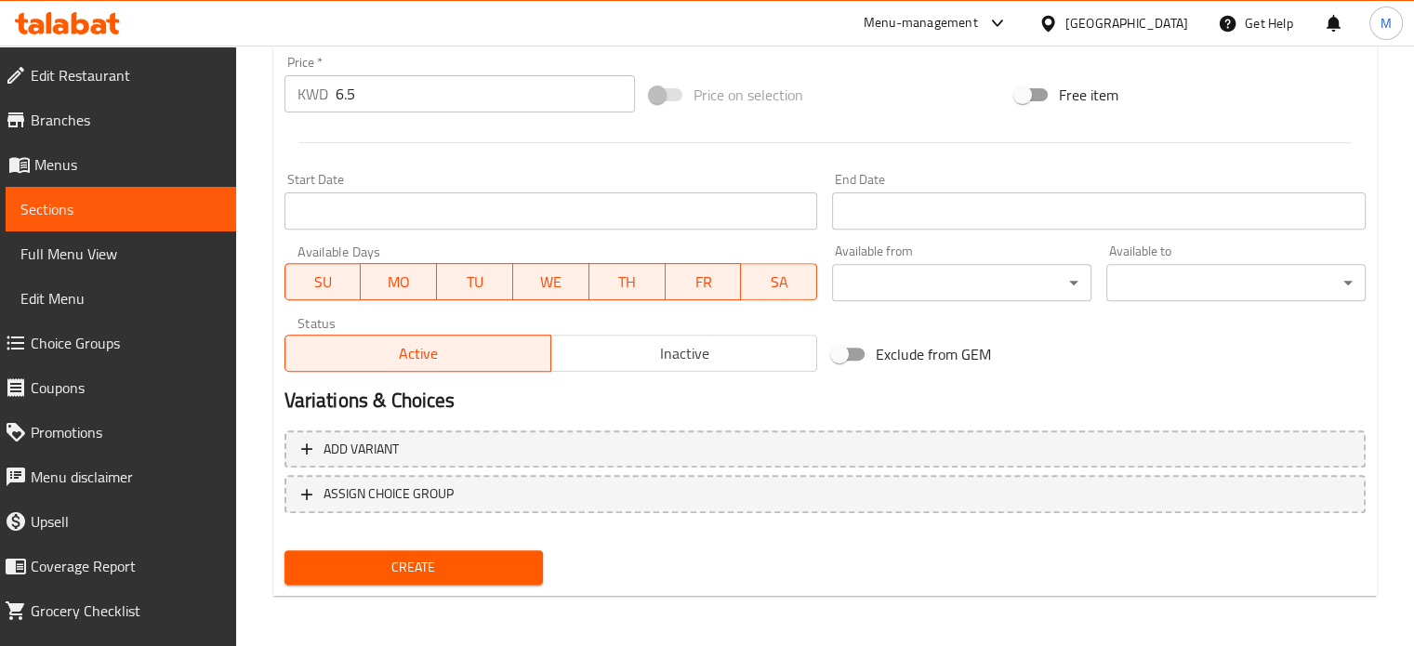
type textarea "6 Jars of Banoffee is my favorite pie Layers of banana, homemade lotus topped w…"
click at [441, 582] on button "Create" at bounding box center [414, 567] width 259 height 34
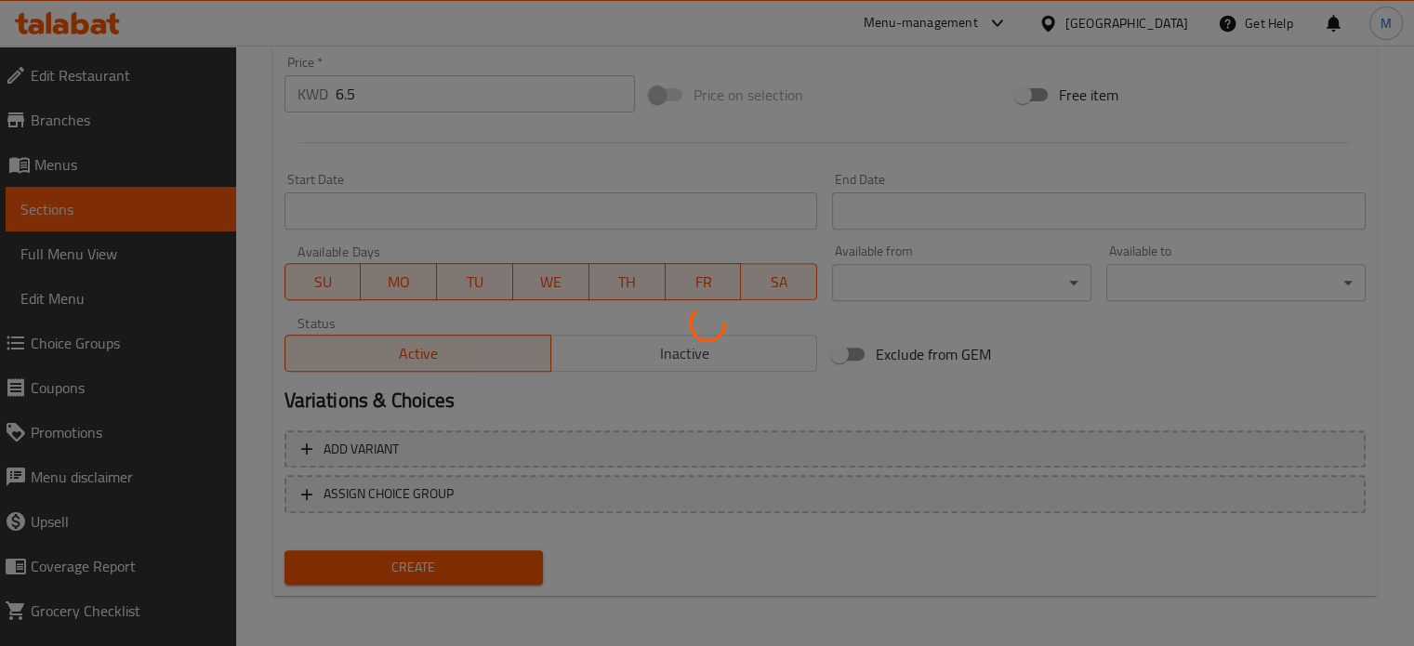
type input "0"
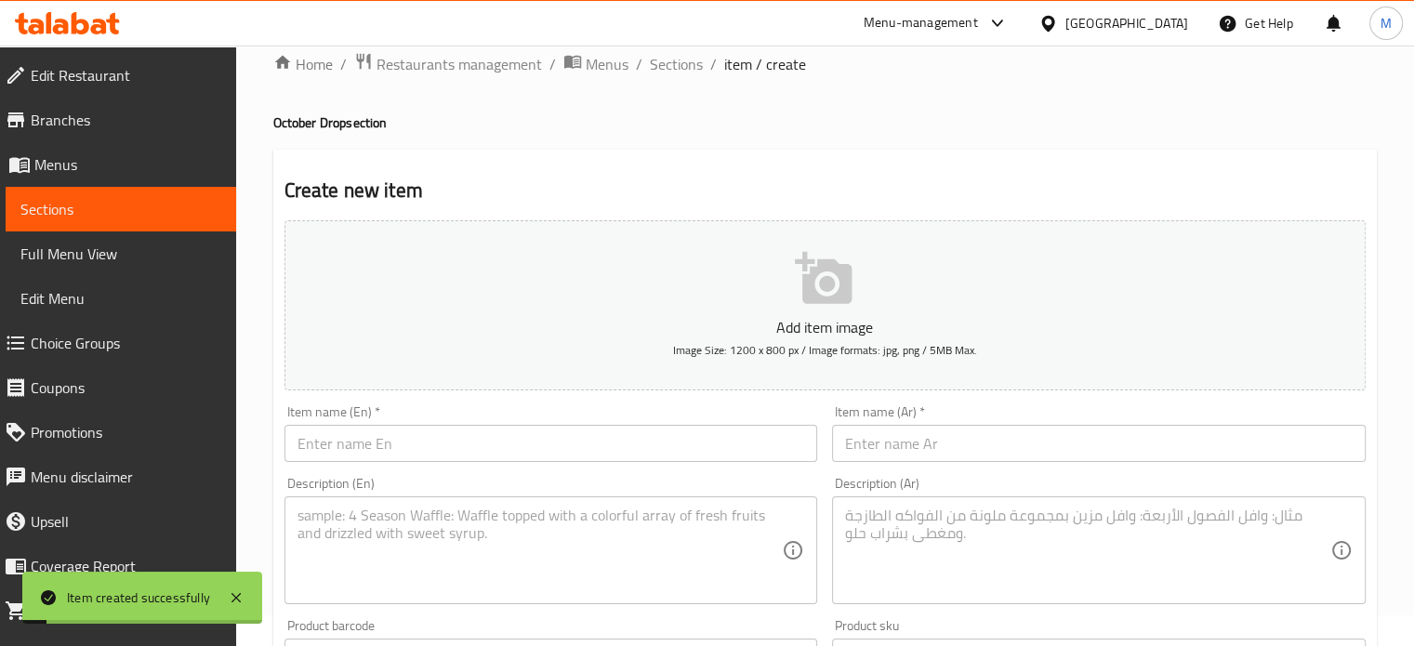
scroll to position [0, 0]
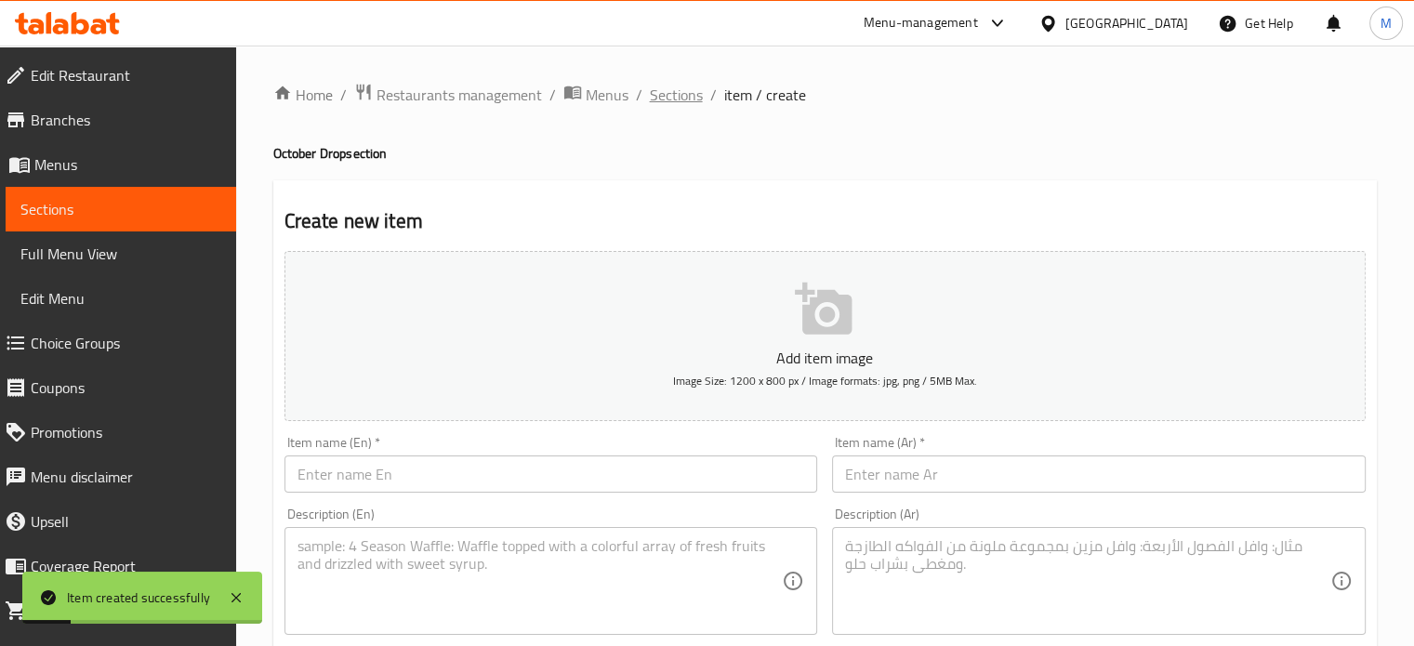
click at [678, 99] on span "Sections" at bounding box center [676, 95] width 53 height 22
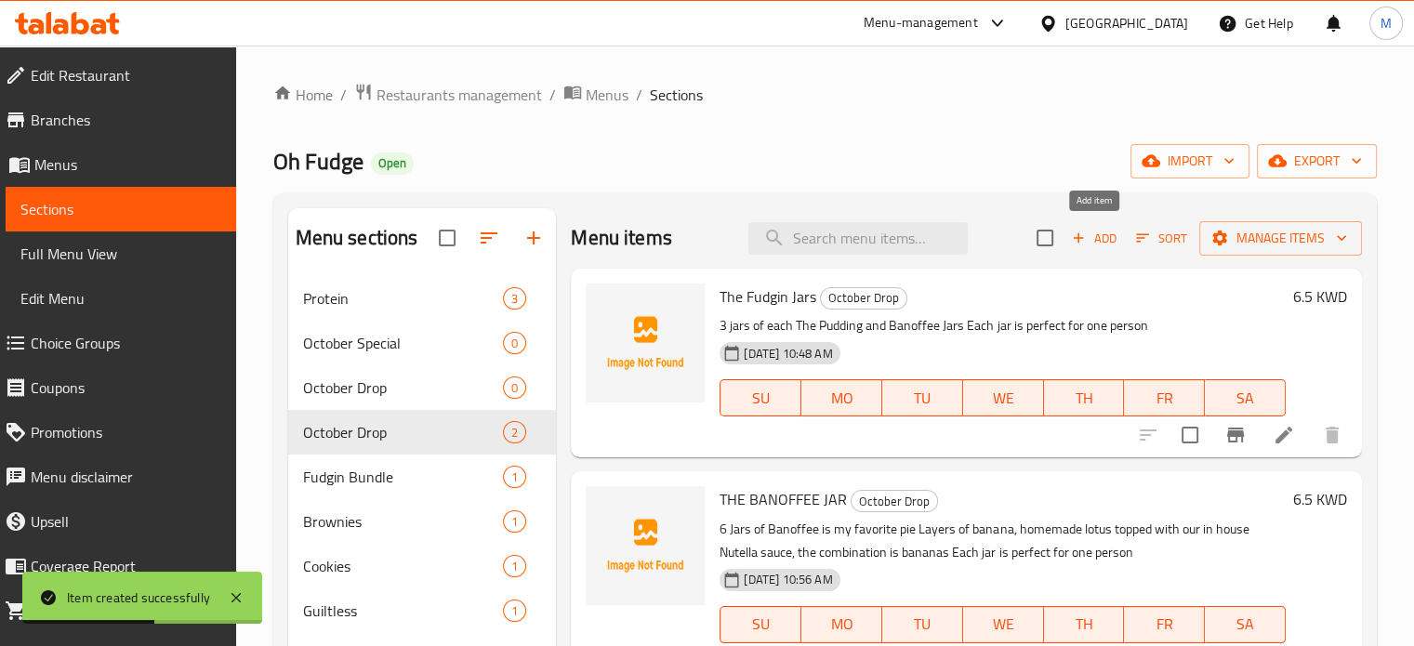
click at [1094, 238] on span "Add" at bounding box center [1094, 238] width 50 height 21
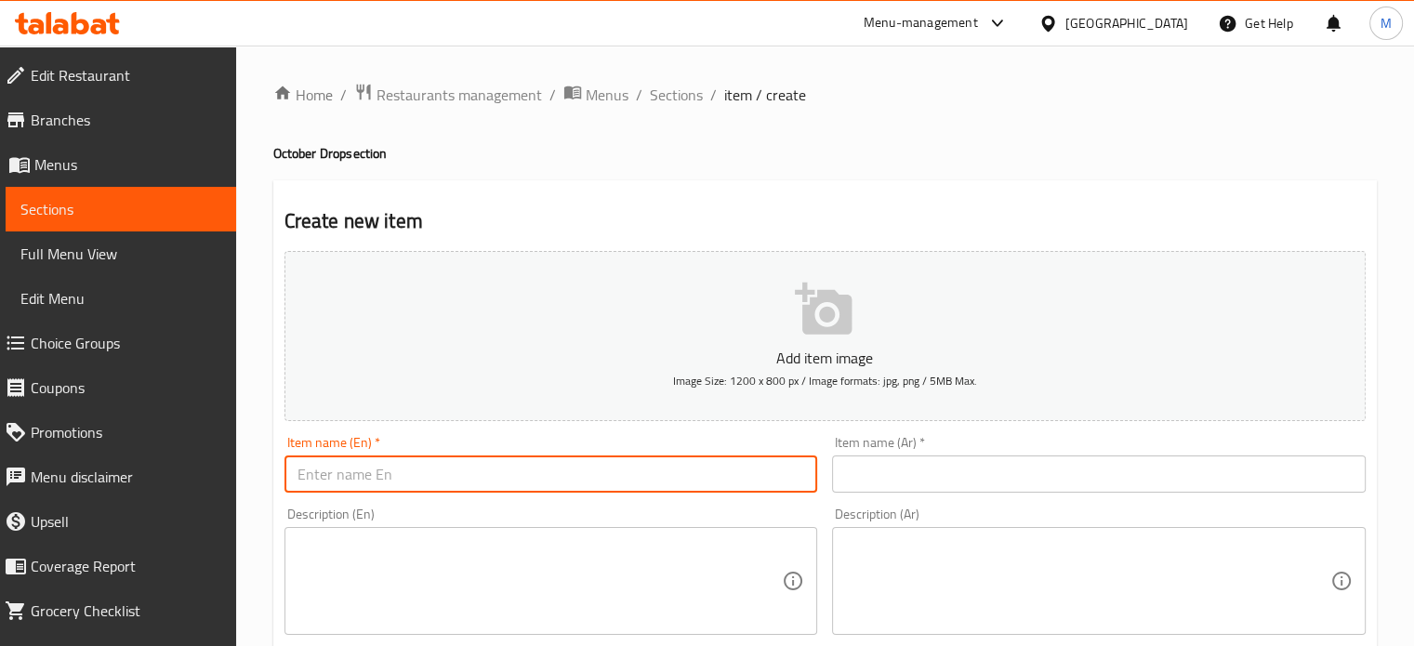
click at [426, 464] on input "text" at bounding box center [552, 474] width 534 height 37
paste input "THE PUDDING JAR"
type input "THE PUDDING JAR"
click at [997, 471] on input "text" at bounding box center [1099, 474] width 534 height 37
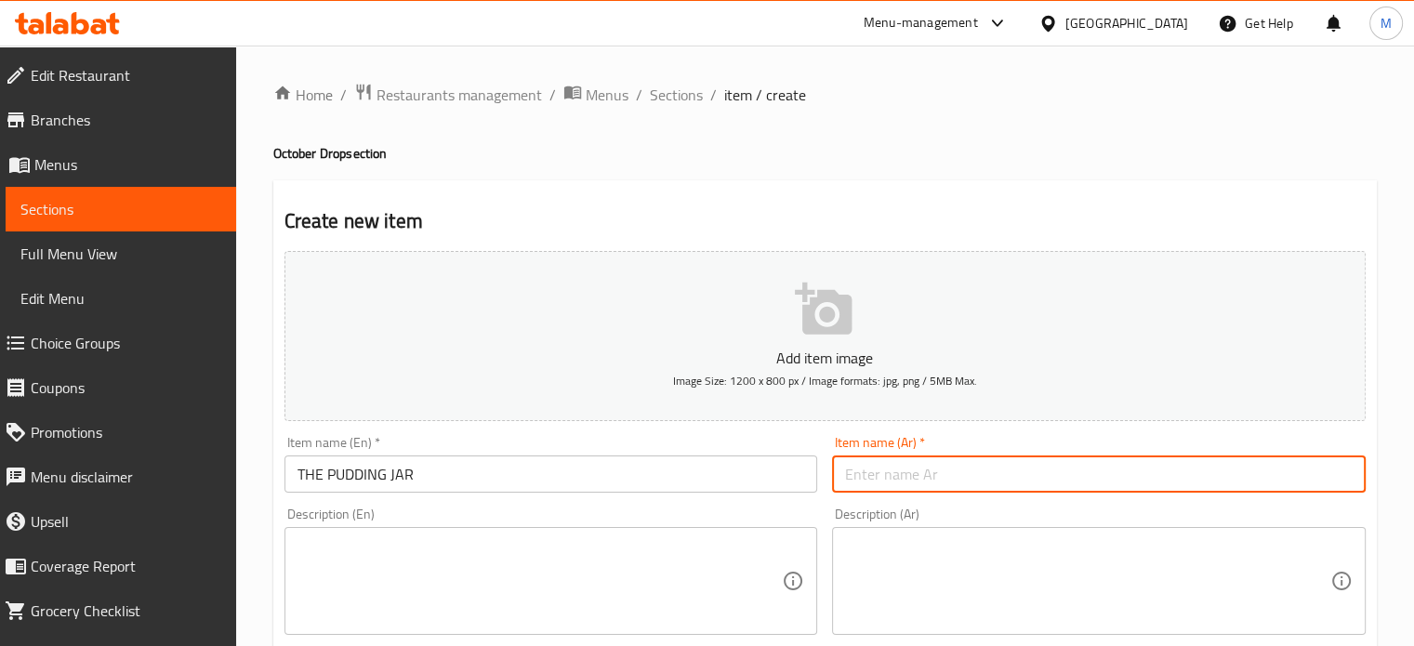
paste input "برطمان البودينغ"
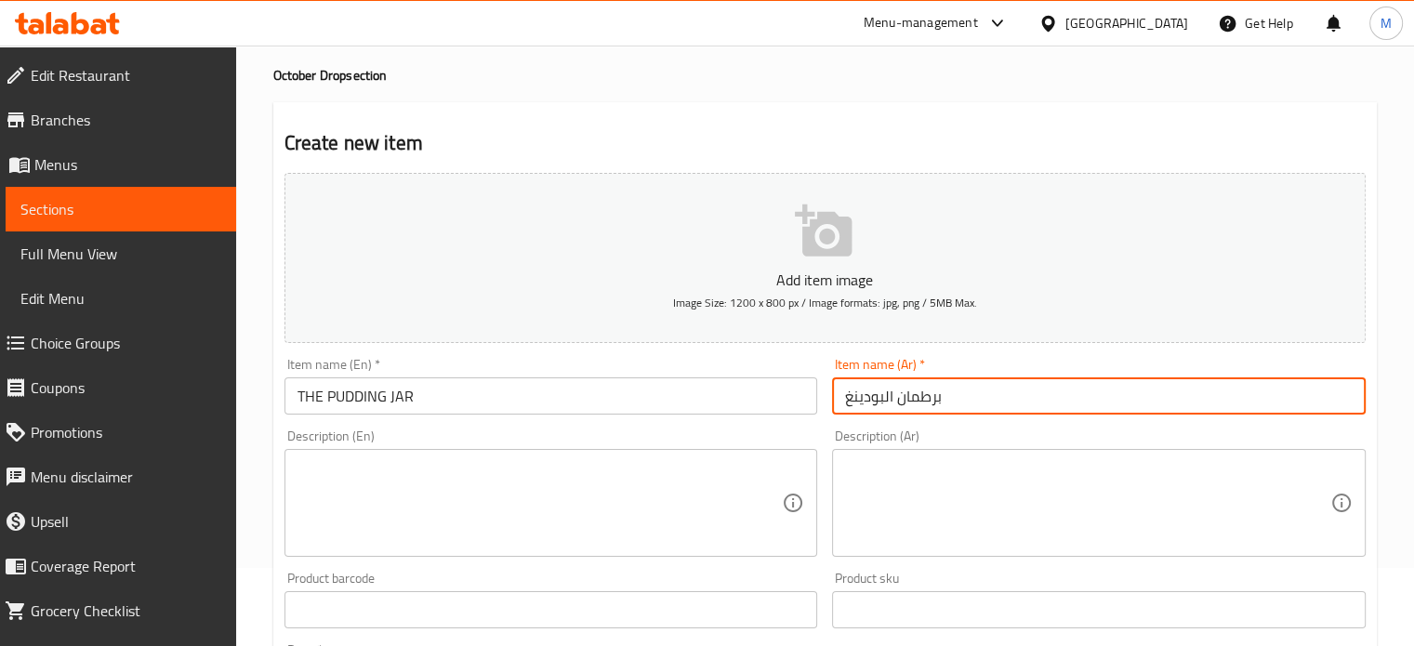
scroll to position [82, 0]
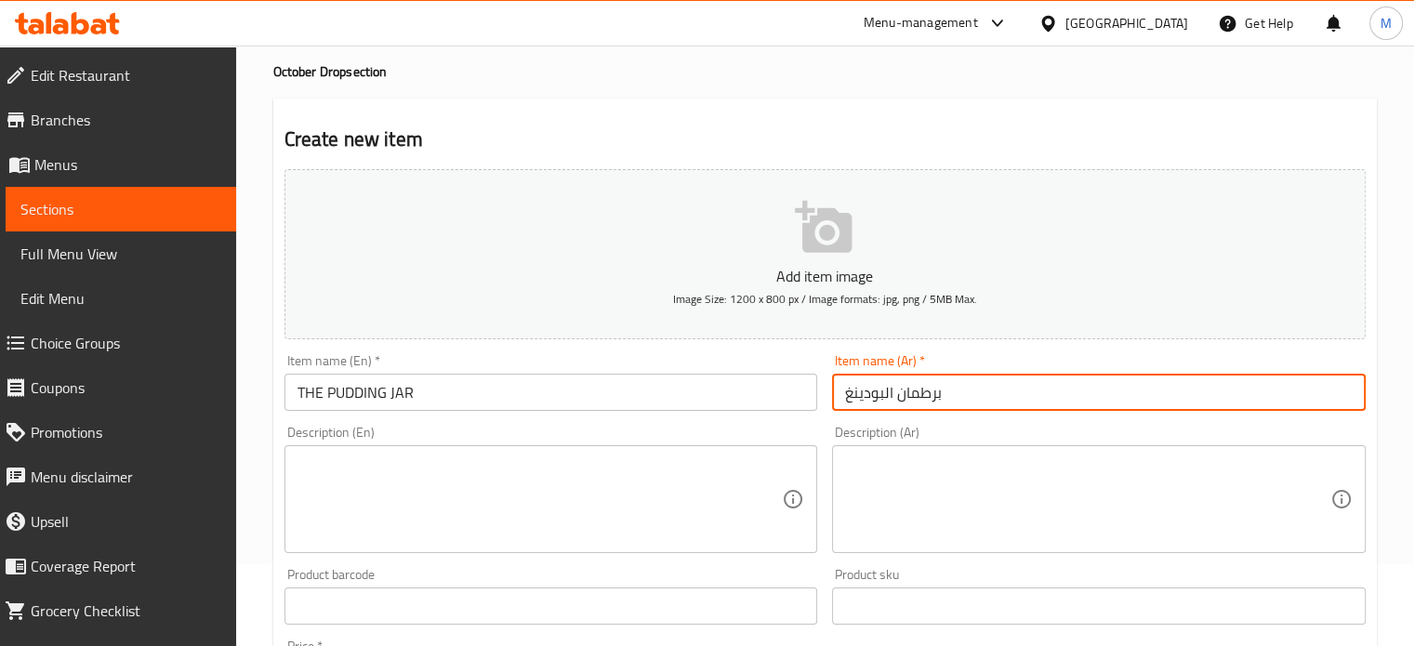
type input "برطمان البودينغ"
click at [553, 497] on textarea at bounding box center [540, 500] width 485 height 88
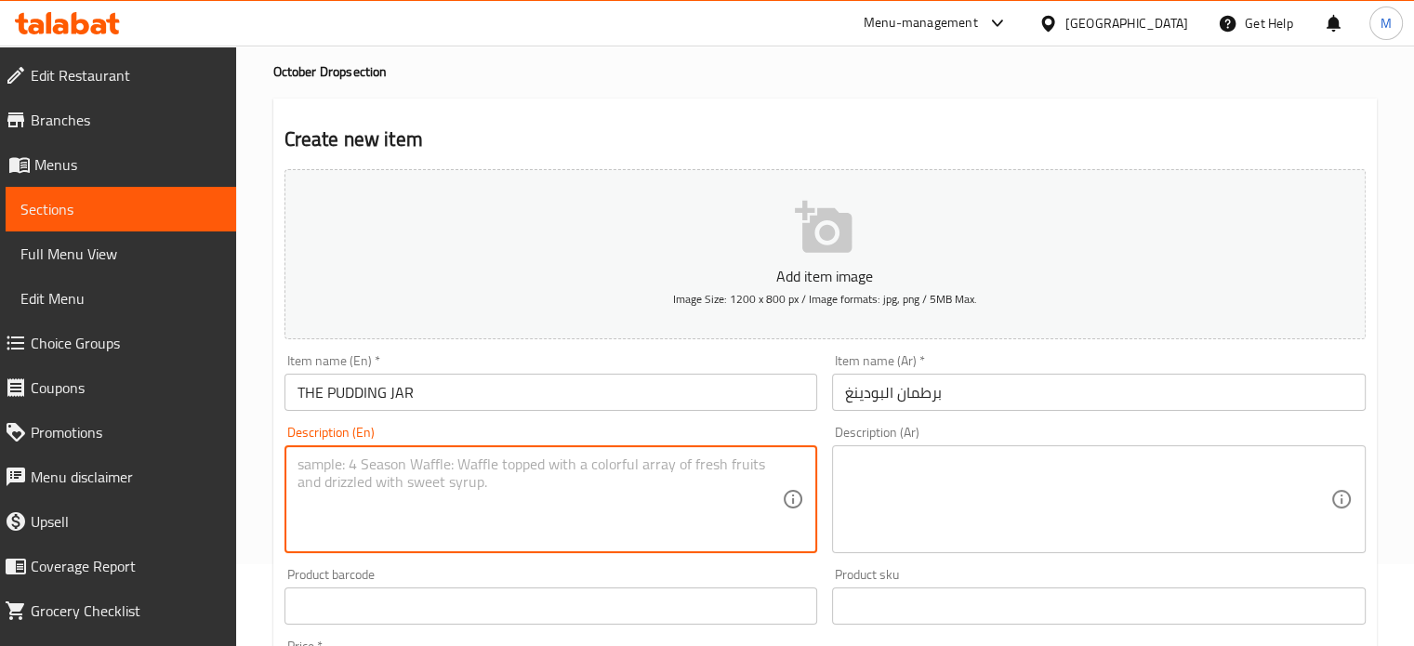
paste textarea "Layers of brownie, biscuit crunch, almond butter, homemade nutella, fresh straw…"
paste textarea "Each jar is perfect for one person"
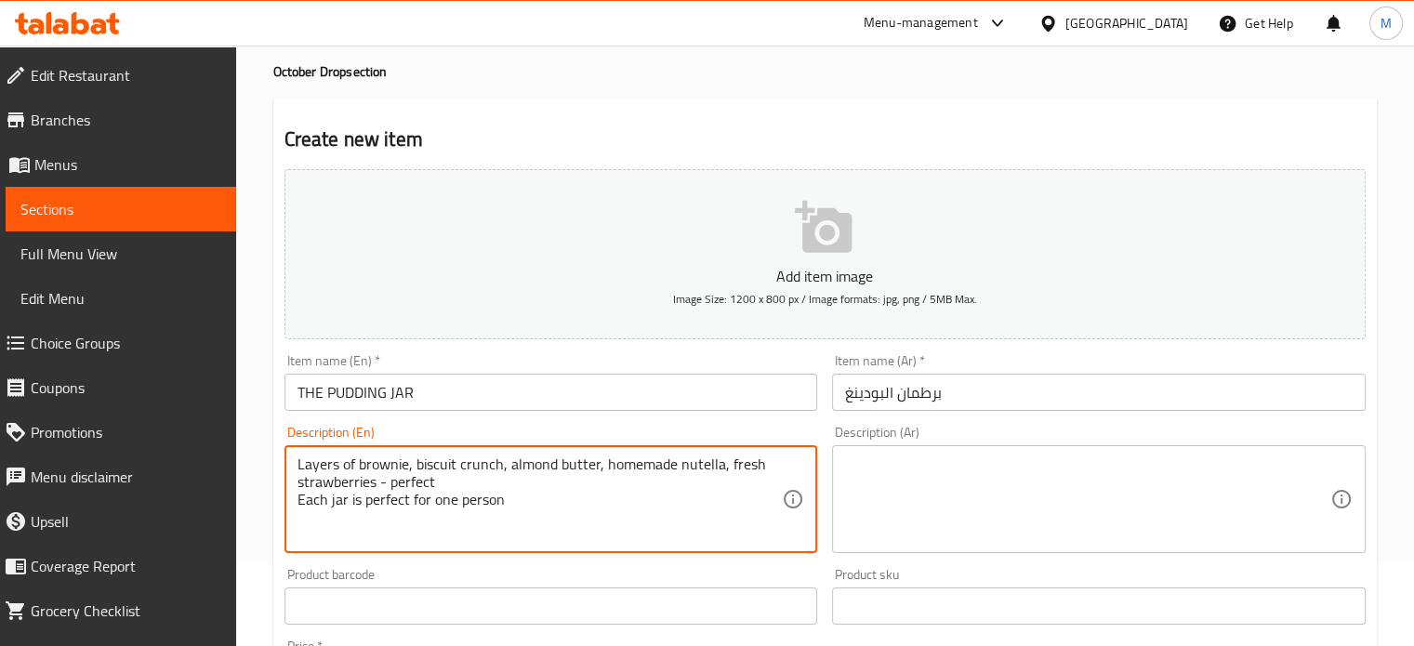
click at [294, 464] on div "Layers of brownie, biscuit crunch, almond butter, homemade nutella, fresh straw…" at bounding box center [552, 499] width 534 height 108
click at [295, 463] on div "Layers of brownie, biscuit crunch, almond butter, homemade nutella, fresh straw…" at bounding box center [552, 499] width 534 height 108
click at [298, 464] on textarea "Layers of brownie, biscuit crunch, almond butter, homemade nutella, fresh straw…" at bounding box center [540, 500] width 485 height 88
click at [298, 460] on textarea "Layers of brownie, biscuit crunch, almond butter, homemade nutella, fresh straw…" at bounding box center [540, 500] width 485 height 88
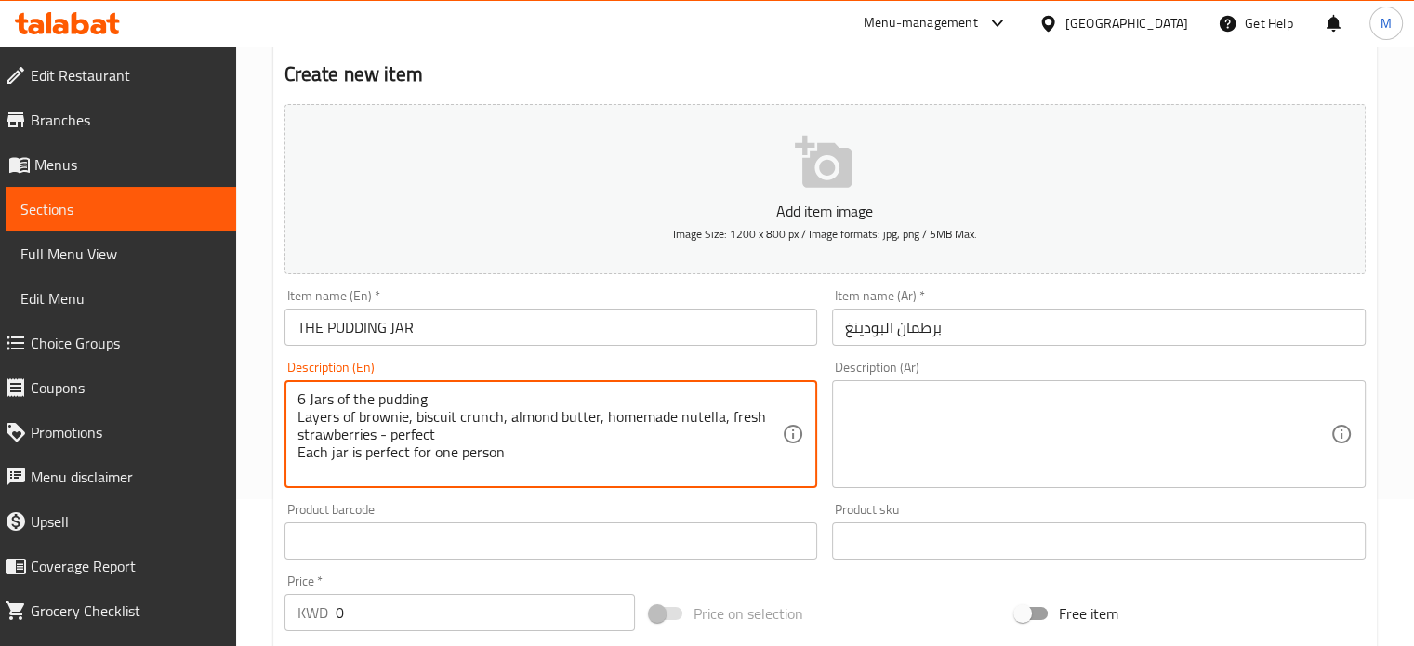
scroll to position [155, 0]
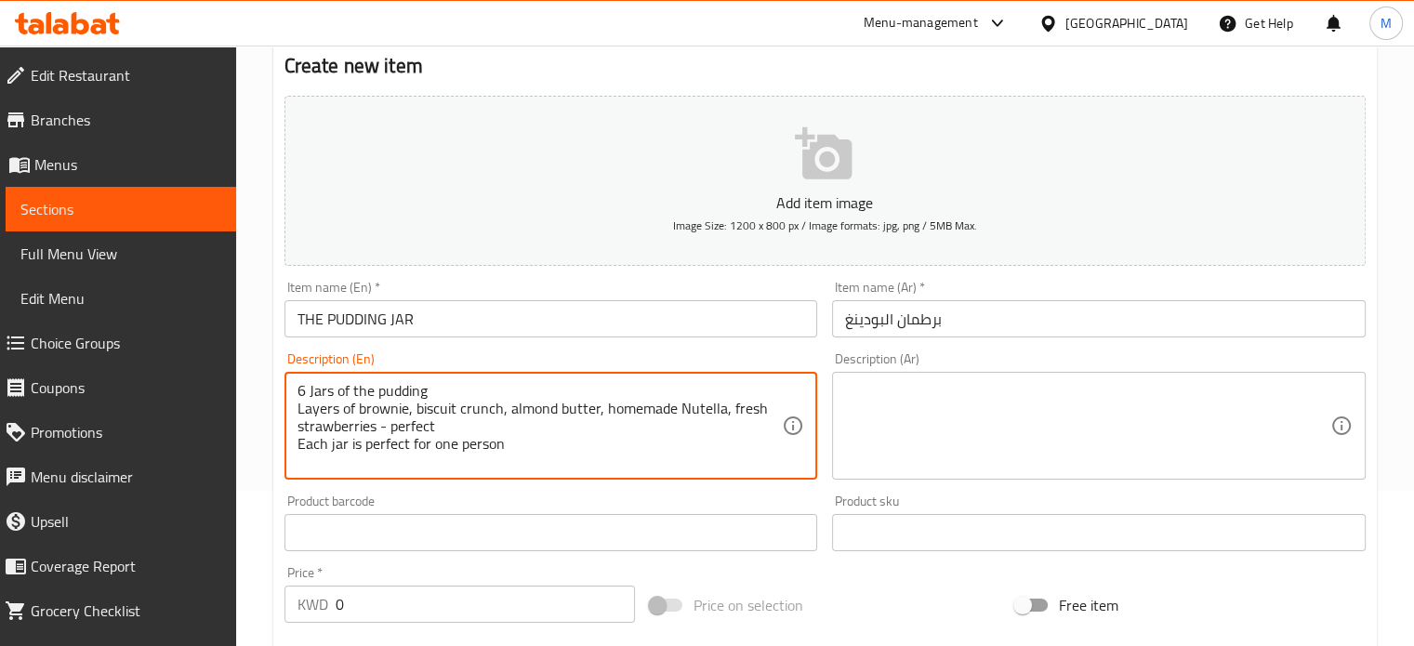
type textarea "6 Jars of the pudding Layers of brownie, biscuit crunch, almond butter, homemad…"
click at [379, 587] on input "0" at bounding box center [485, 604] width 299 height 37
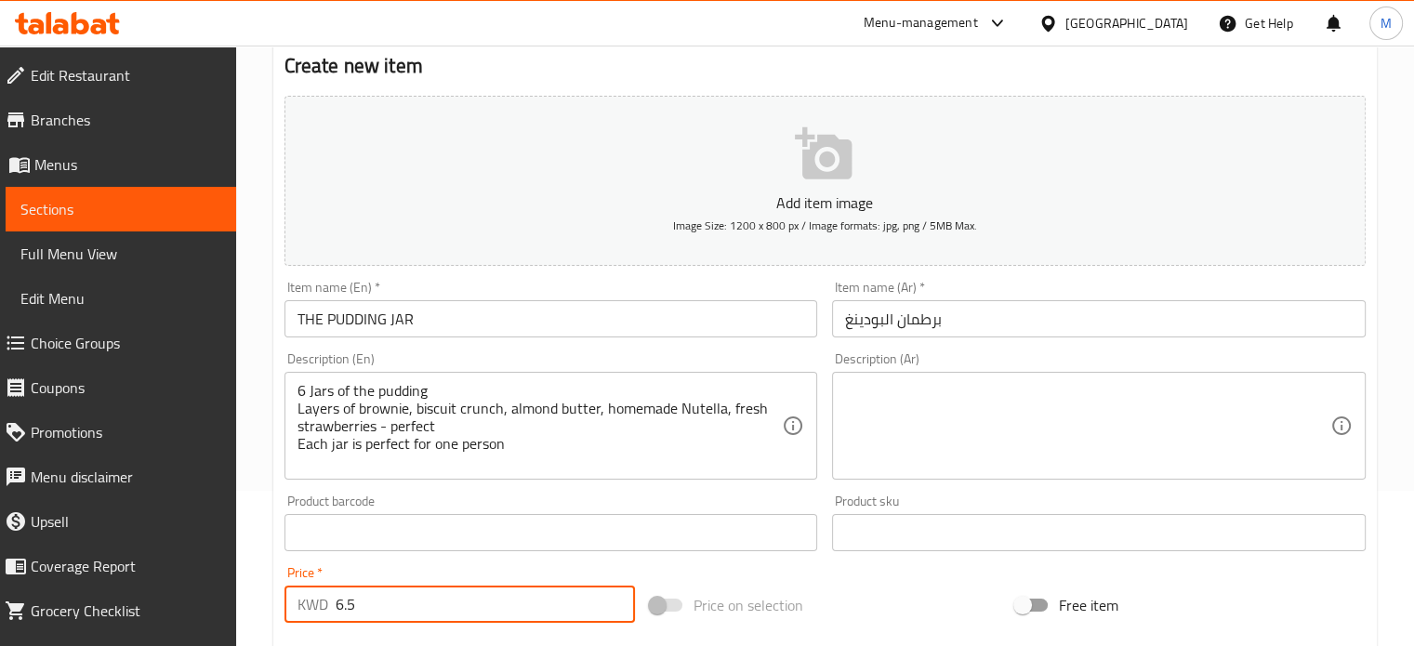
type input "6.5"
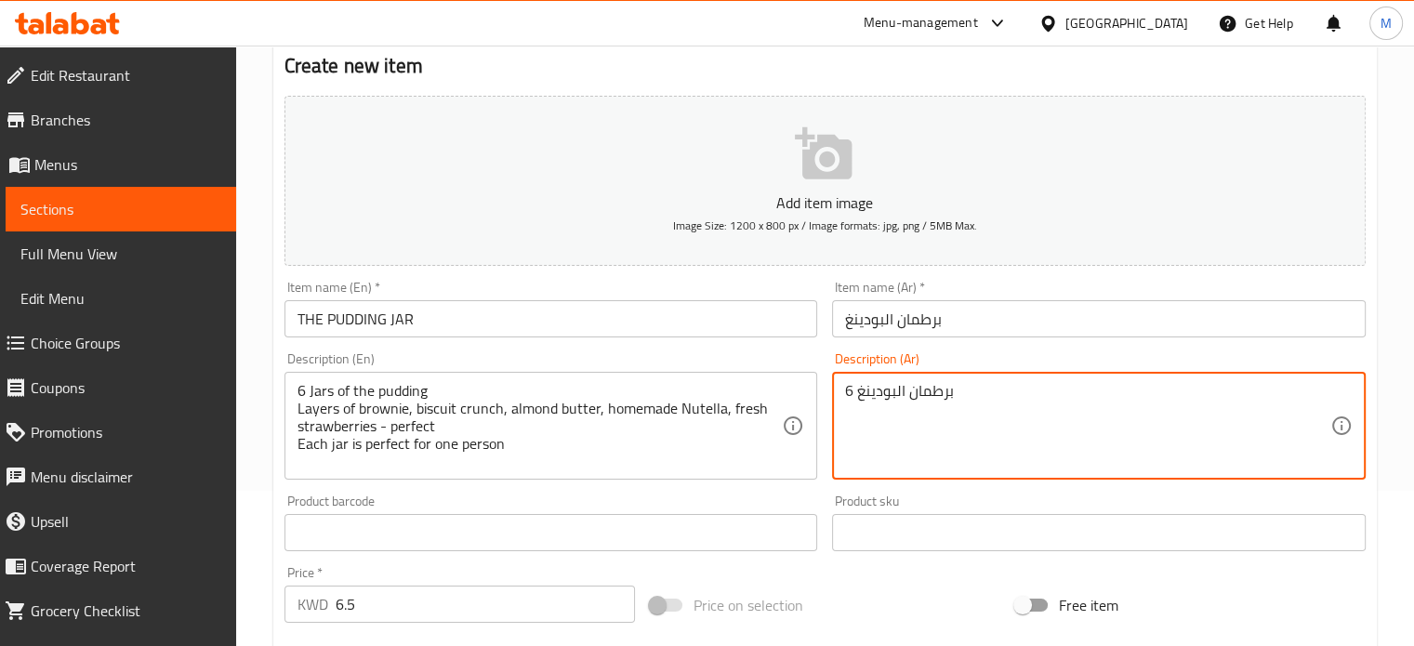
paste textarea "طبقات من البراوني، بسكويت مقرمش، [GEOGRAPHIC_DATA]، نوتيلا منزلية الصنع، وفراول…"
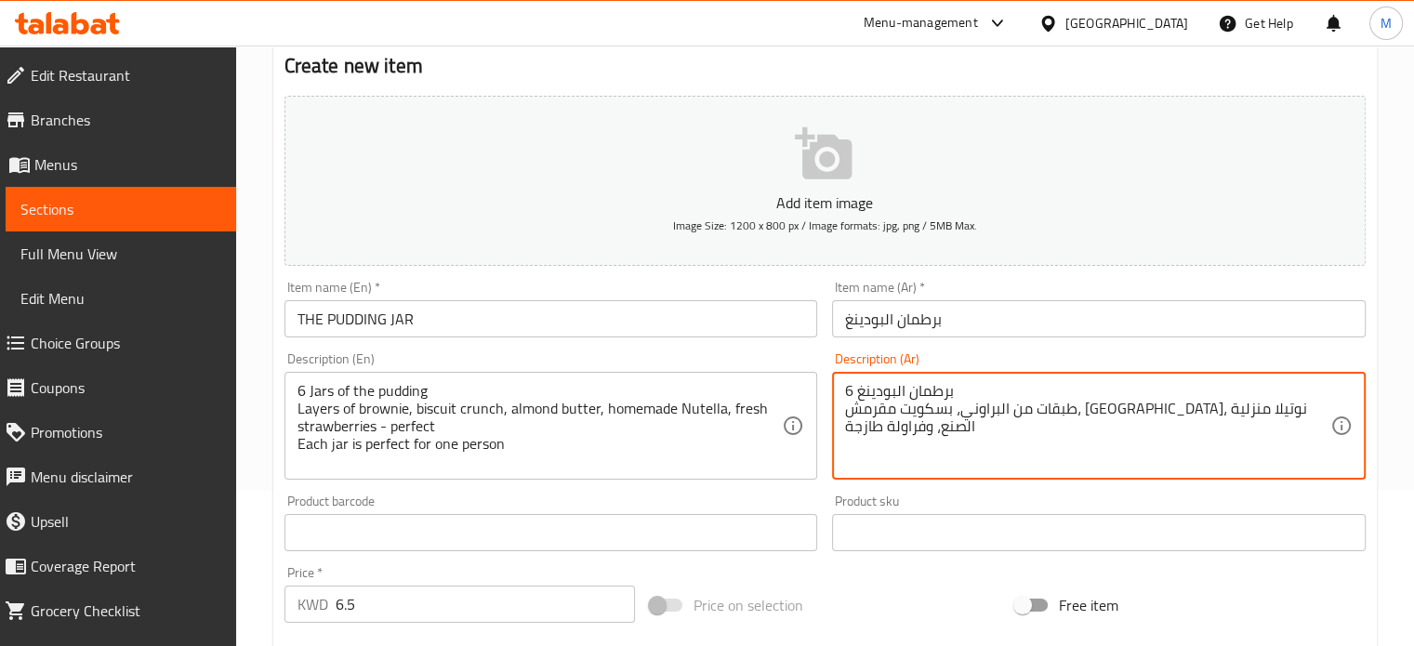
paste textarea "كل مرطبان مثالي لشخص واحد"
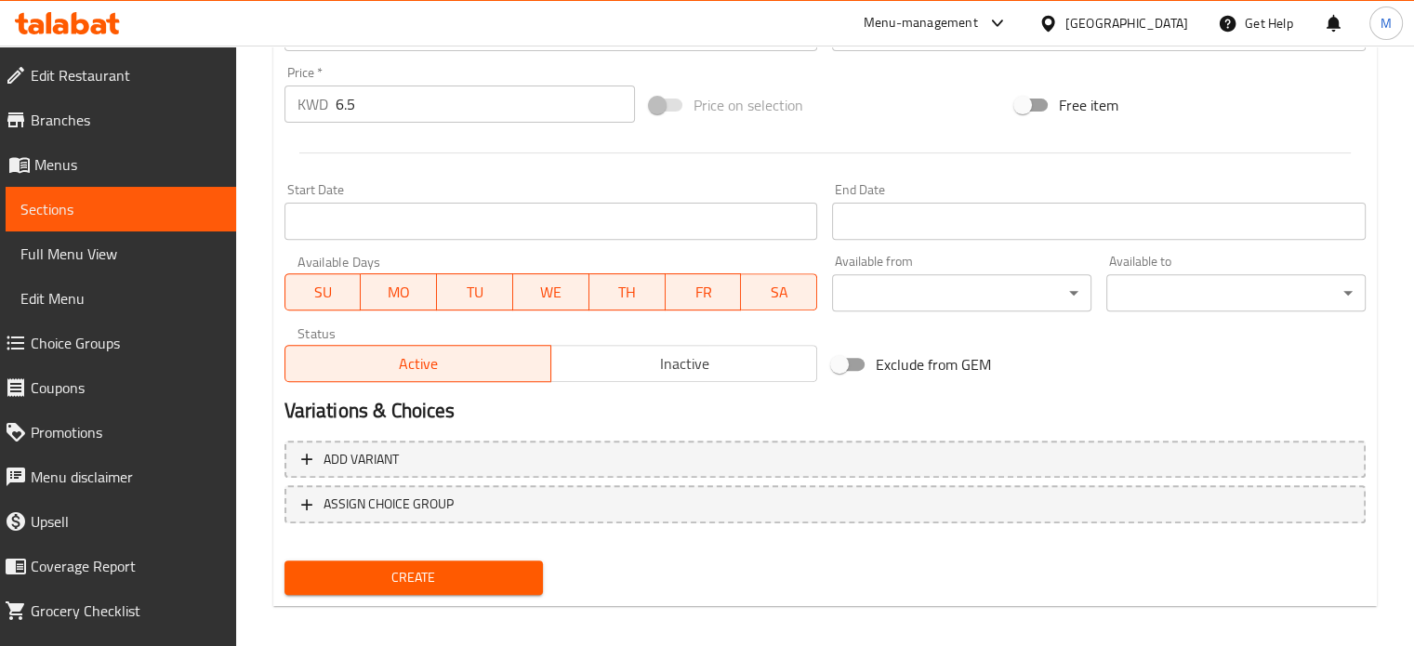
scroll to position [667, 0]
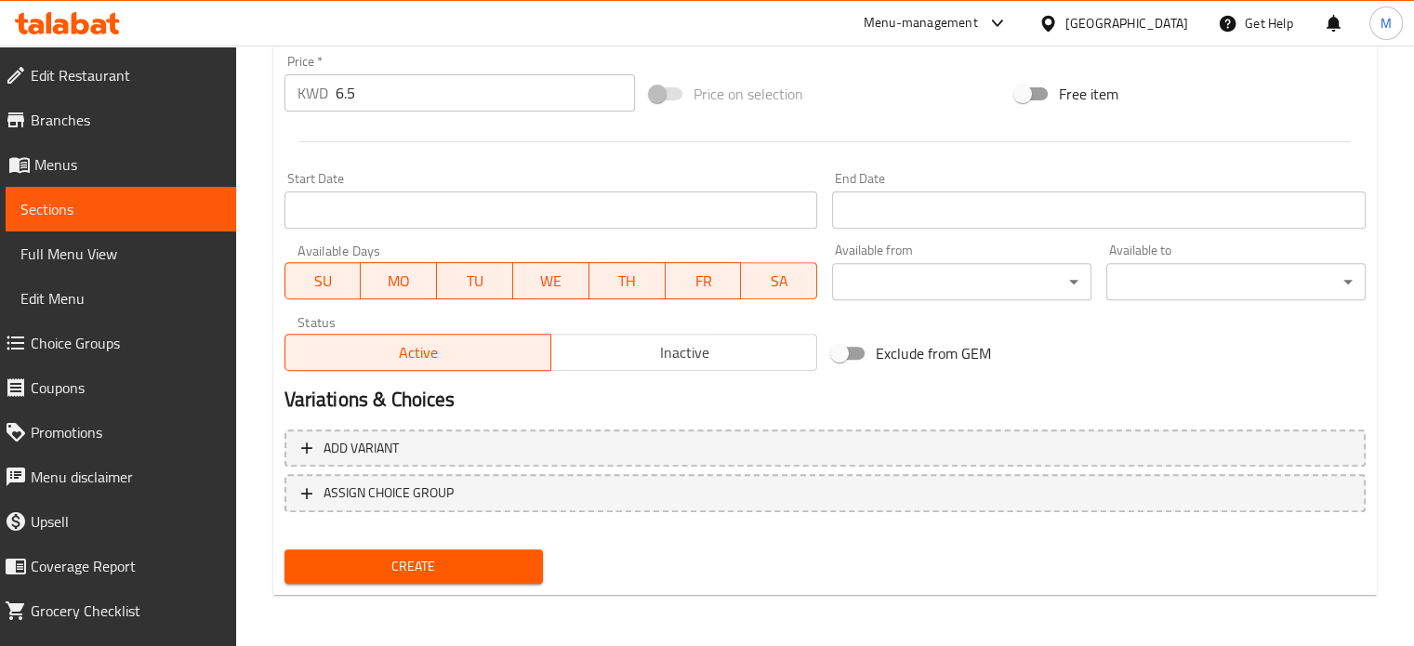
type textarea "6 برطمان البودينغ طبقات من البراوني، بسكويت مقرمش، زبدة لوز، نوتيلا منزلية الصن…"
click at [440, 572] on span "Create" at bounding box center [414, 566] width 230 height 23
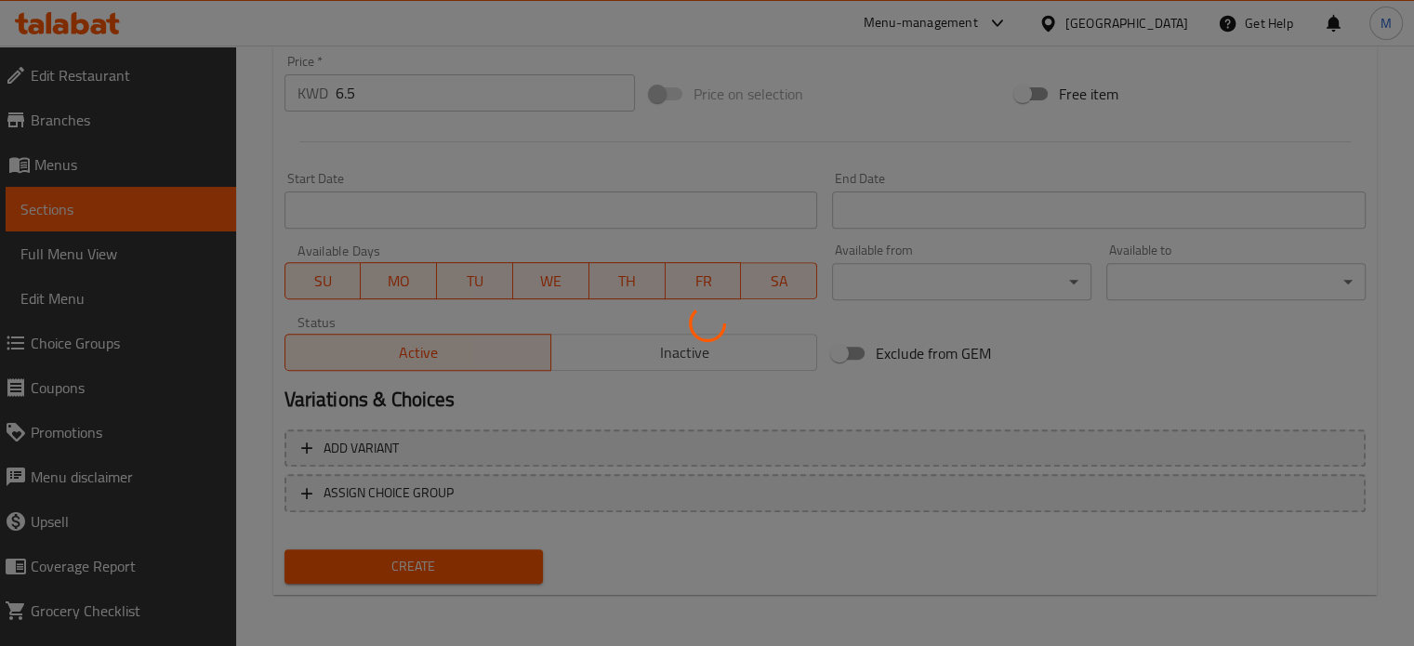
type input "0"
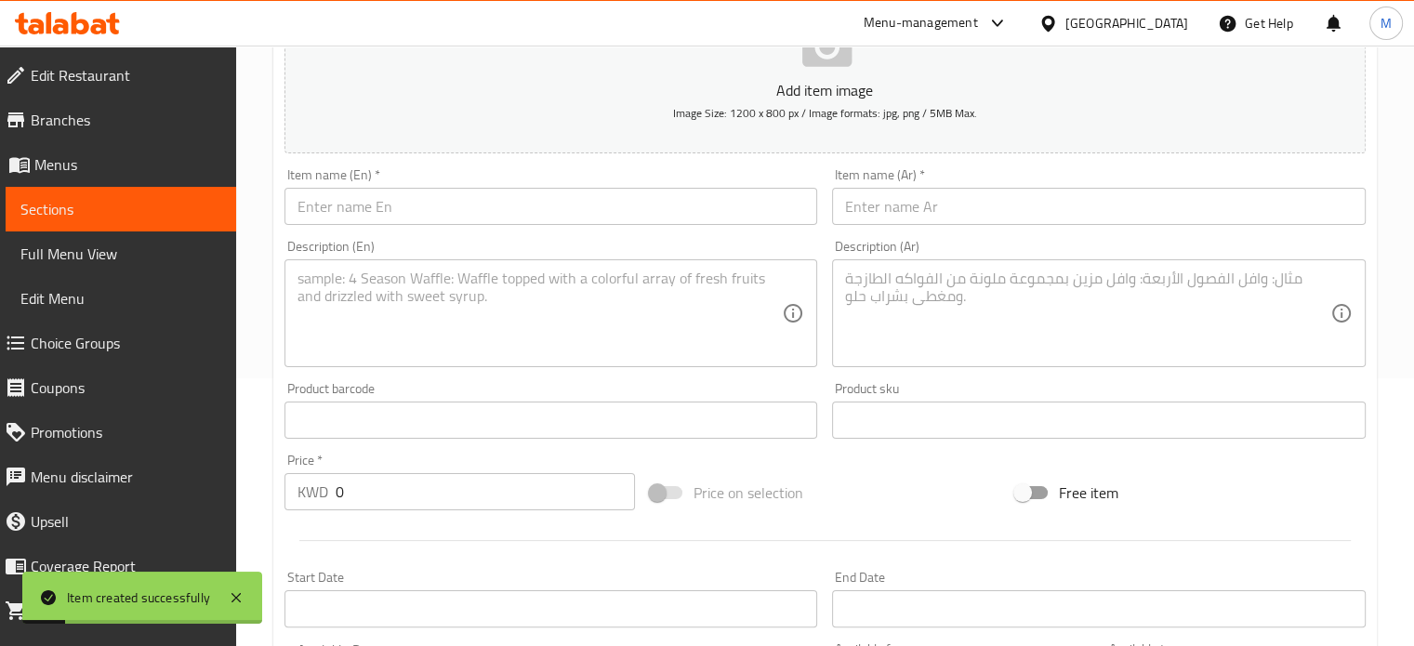
scroll to position [0, 0]
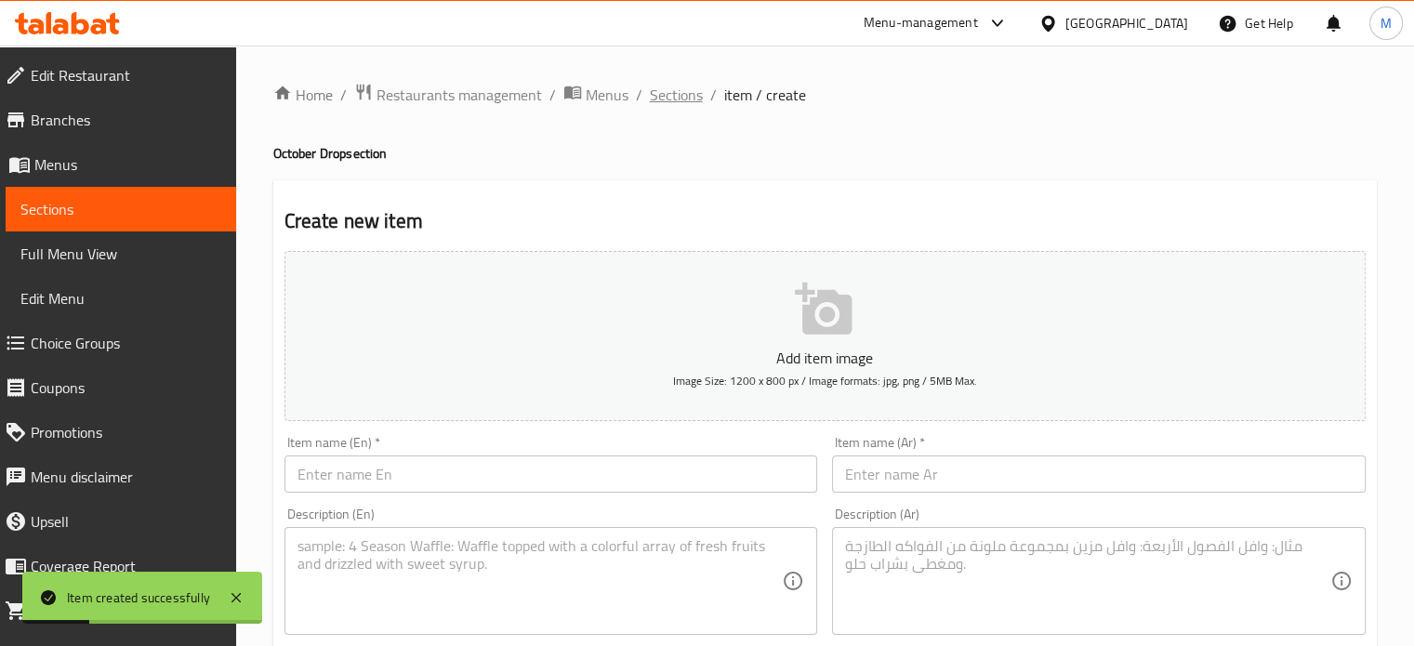
click at [677, 98] on span "Sections" at bounding box center [676, 95] width 53 height 22
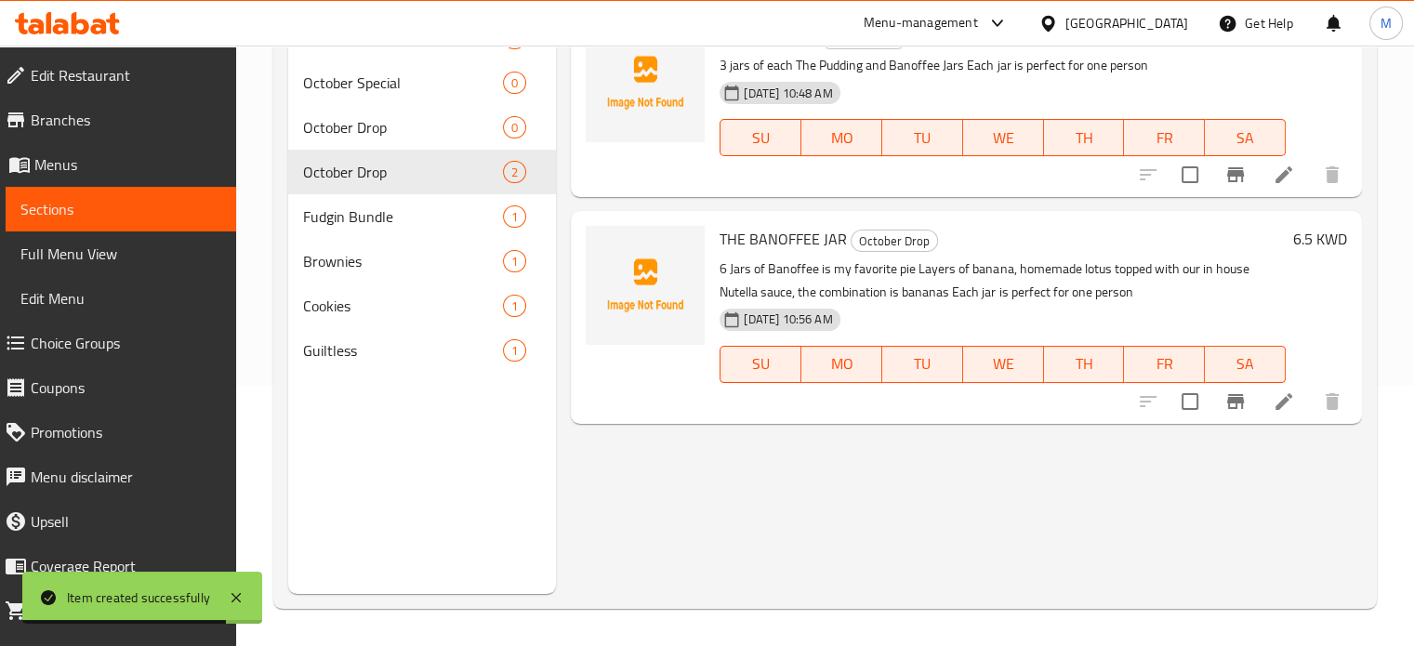
scroll to position [166, 0]
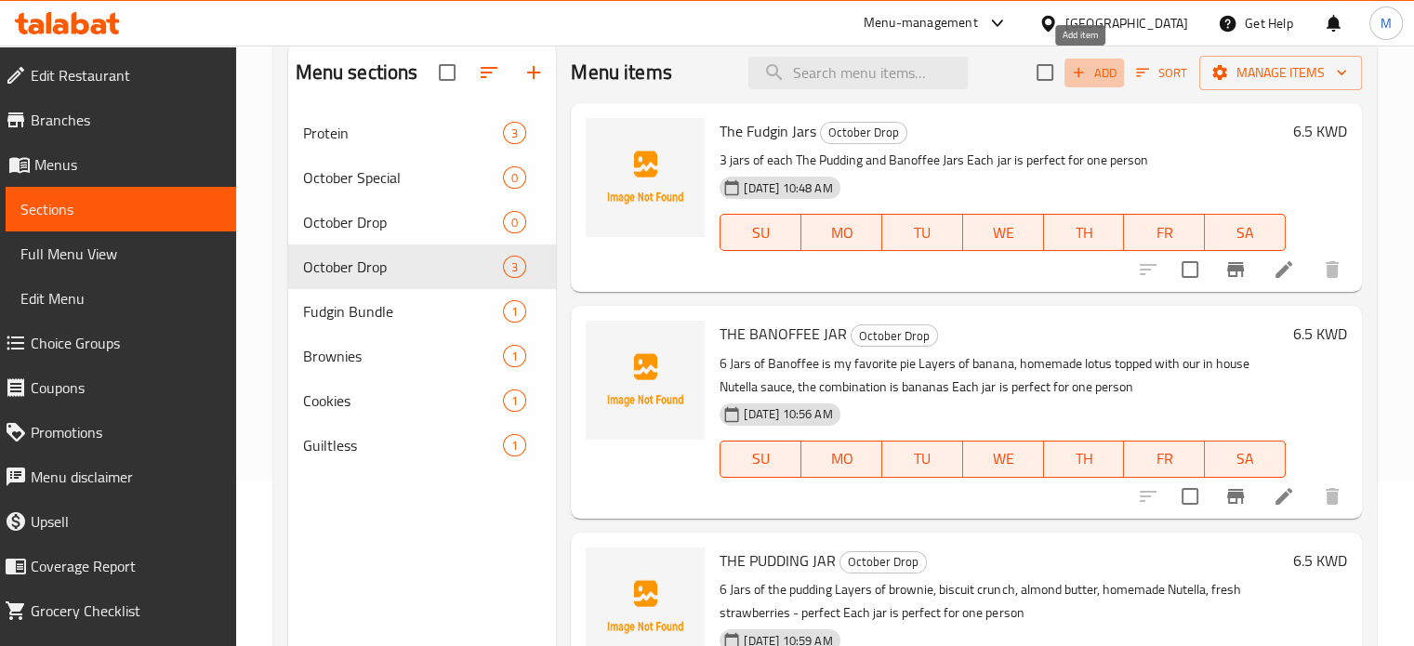
click at [1090, 81] on span "Add" at bounding box center [1094, 72] width 50 height 21
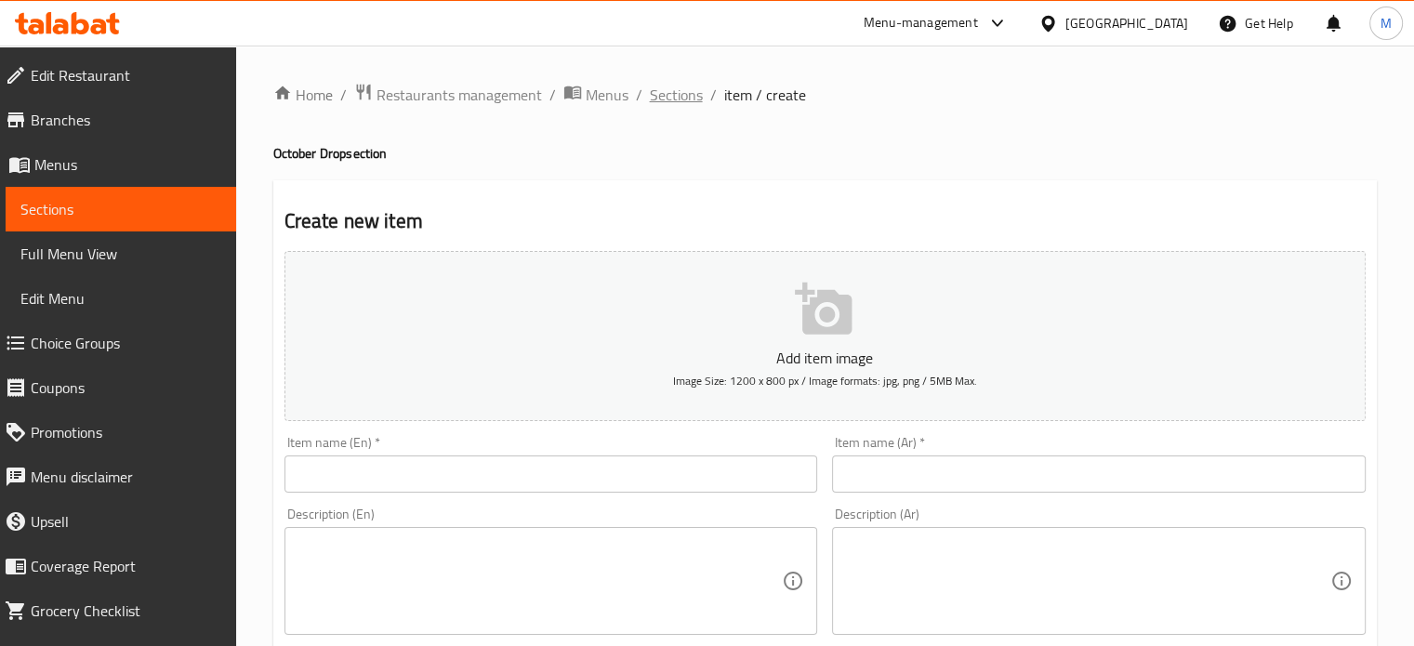
click at [673, 91] on span "Sections" at bounding box center [676, 95] width 53 height 22
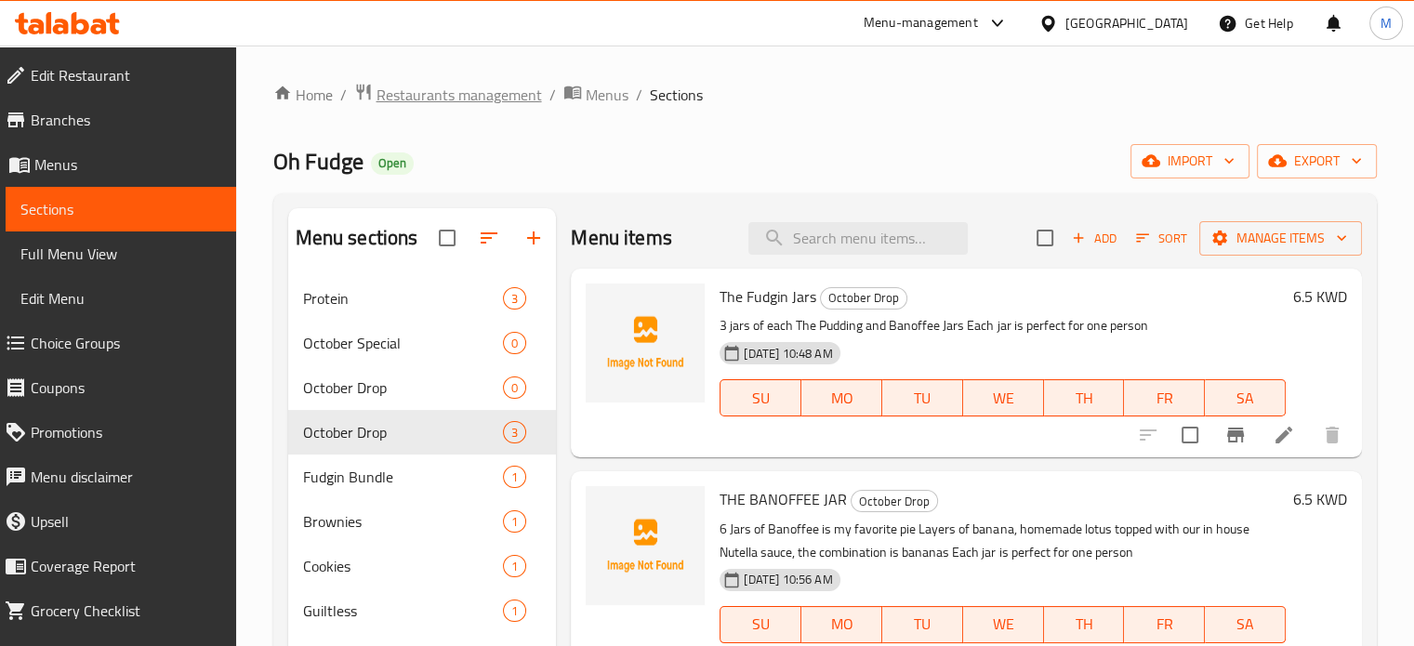
click at [495, 84] on span "Restaurants management" at bounding box center [460, 95] width 166 height 22
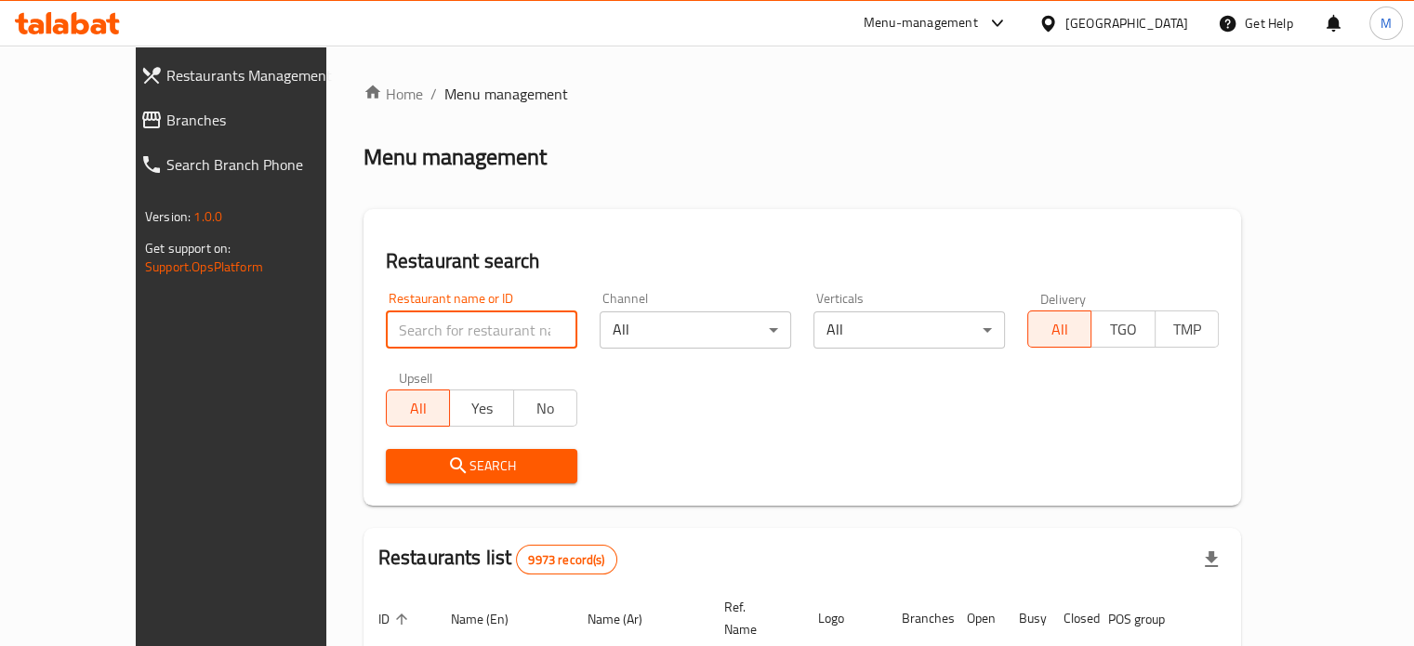
click at [475, 325] on input "search" at bounding box center [482, 330] width 192 height 37
click button "Search" at bounding box center [482, 466] width 192 height 34
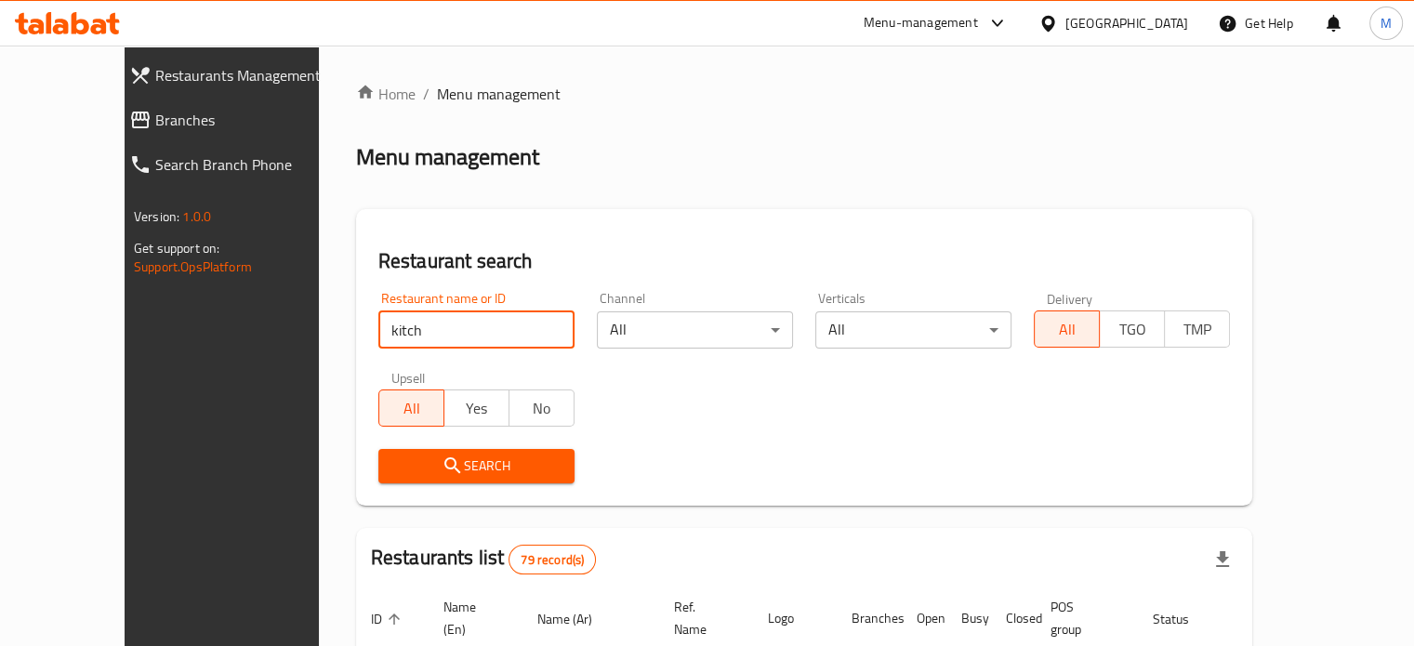
click at [378, 323] on input "kitch" at bounding box center [476, 330] width 196 height 37
type input "630512"
click button "Search" at bounding box center [476, 466] width 196 height 34
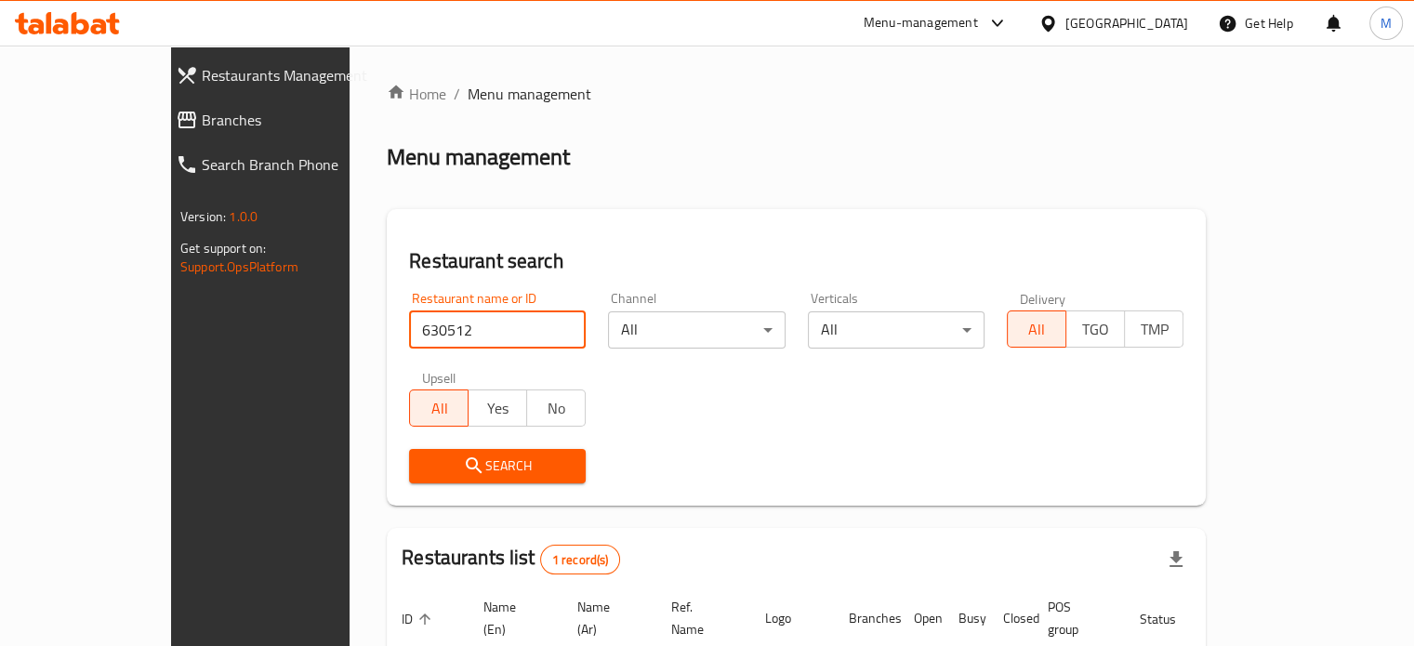
scroll to position [145, 0]
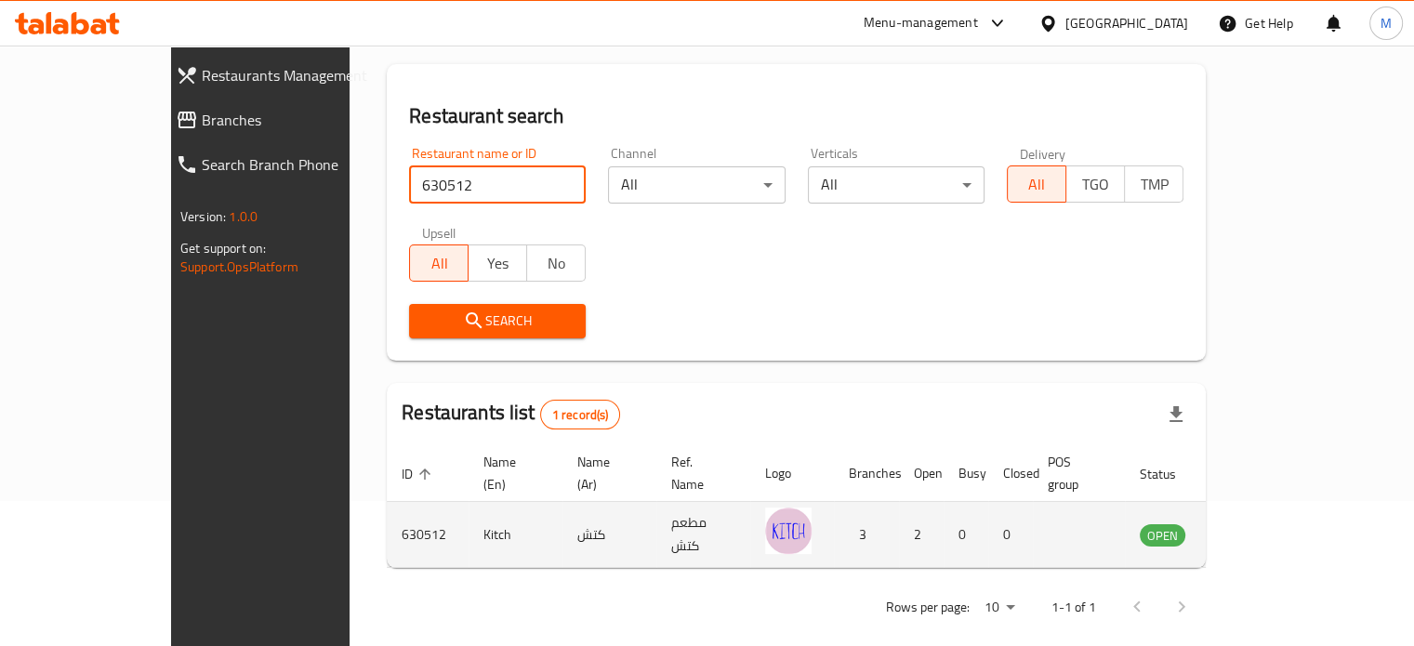
click at [1259, 528] on icon "enhanced table" at bounding box center [1249, 536] width 20 height 16
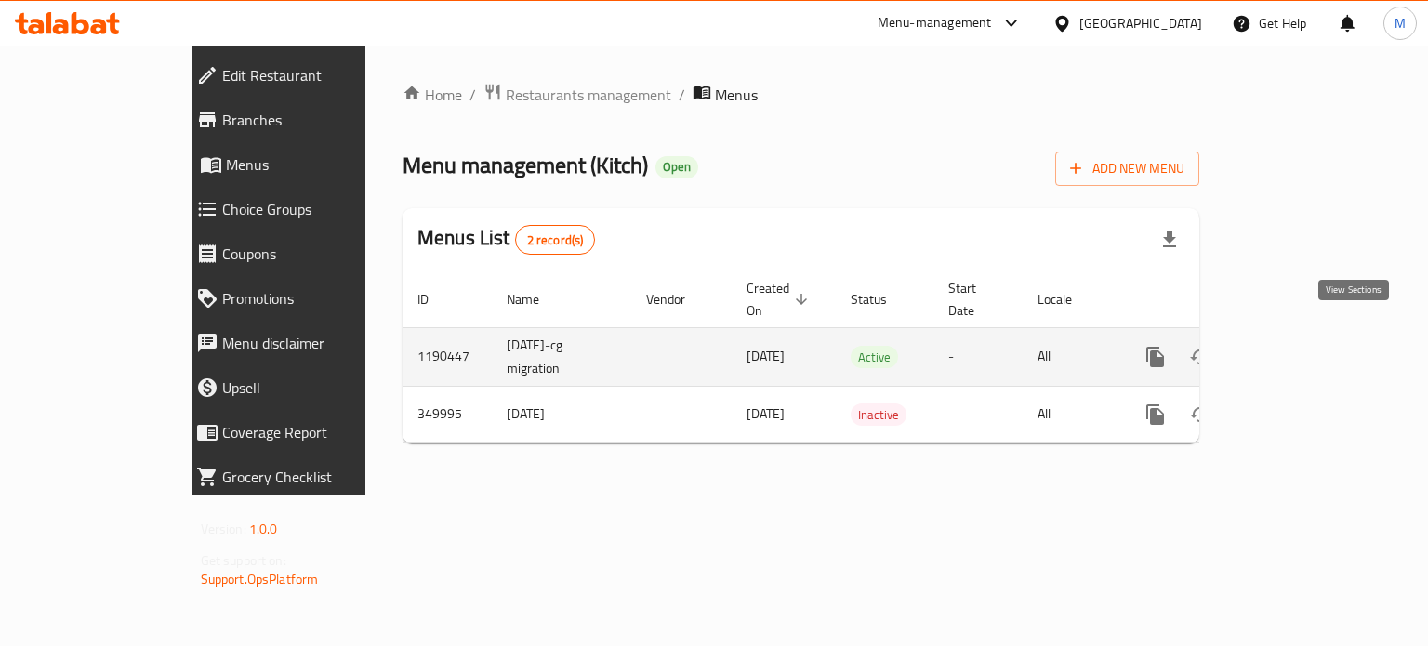
click at [1312, 340] on link "enhanced table" at bounding box center [1289, 357] width 45 height 45
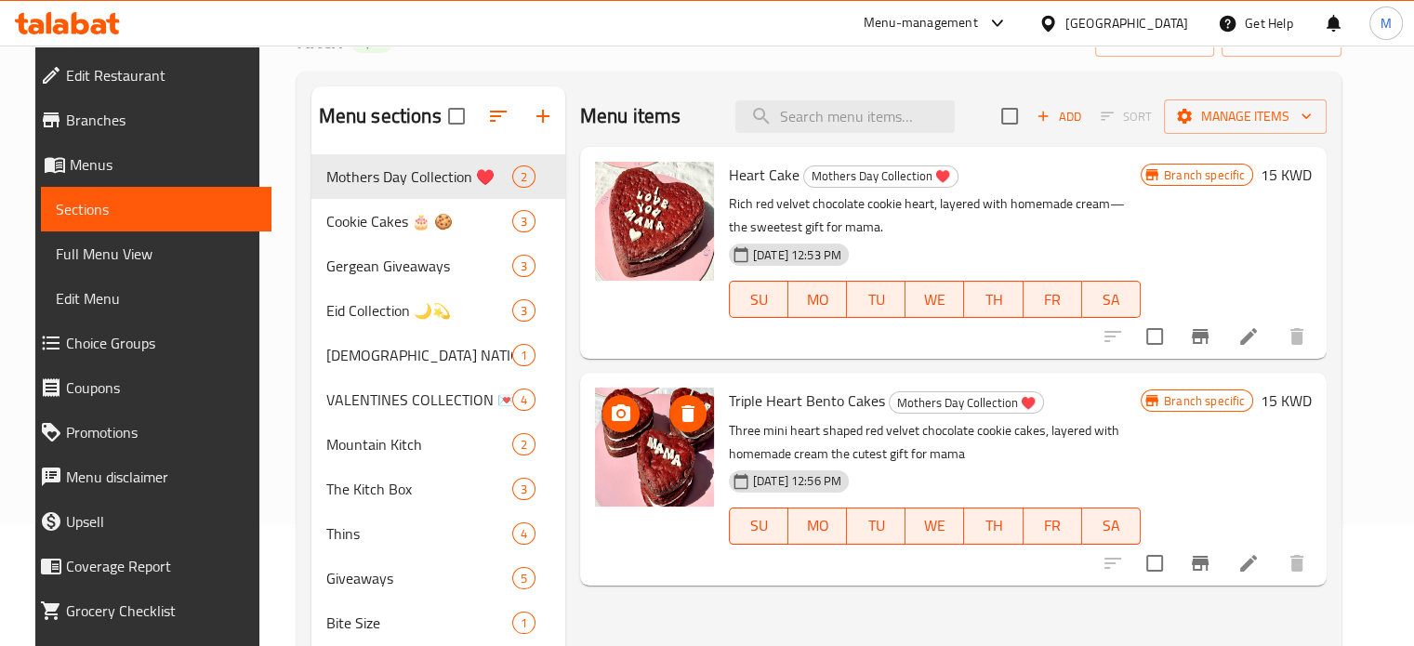
scroll to position [123, 0]
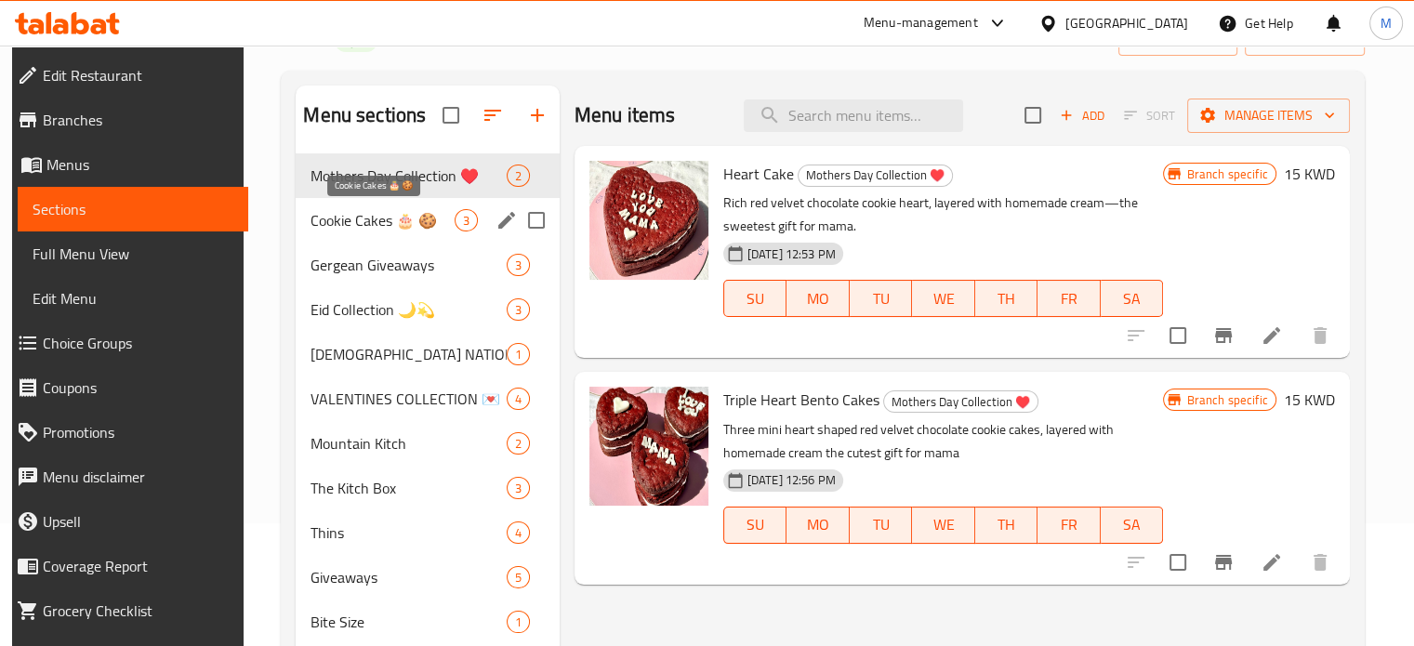
click at [365, 222] on span "Cookie Cakes 🎂 🍪" at bounding box center [382, 220] width 143 height 22
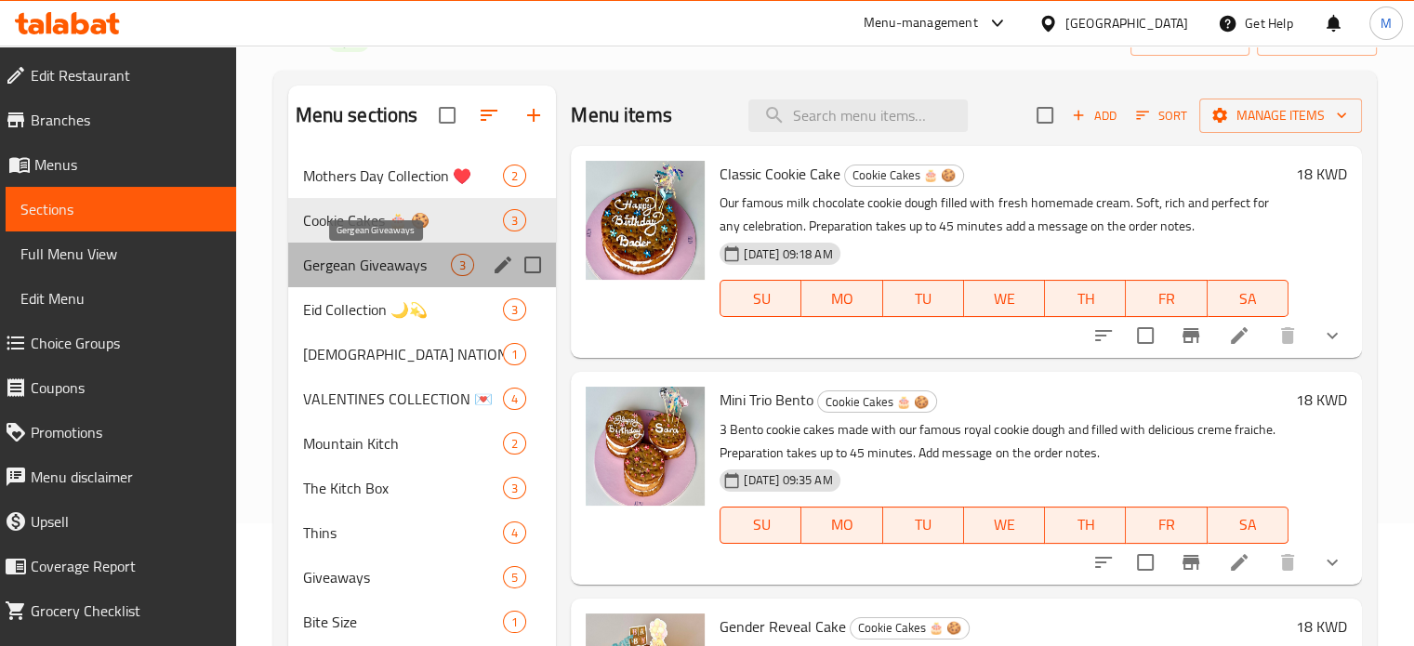
click at [379, 265] on span "Gergean Giveaways" at bounding box center [377, 265] width 149 height 22
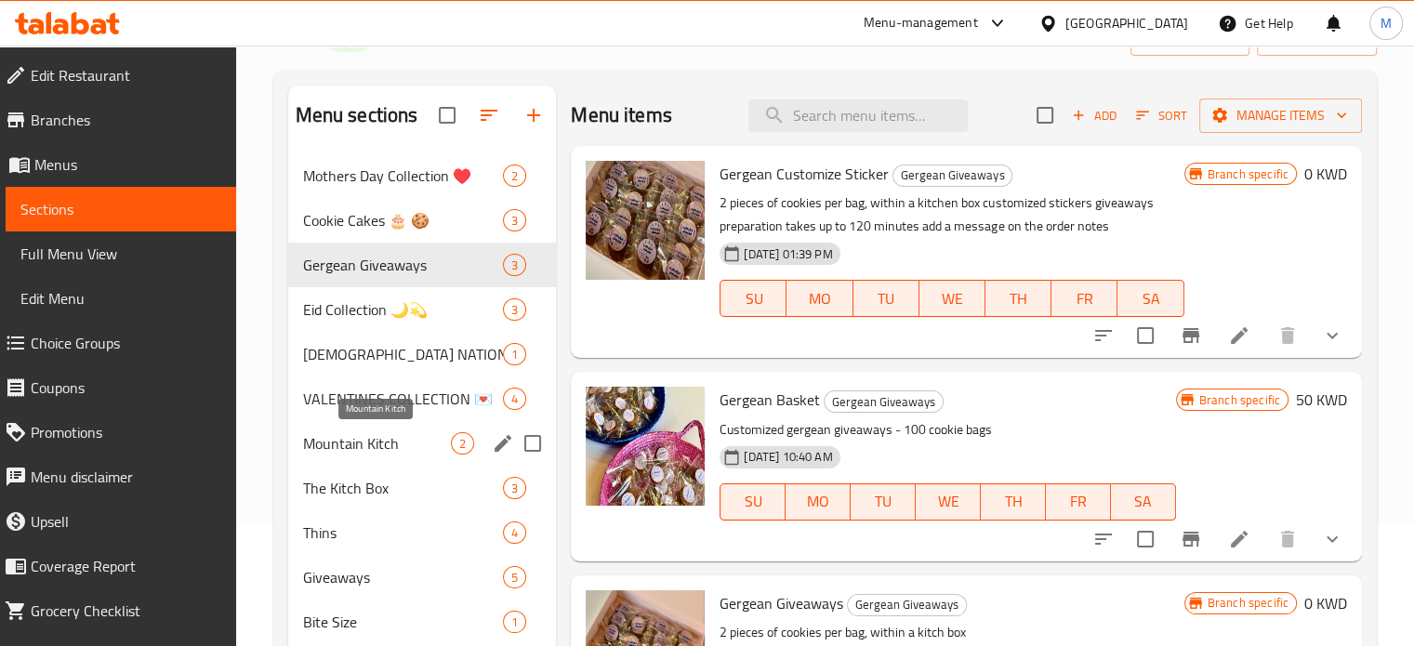
click at [356, 447] on span "Mountain Kitch" at bounding box center [377, 443] width 149 height 22
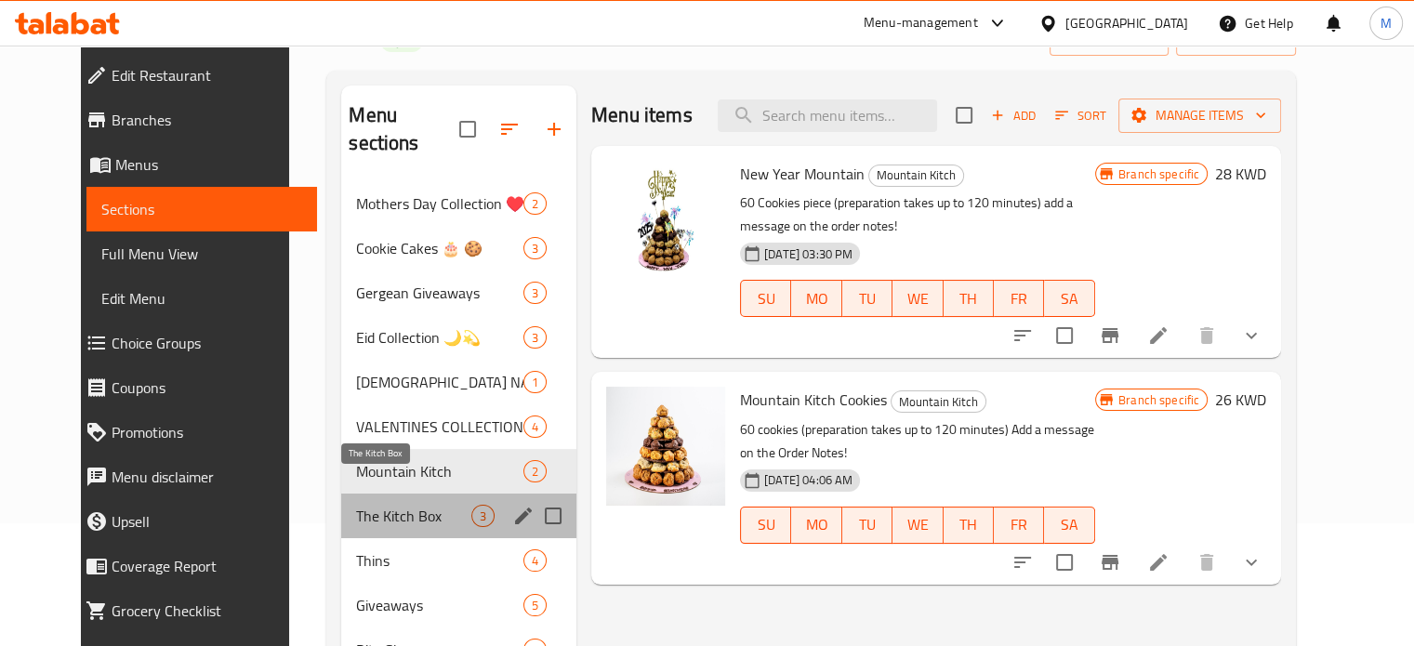
click at [377, 505] on span "The Kitch Box" at bounding box center [413, 516] width 115 height 22
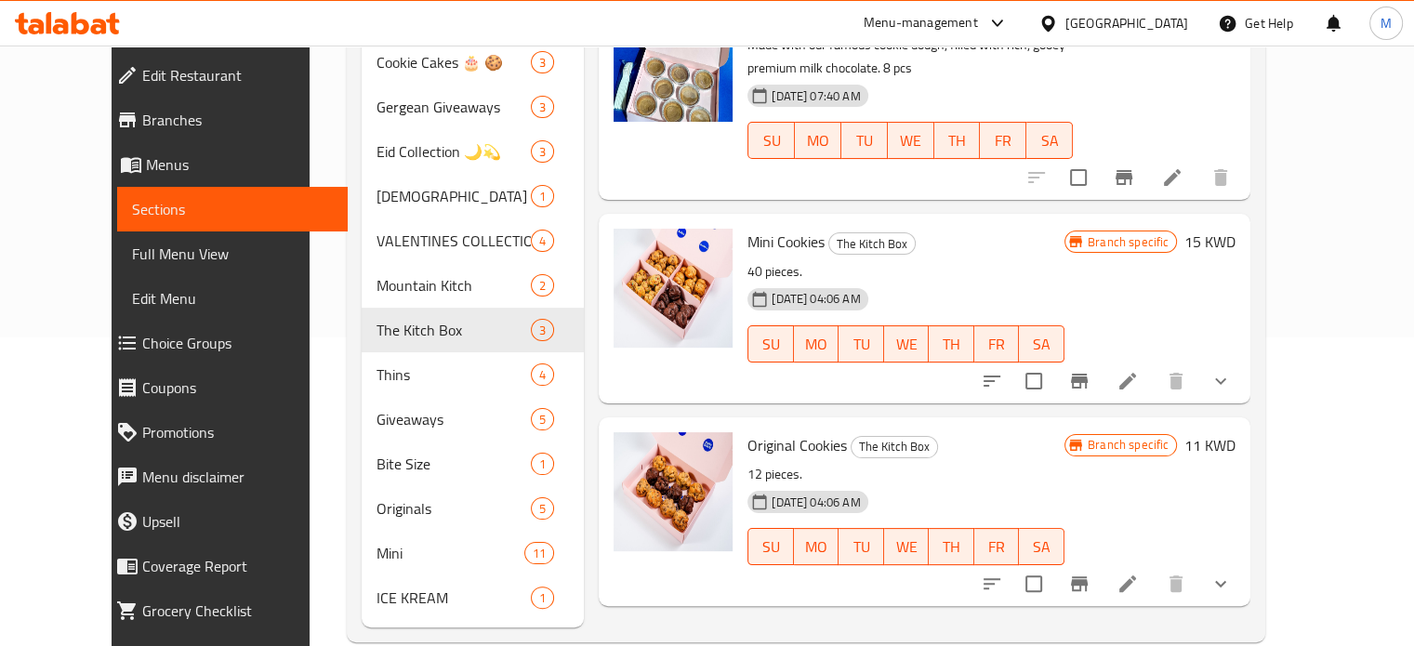
scroll to position [307, 0]
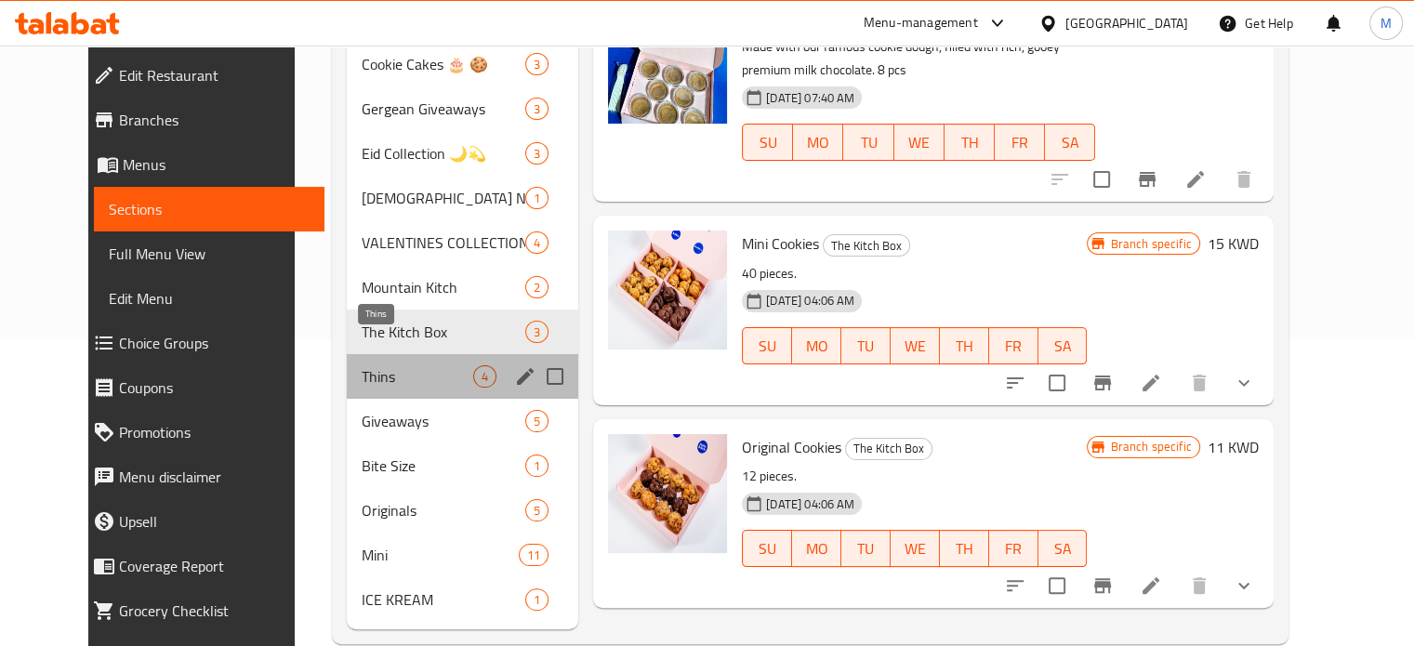
click at [362, 365] on span "Thins" at bounding box center [418, 376] width 112 height 22
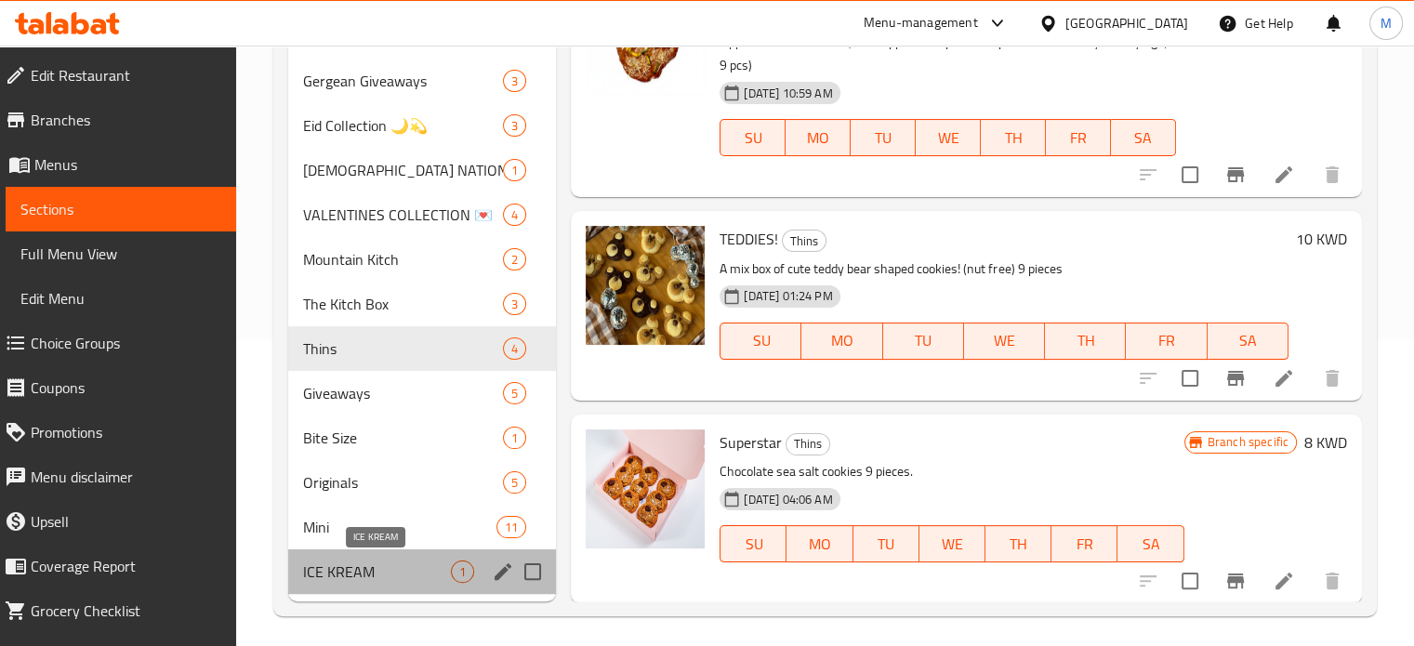
click at [380, 577] on span "ICE KREAM" at bounding box center [377, 572] width 149 height 22
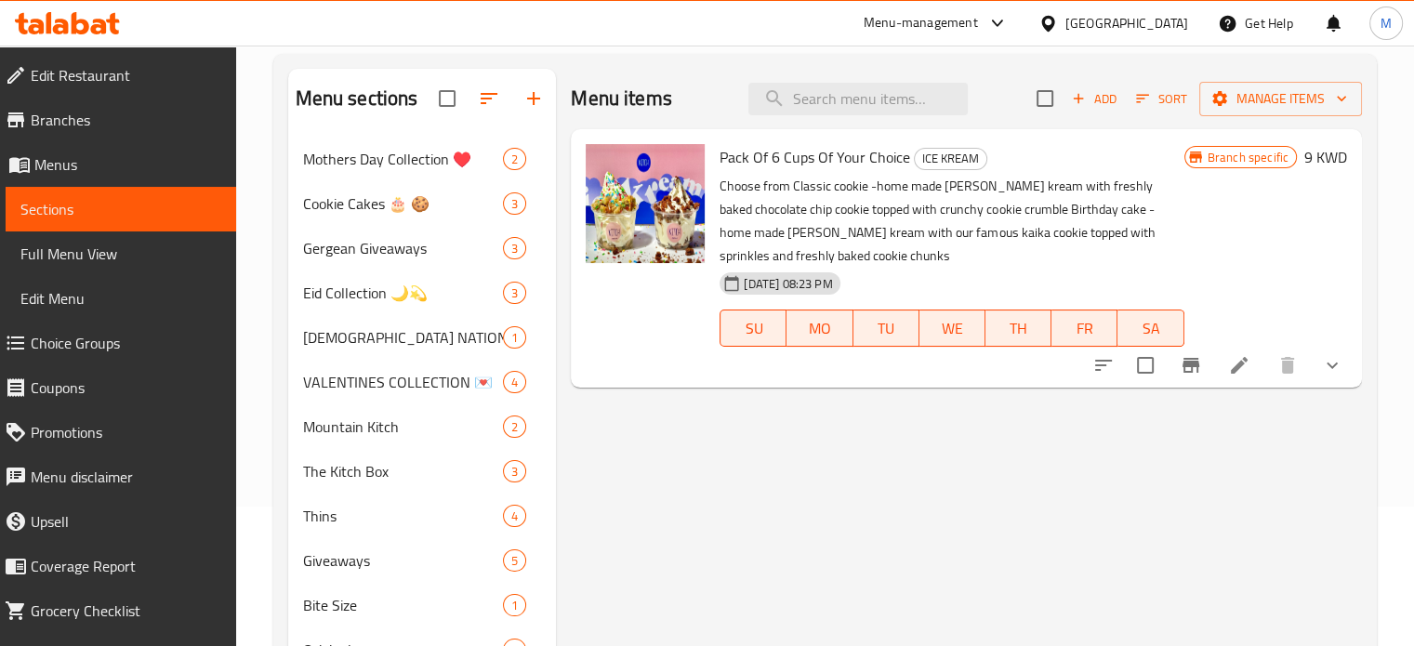
scroll to position [135, 0]
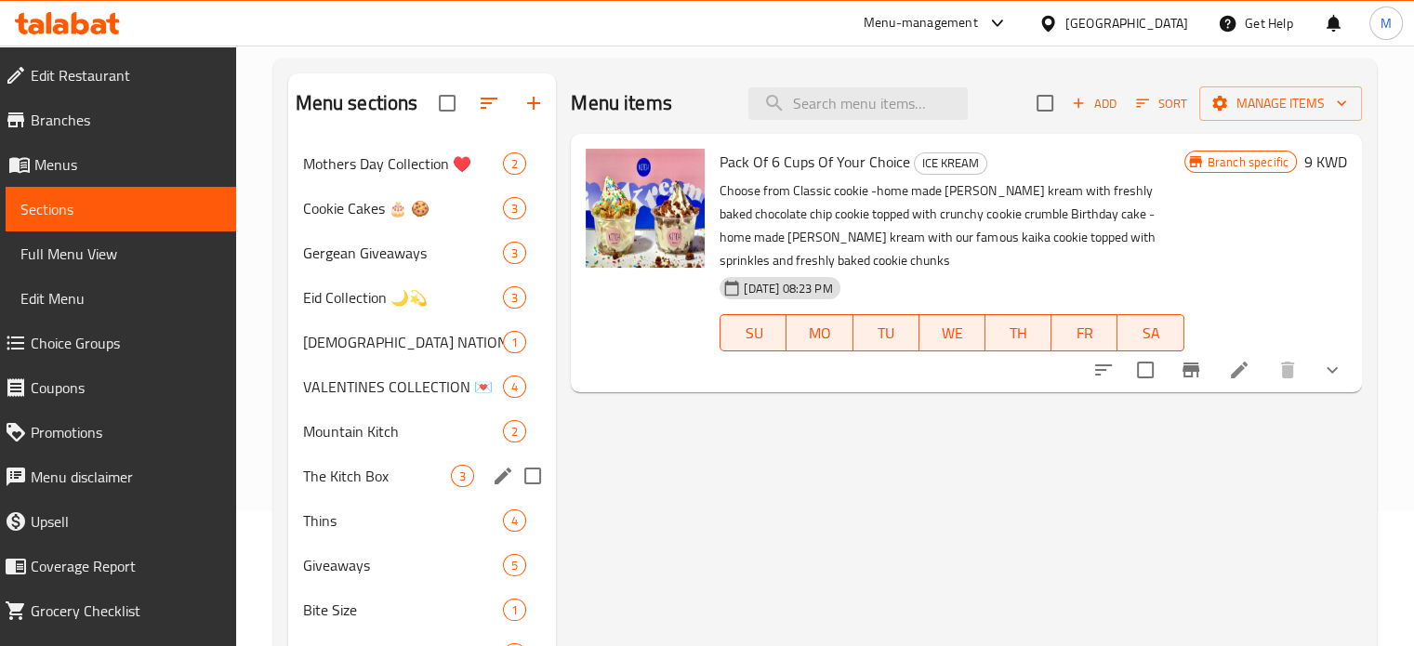
click at [336, 487] on div "The Kitch Box 3" at bounding box center [422, 476] width 269 height 45
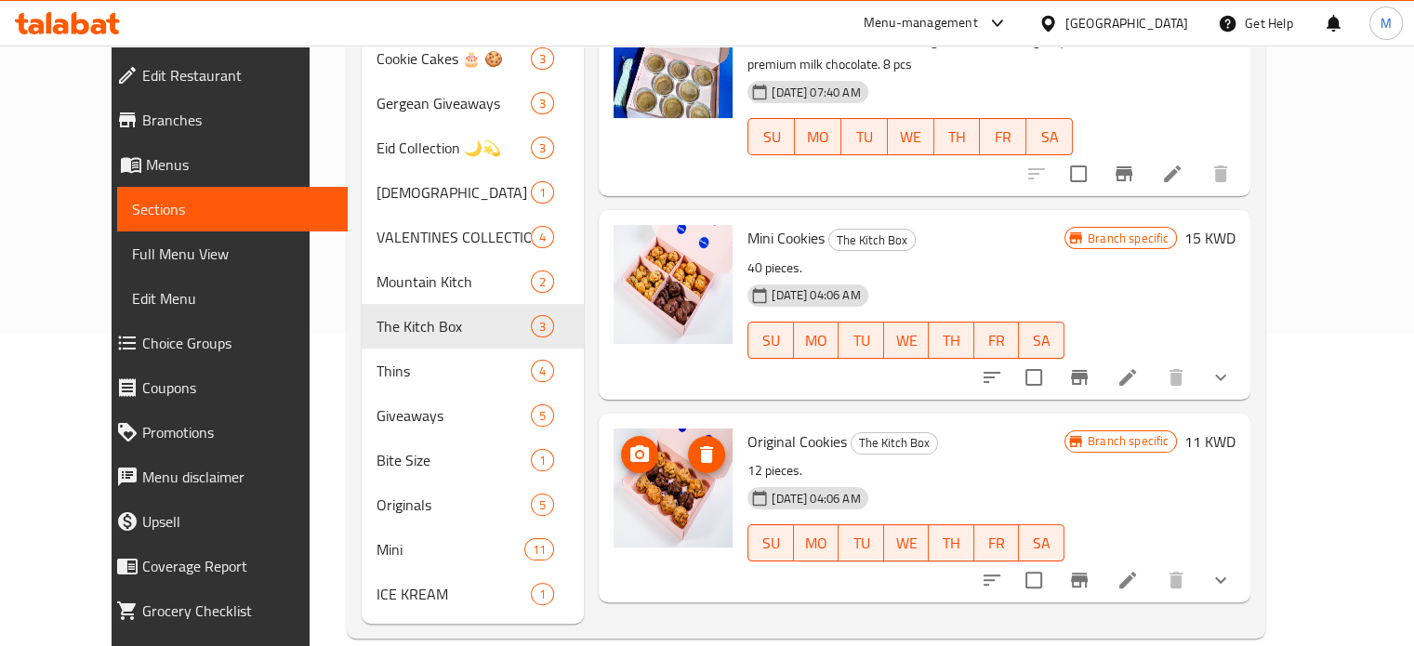
scroll to position [313, 0]
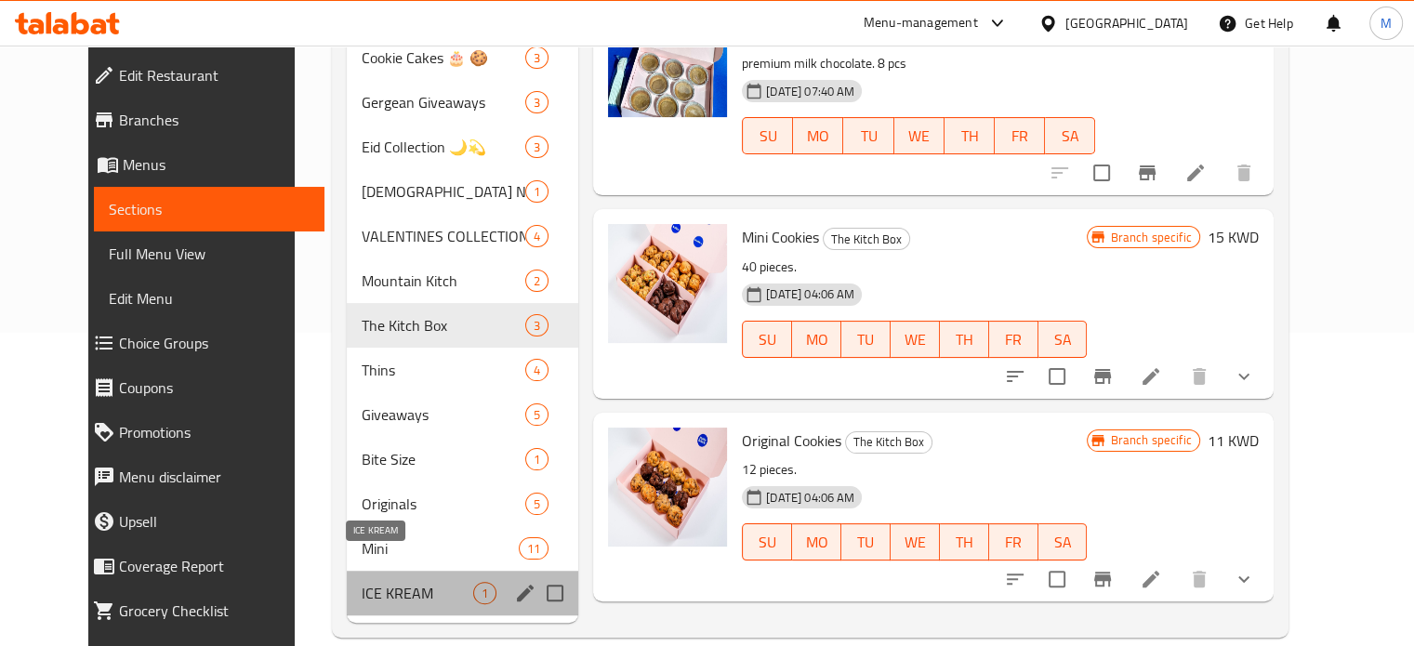
click at [380, 582] on span "ICE KREAM" at bounding box center [418, 593] width 112 height 22
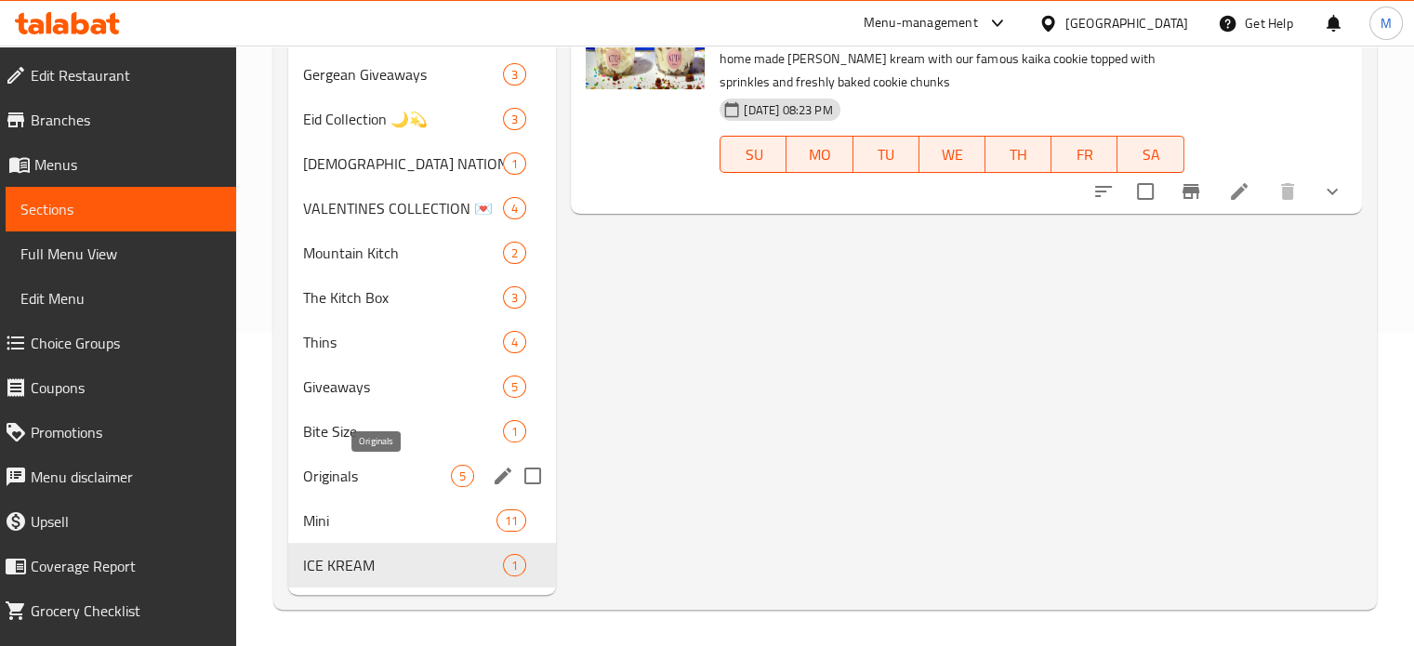
scroll to position [190, 0]
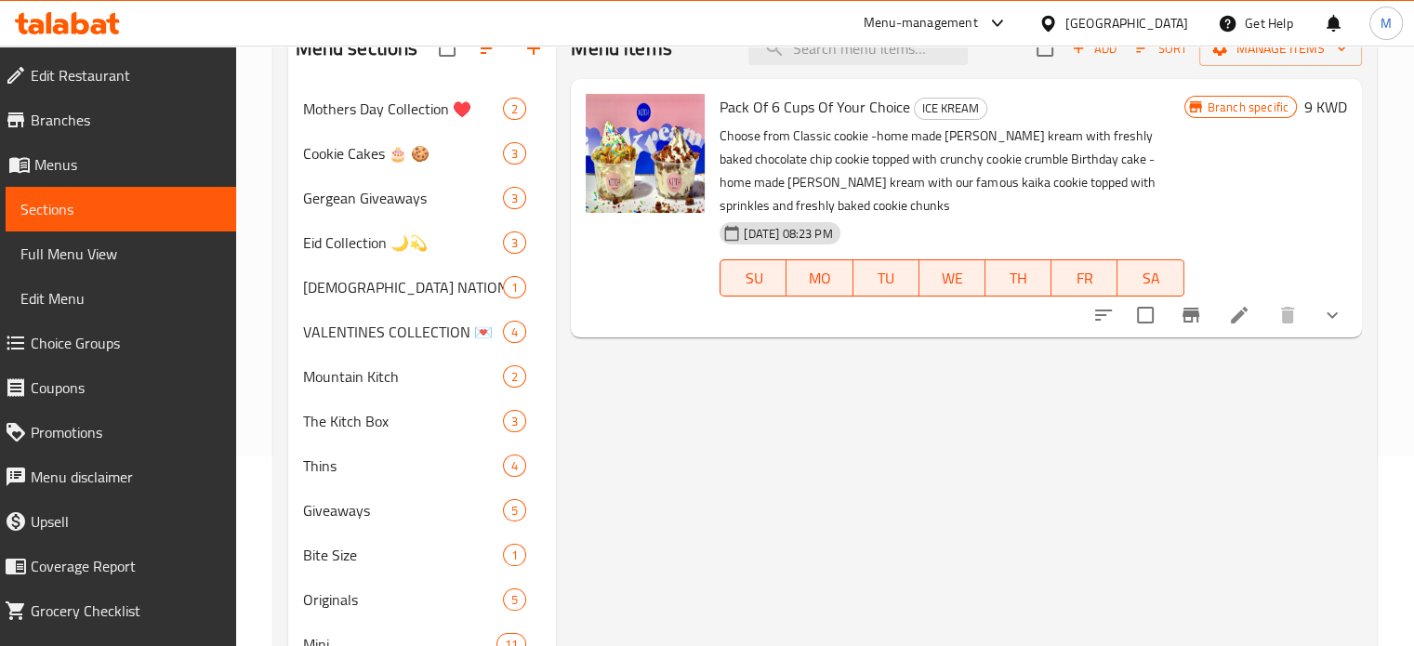
click at [1024, 5] on div "Menu-management" at bounding box center [936, 23] width 175 height 45
click at [1009, 25] on icon at bounding box center [998, 23] width 22 height 22
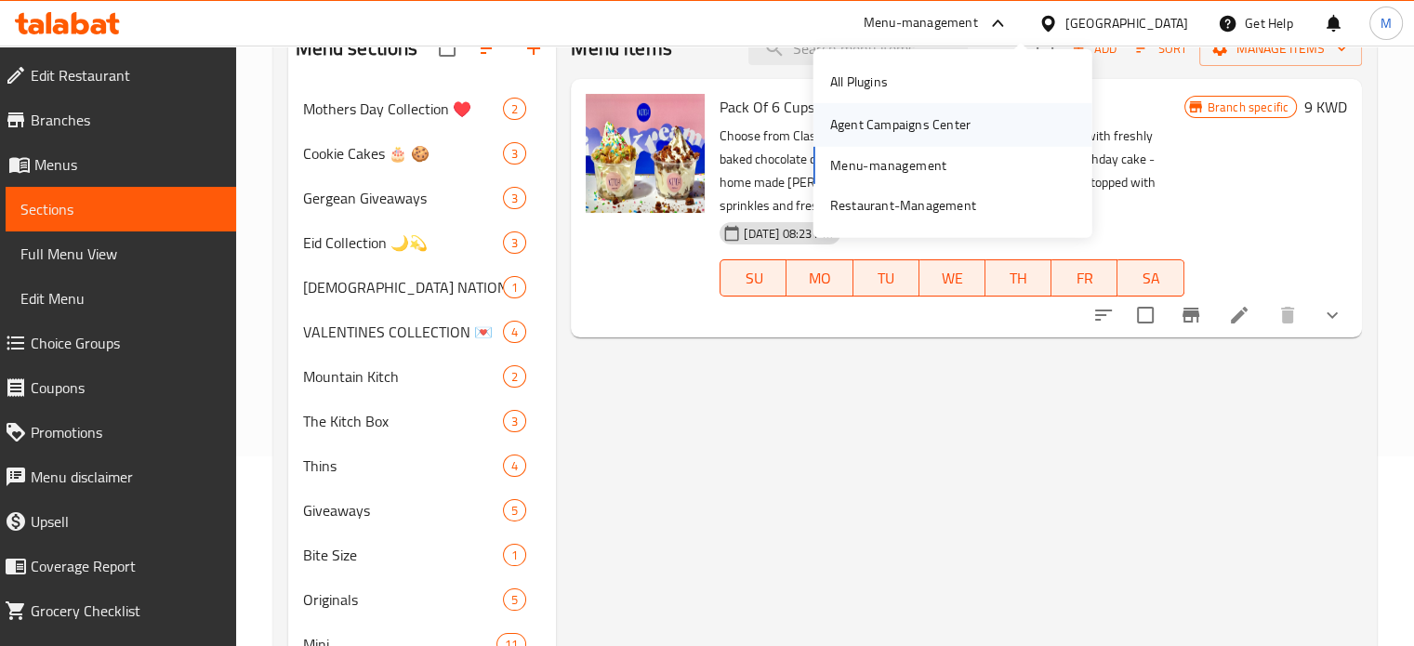
click at [932, 135] on div "Agent Campaigns Center" at bounding box center [900, 124] width 140 height 20
